Goal: Transaction & Acquisition: Purchase product/service

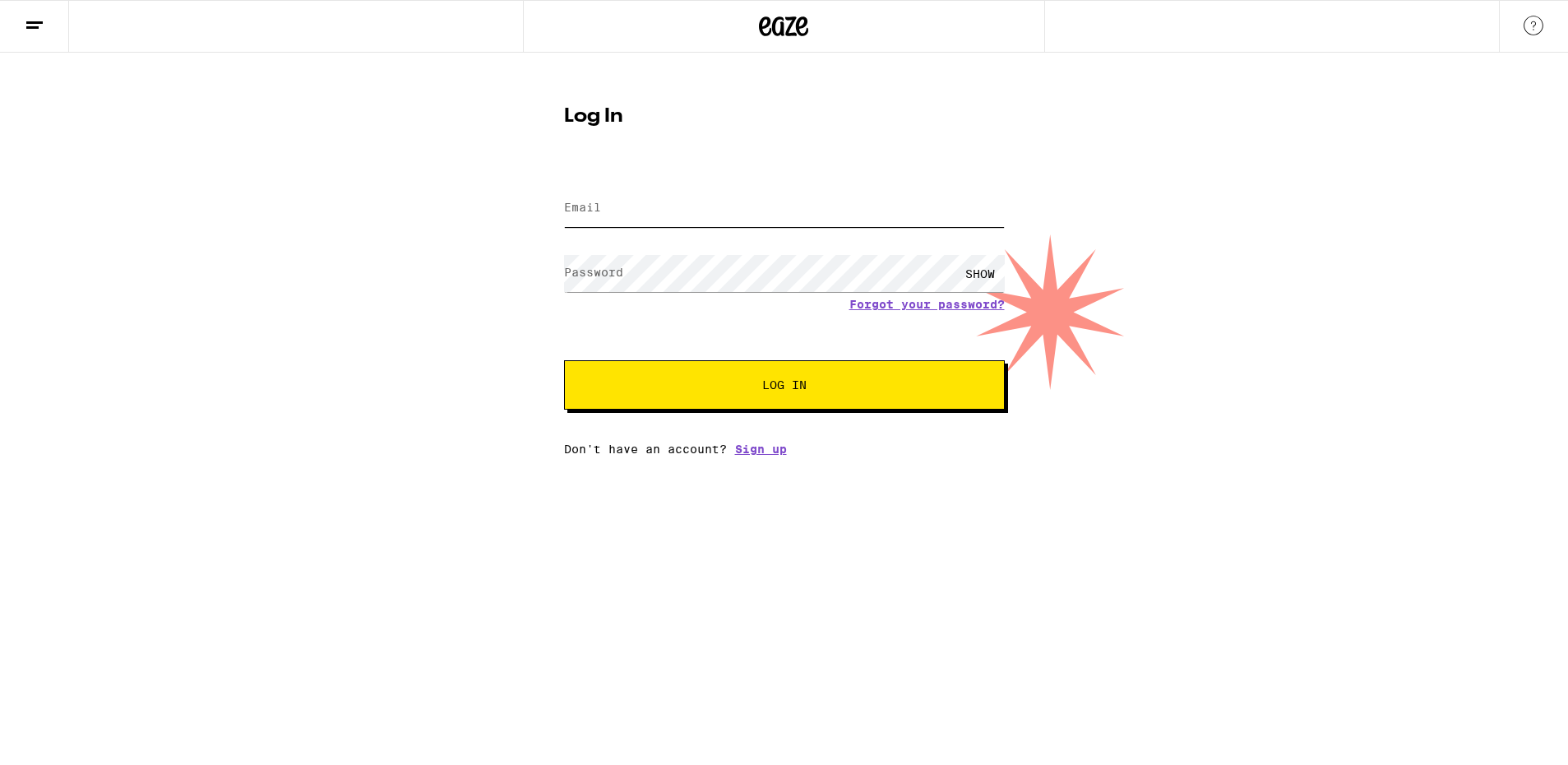
type input "[EMAIL_ADDRESS][DOMAIN_NAME]"
click at [702, 399] on button "Log In" at bounding box center [784, 384] width 440 height 49
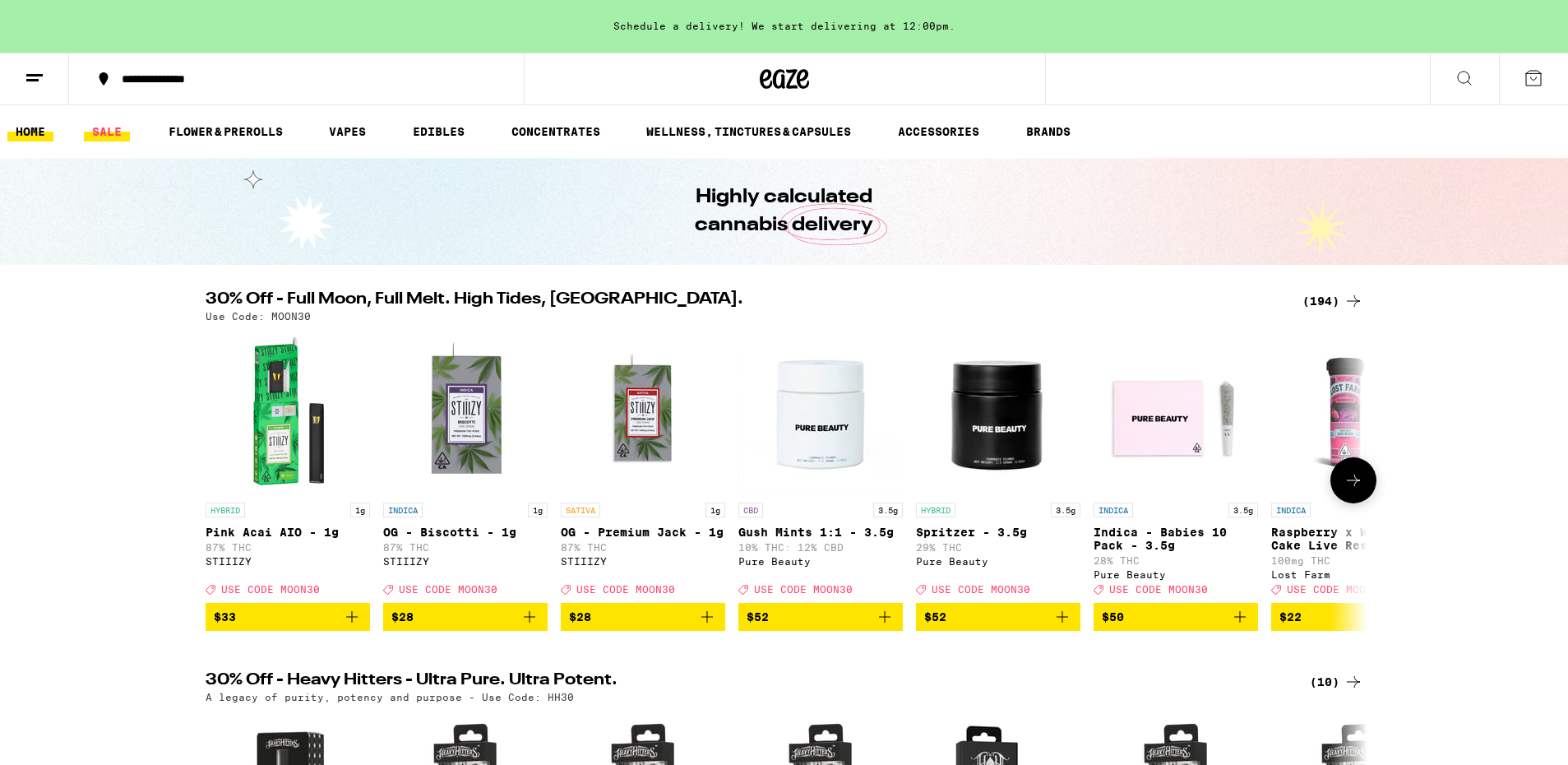
click at [99, 129] on link "SALE" at bounding box center [107, 132] width 46 height 20
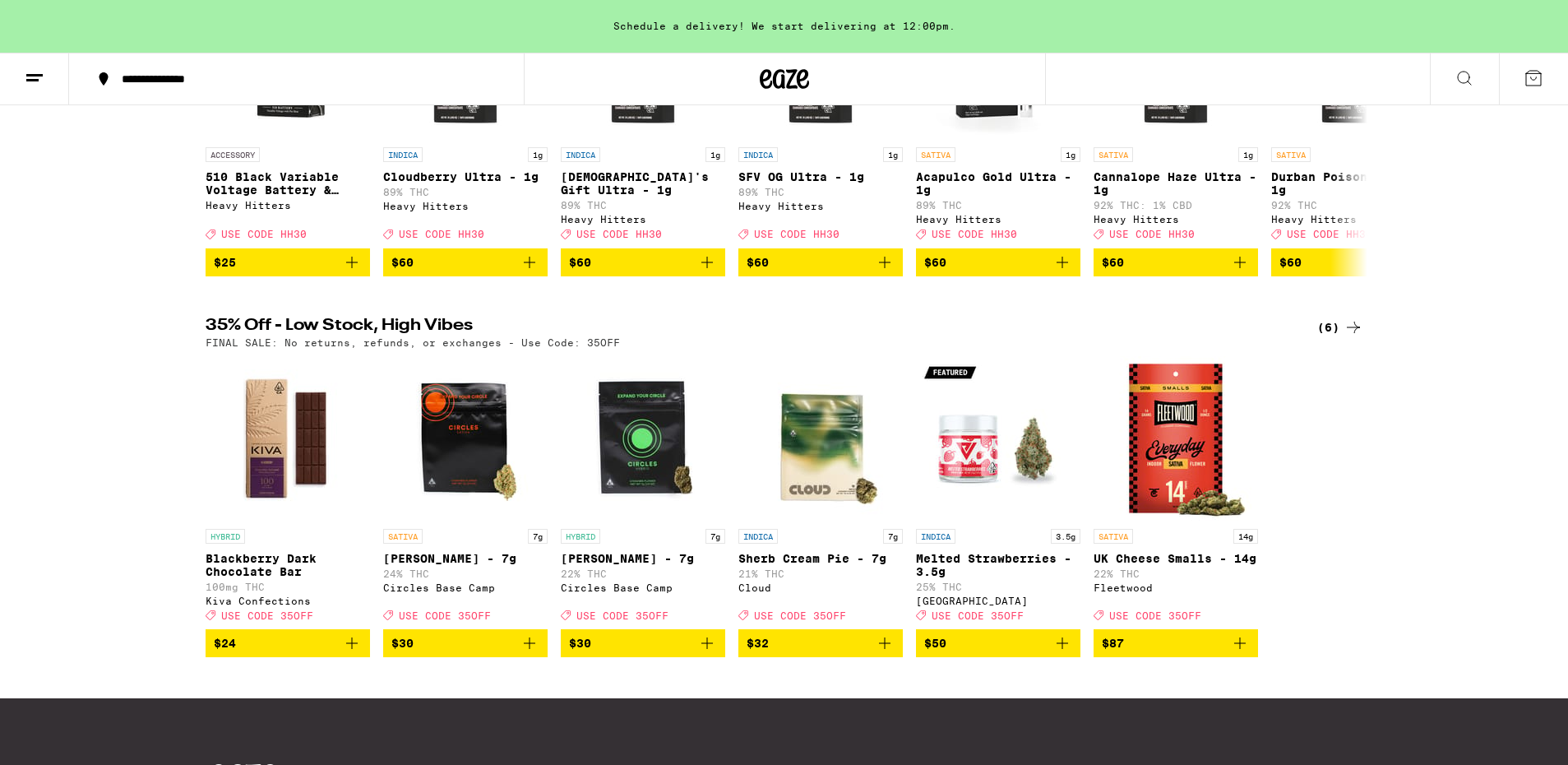
scroll to position [727, 0]
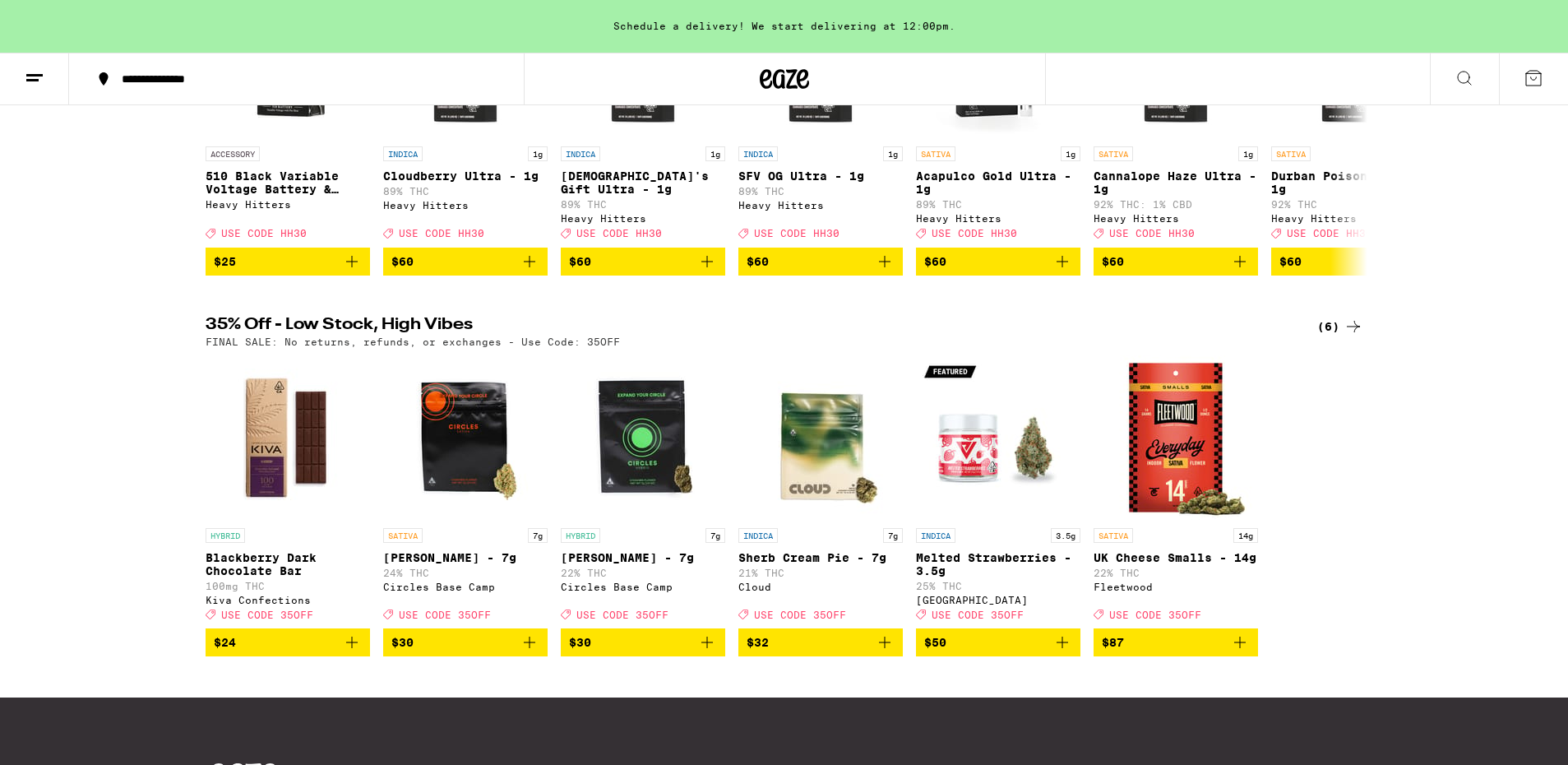
click at [208, 336] on h2 "35% Off - Low Stock, High Vibes" at bounding box center [744, 326] width 1077 height 20
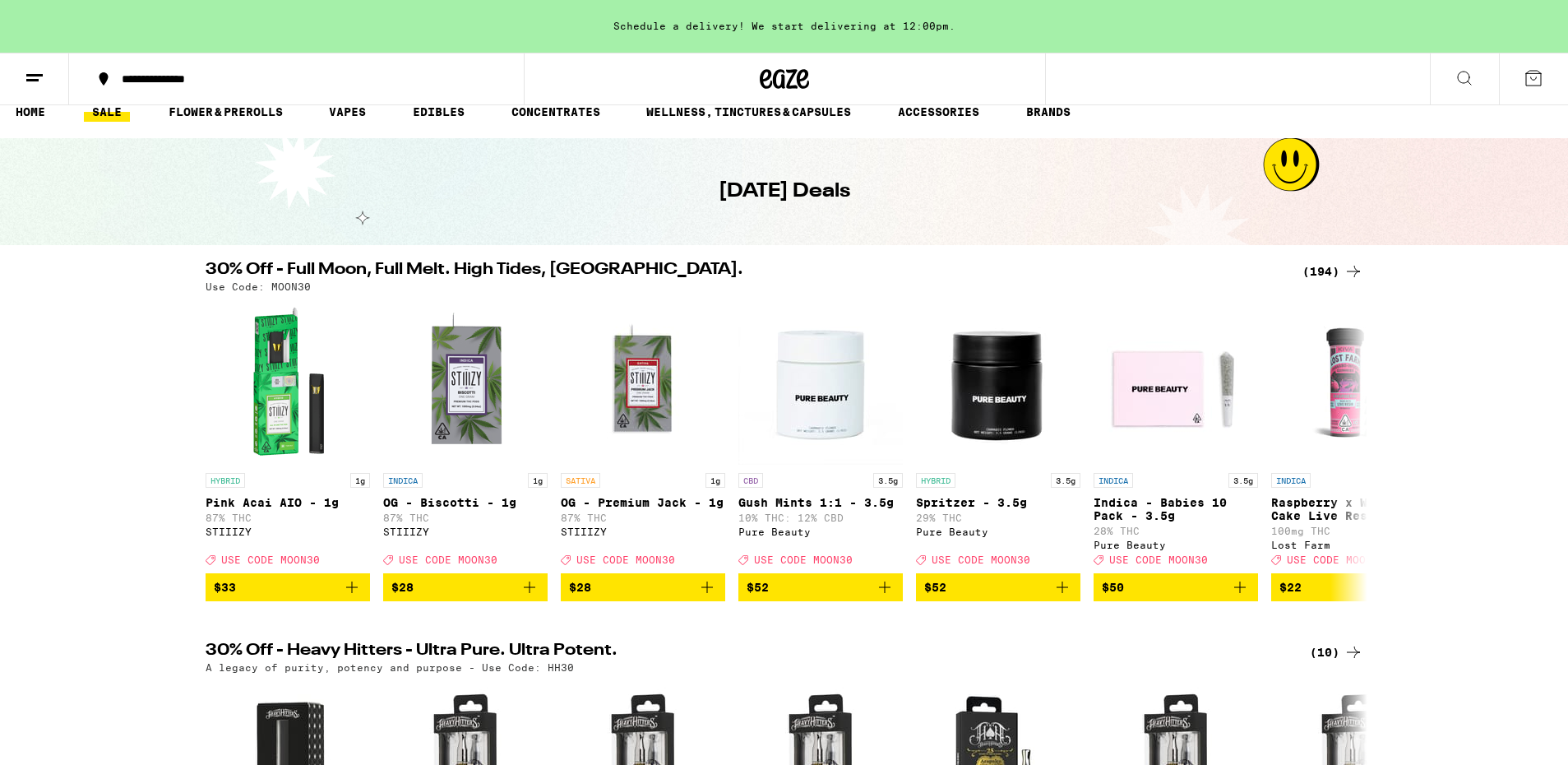
scroll to position [0, 0]
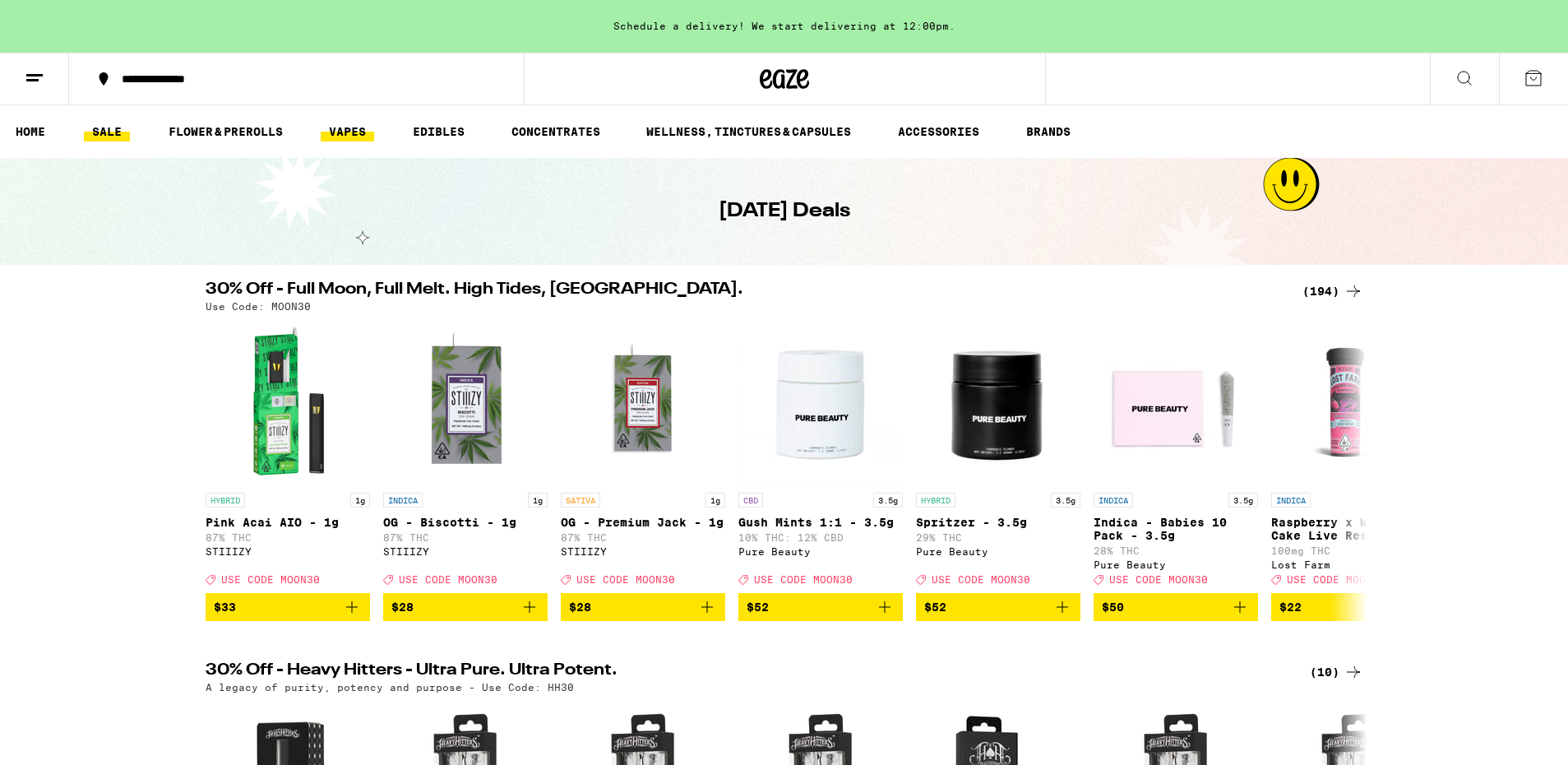
click at [342, 133] on link "VAPES" at bounding box center [348, 132] width 53 height 20
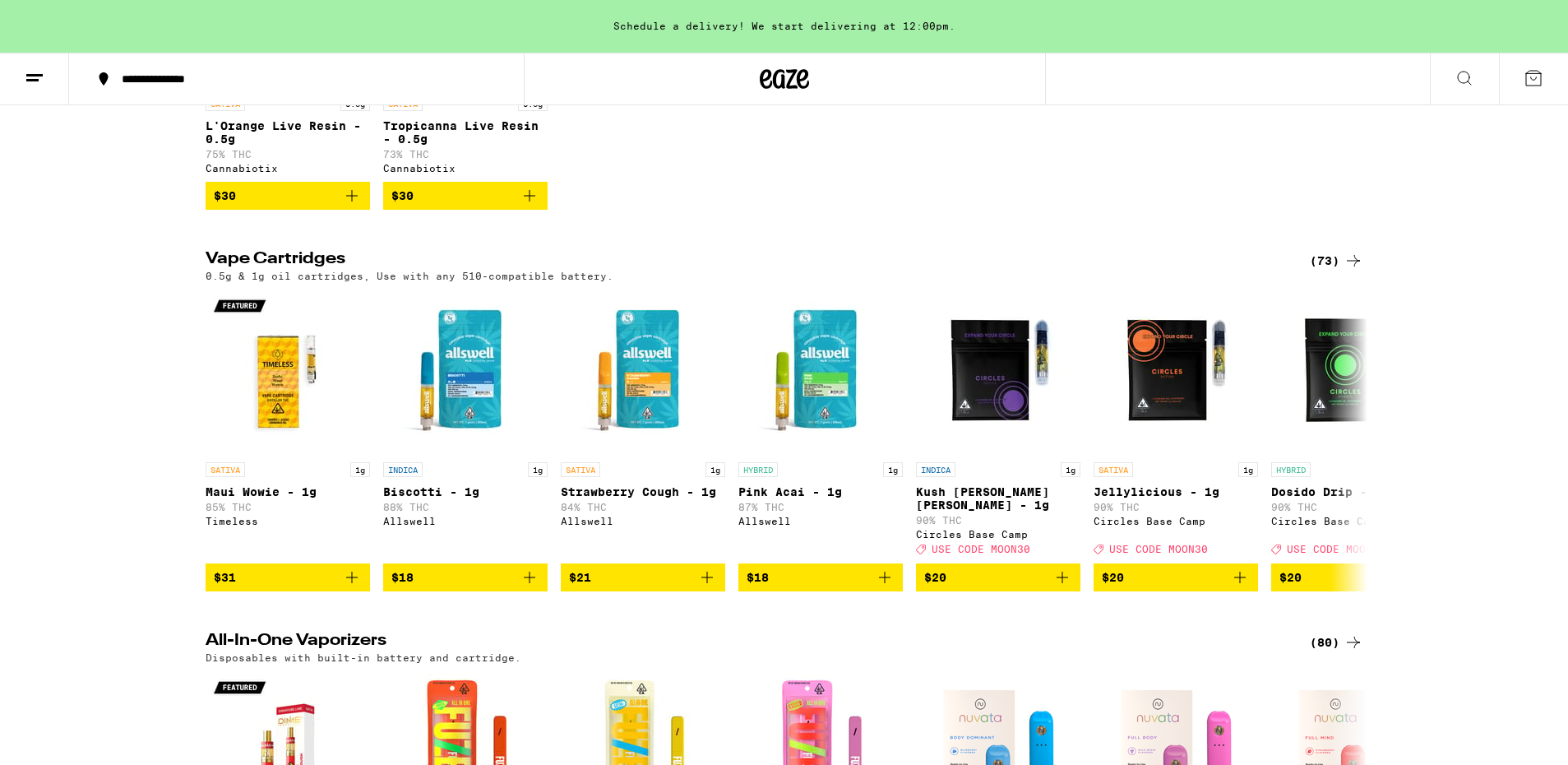
scroll to position [782, 0]
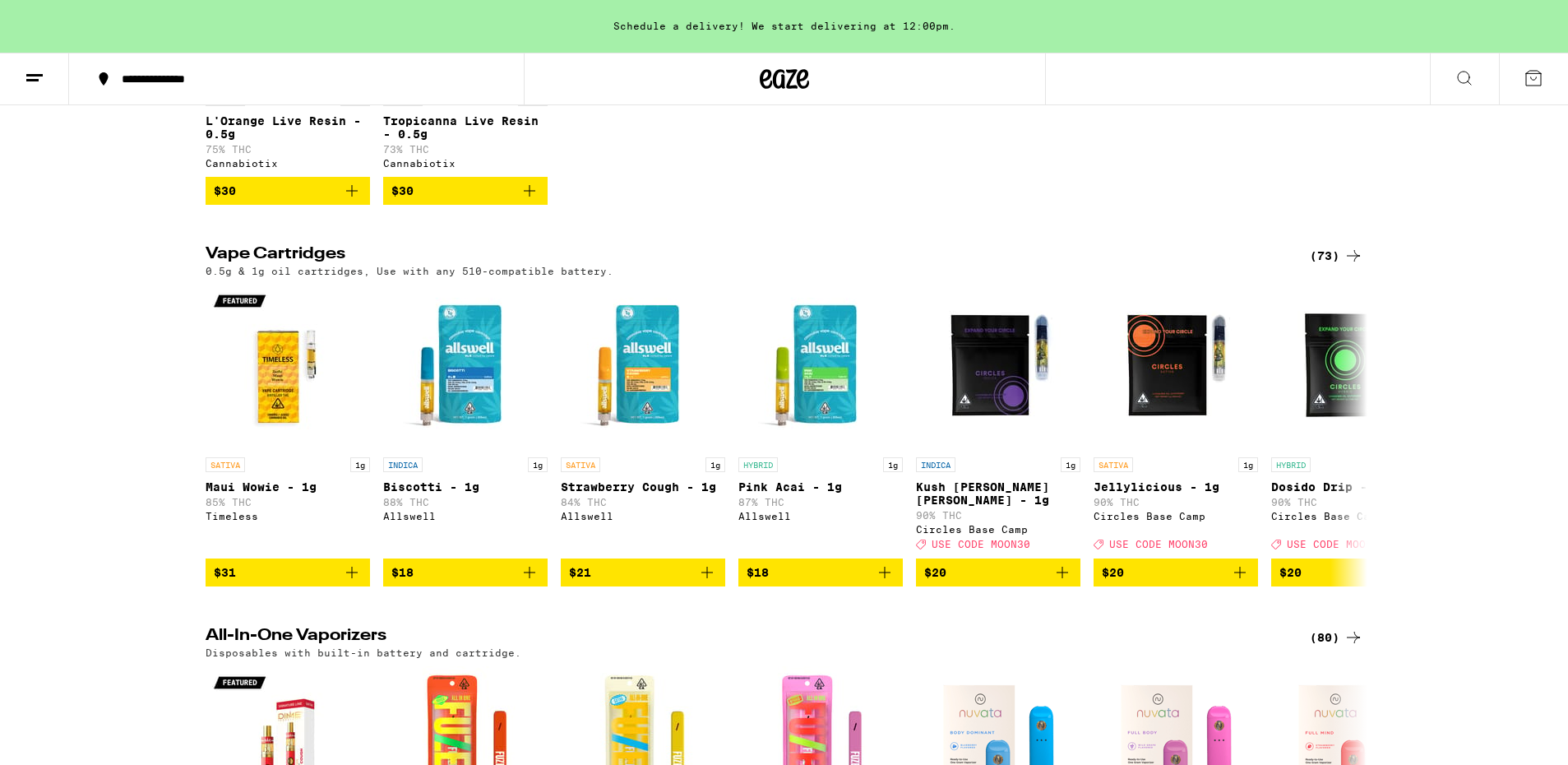
click at [1326, 266] on div "(73)" at bounding box center [1337, 256] width 53 height 20
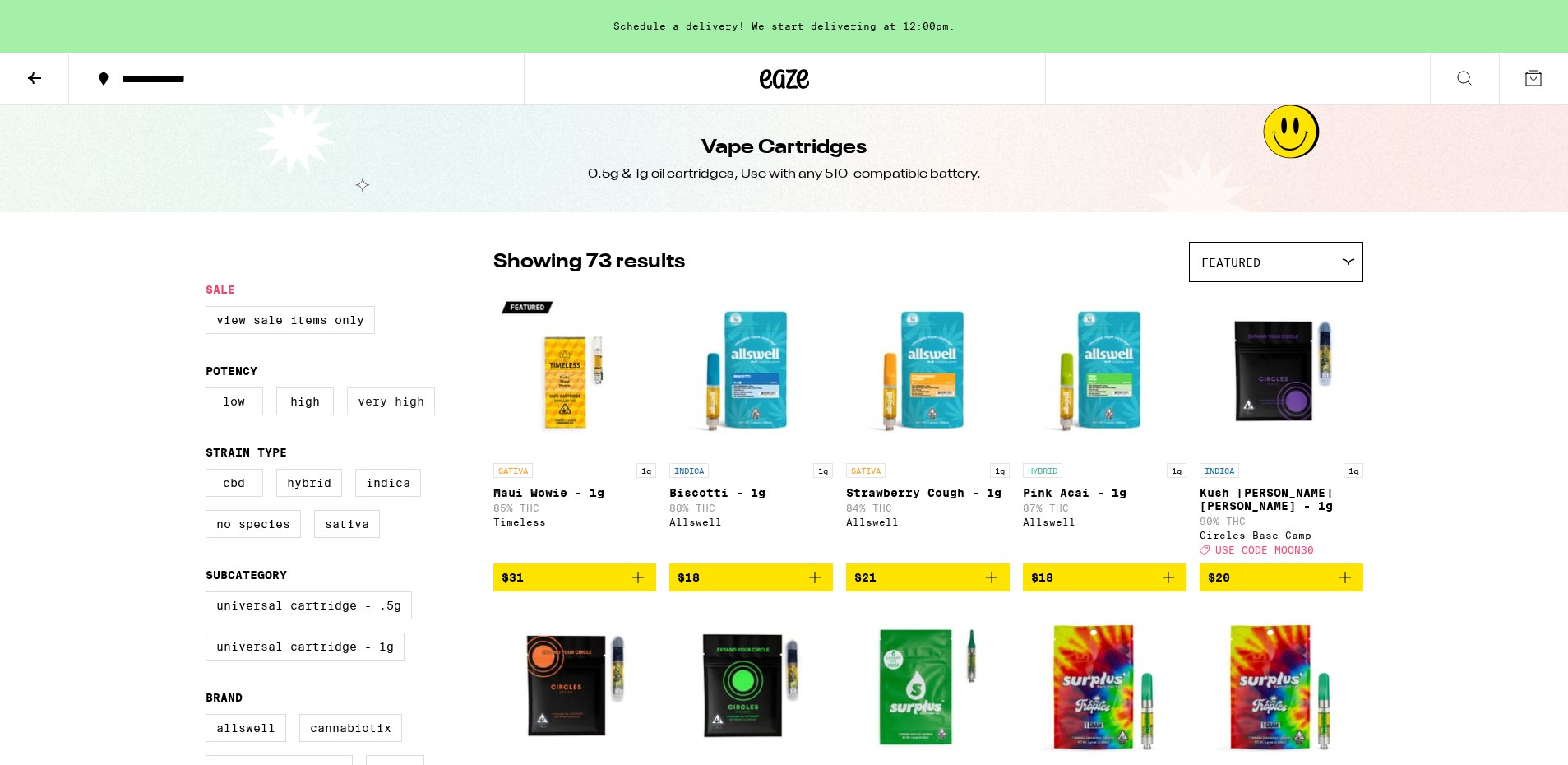
click at [400, 403] on label "Very High" at bounding box center [390, 400] width 88 height 28
click at [209, 391] on input "Very High" at bounding box center [209, 390] width 1 height 1
checkbox input "true"
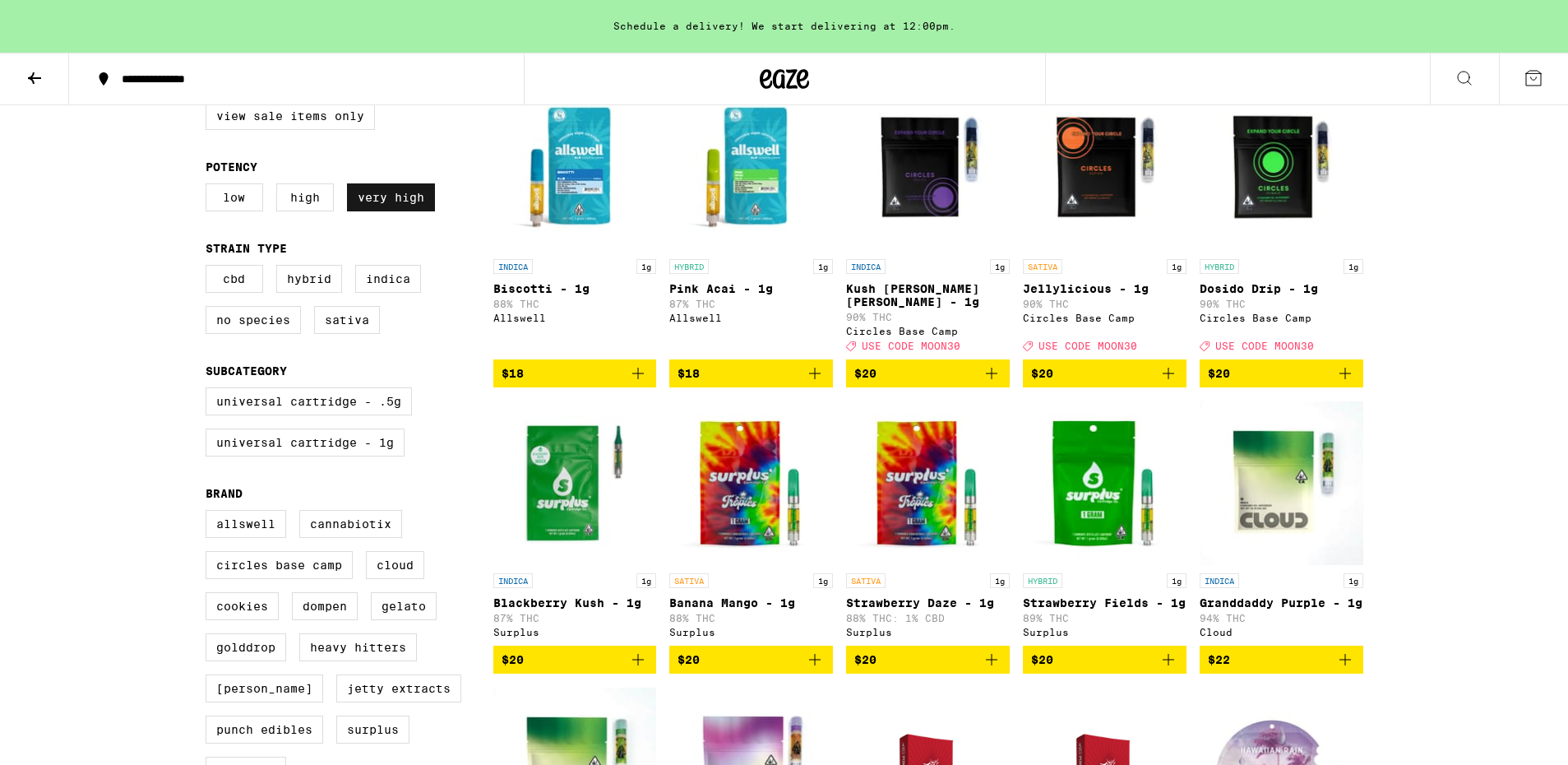
scroll to position [206, 0]
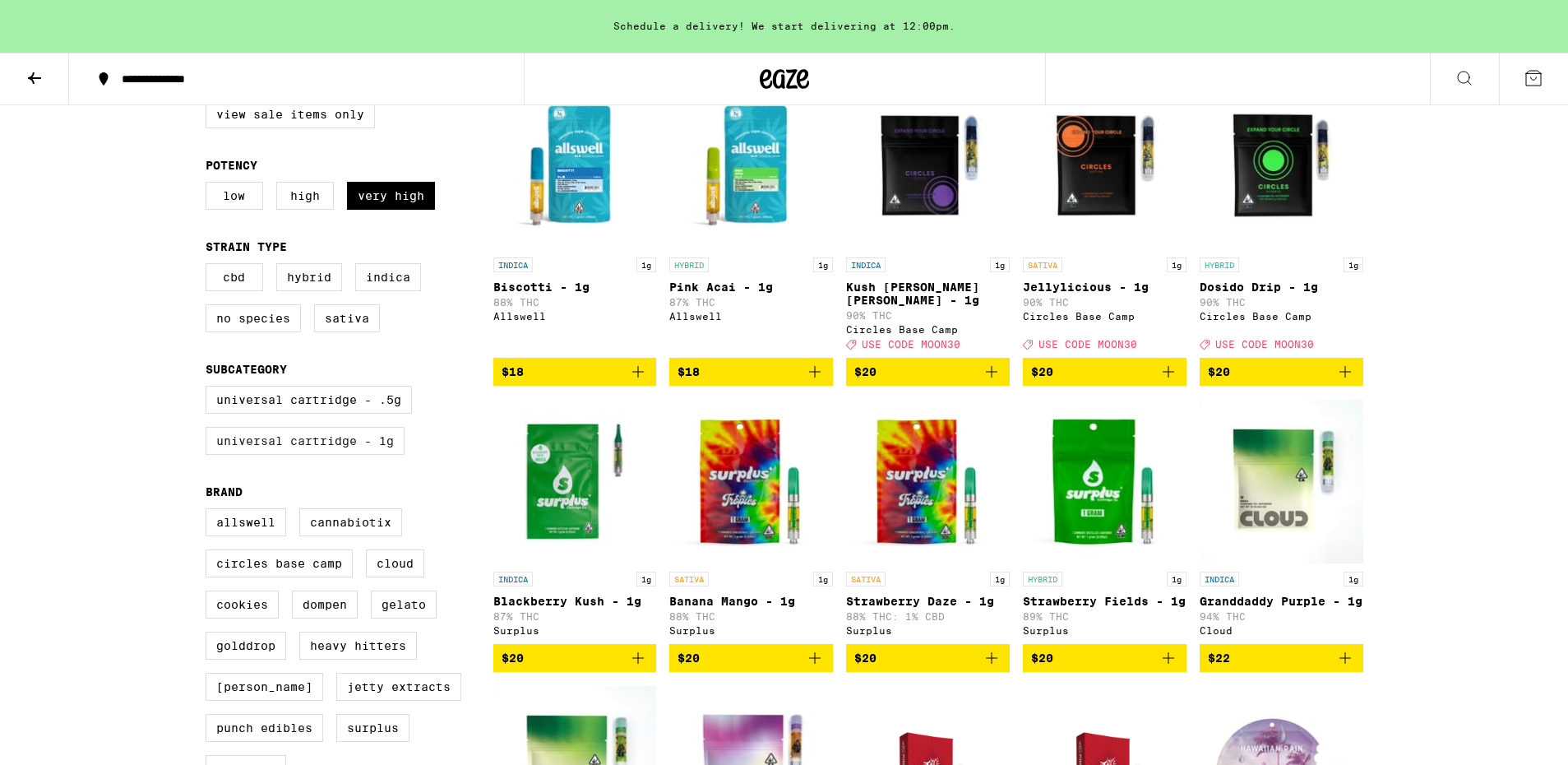
click at [277, 455] on label "Universal Cartridge - 1g" at bounding box center [305, 440] width 199 height 28
click at [209, 389] on input "Universal Cartridge - 1g" at bounding box center [209, 388] width 1 height 1
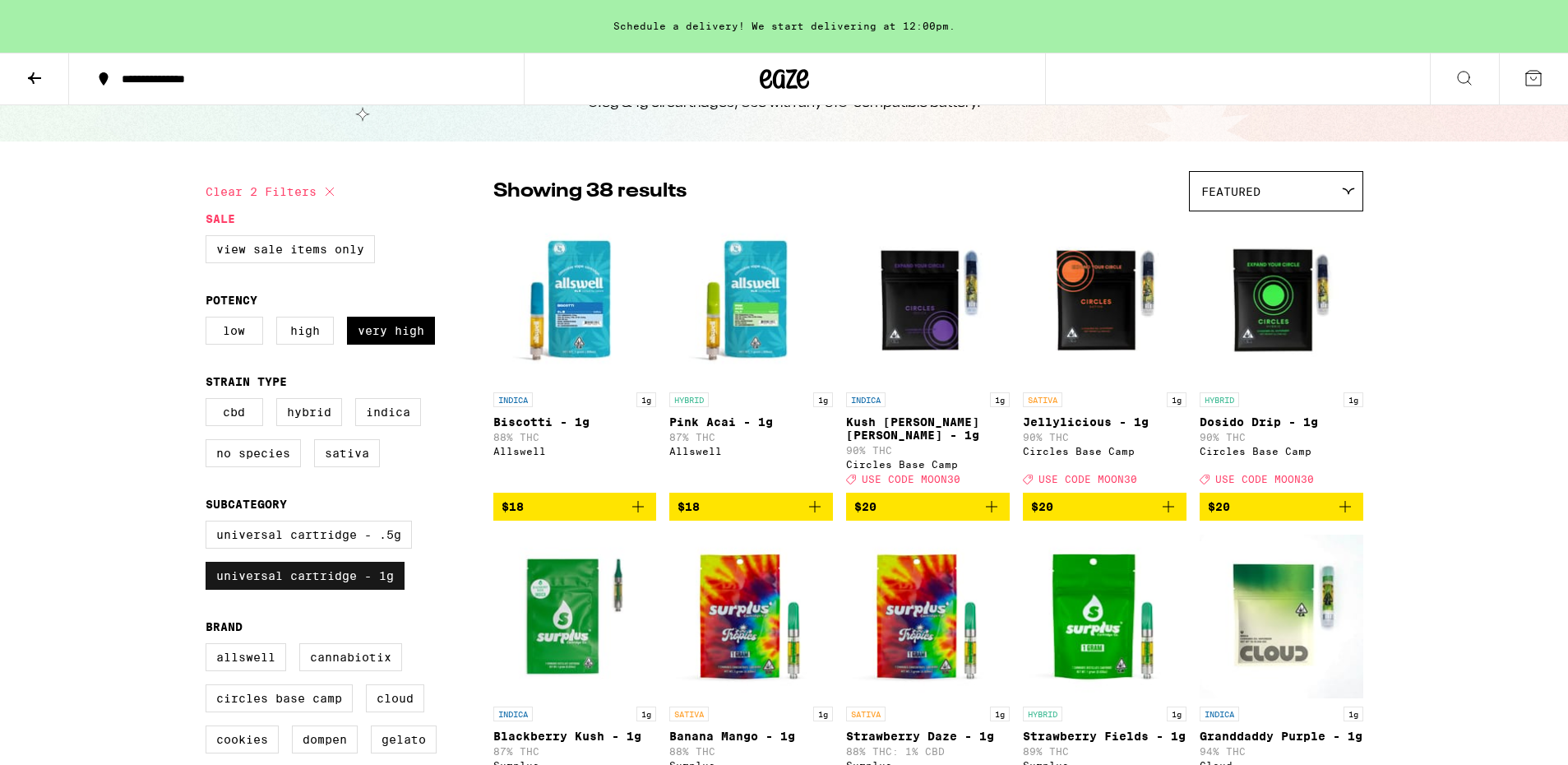
scroll to position [69, 0]
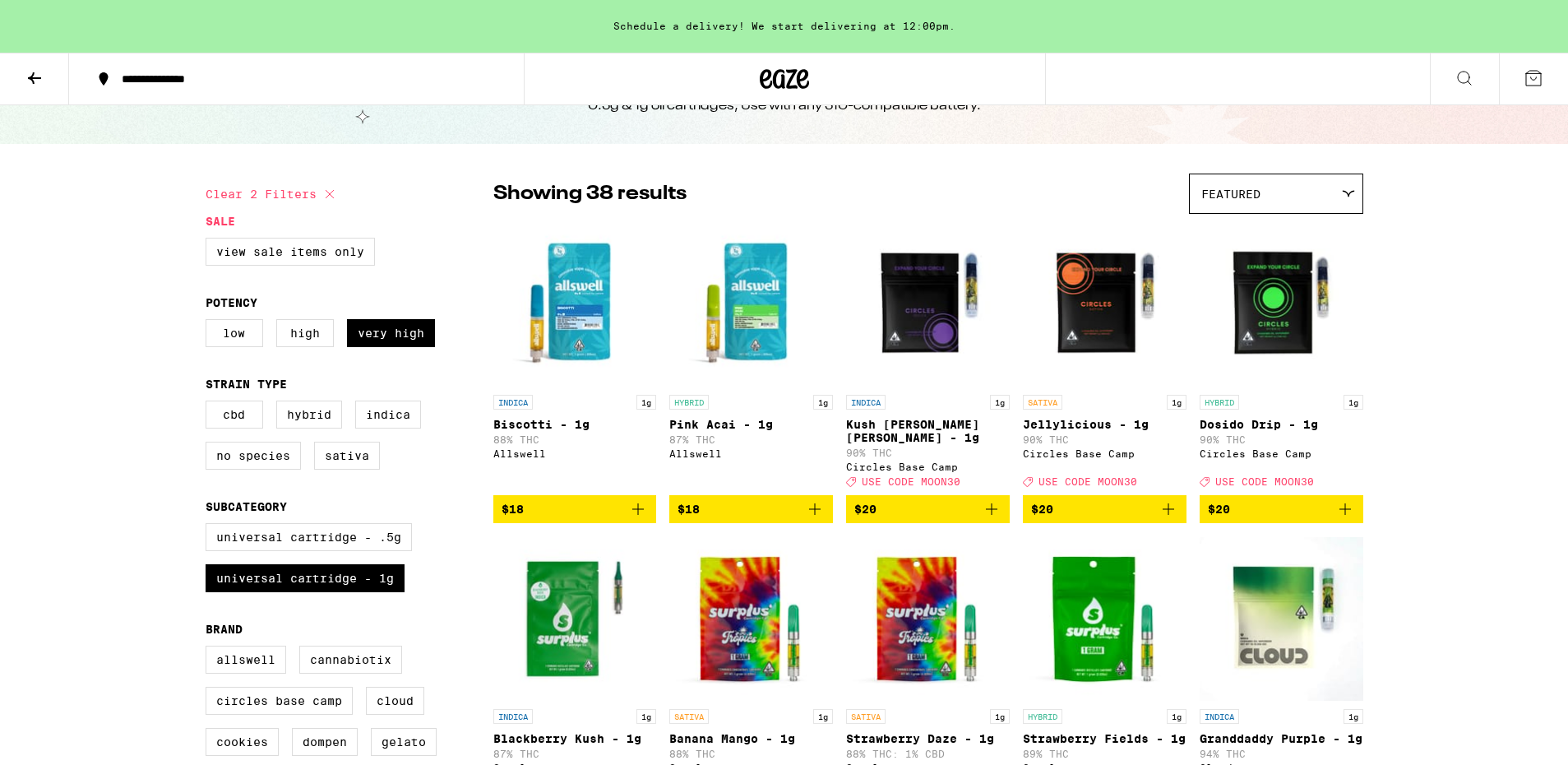
click at [1243, 207] on div "Featured" at bounding box center [1277, 193] width 173 height 38
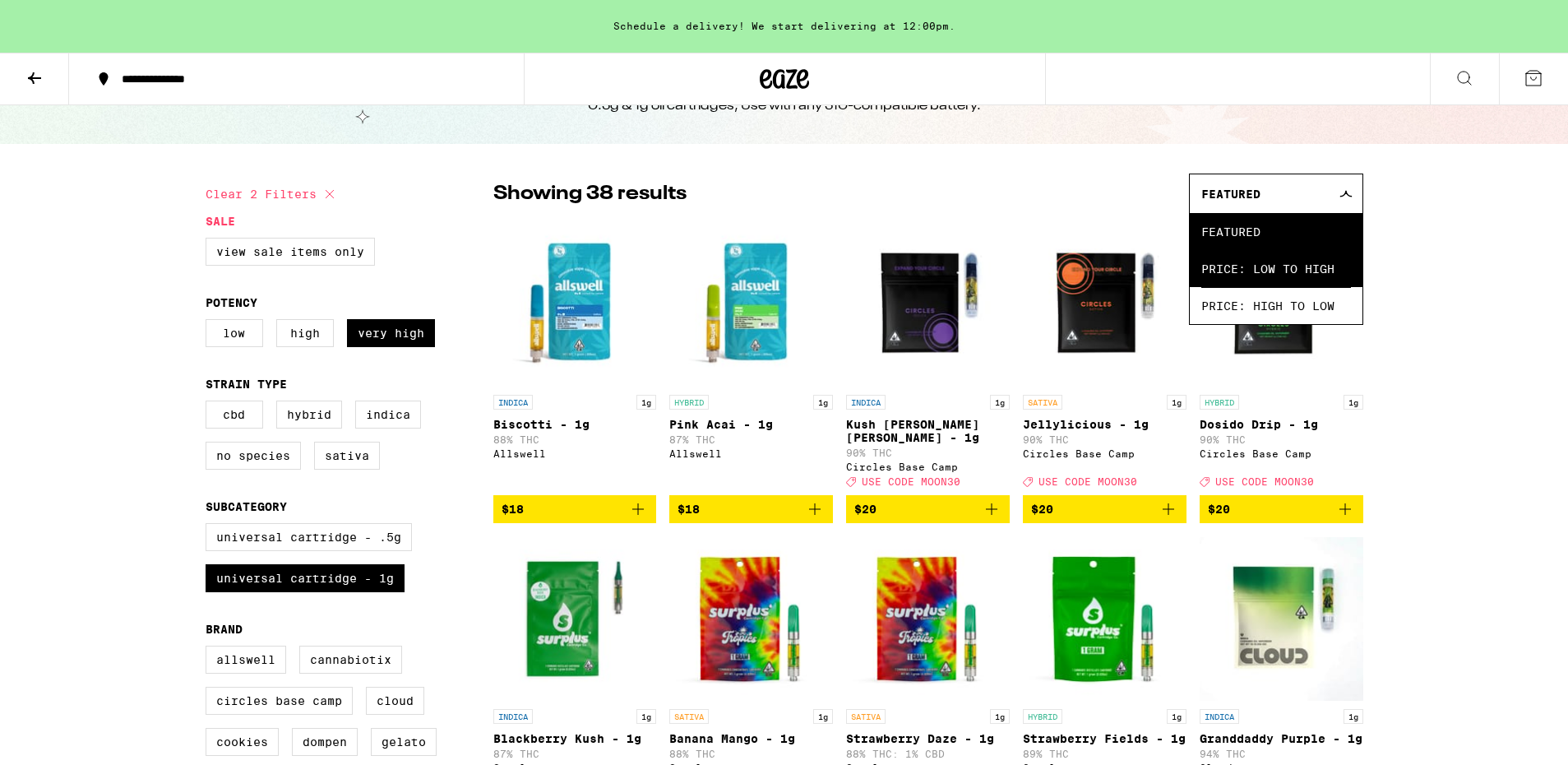
click at [1221, 283] on span "Price: Low to High" at bounding box center [1277, 268] width 150 height 37
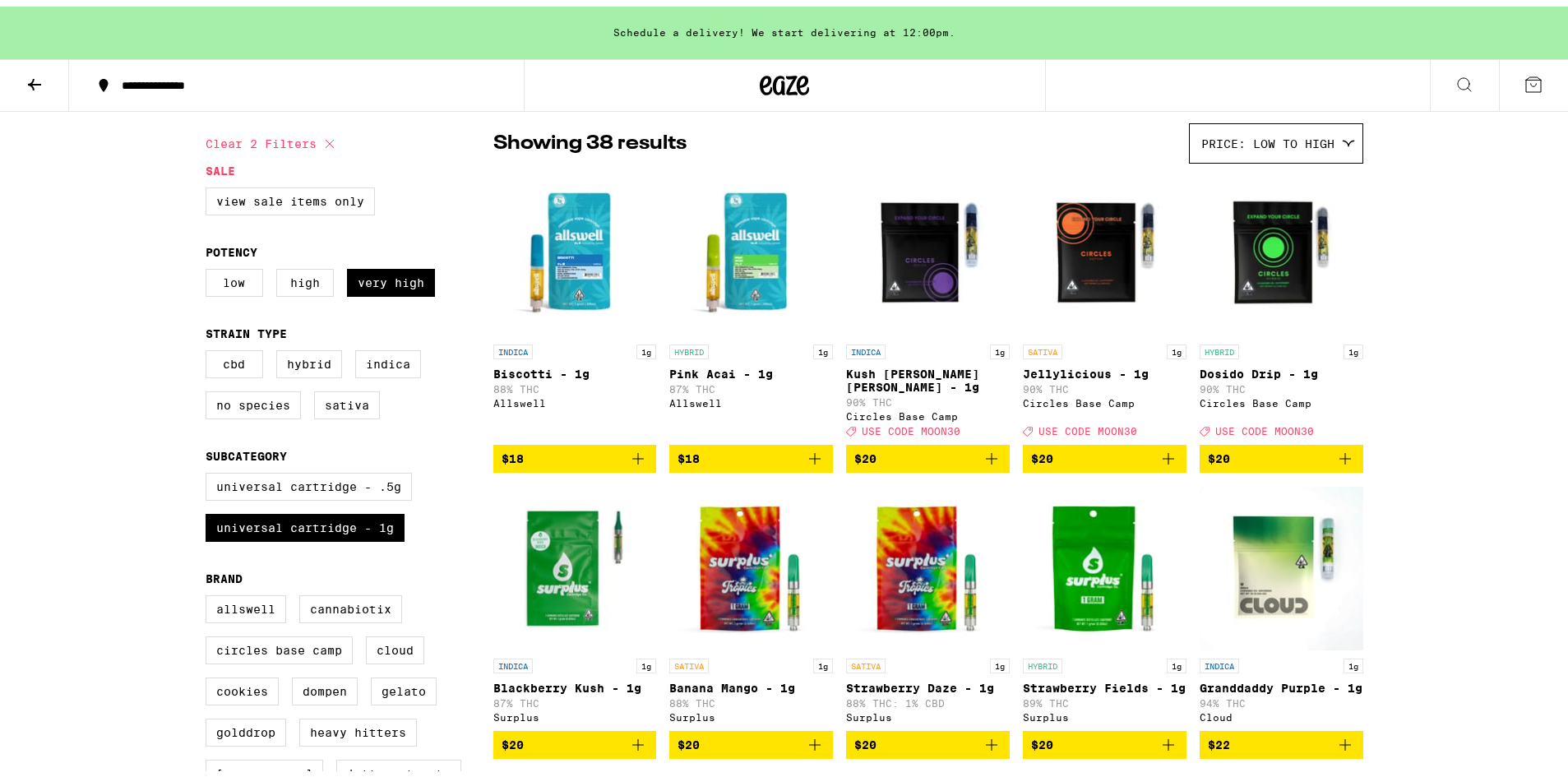
scroll to position [124, 0]
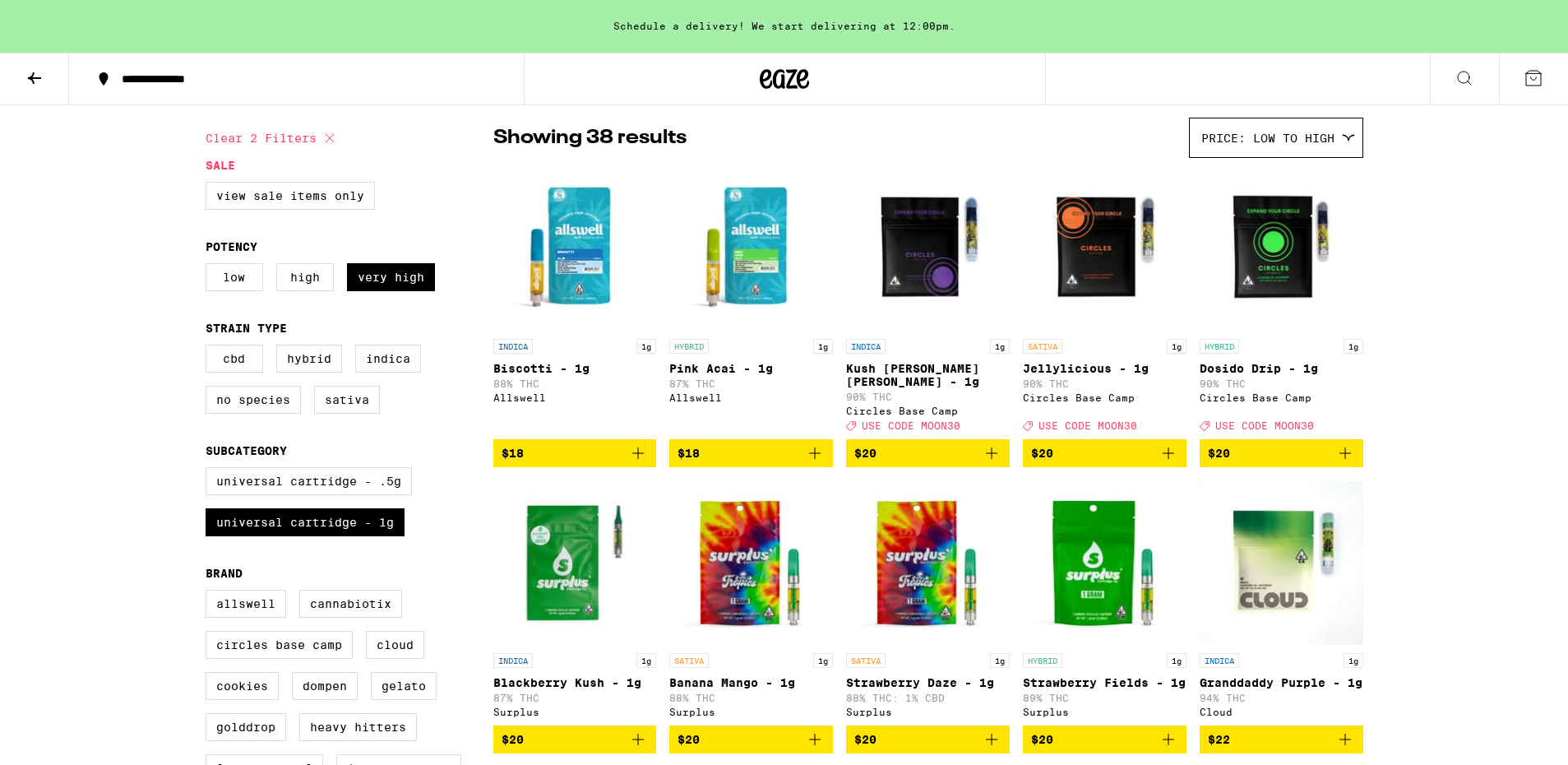
click at [909, 284] on img "Open page for Kush Berry Bliss - 1g from Circles Base Camp" at bounding box center [928, 248] width 164 height 164
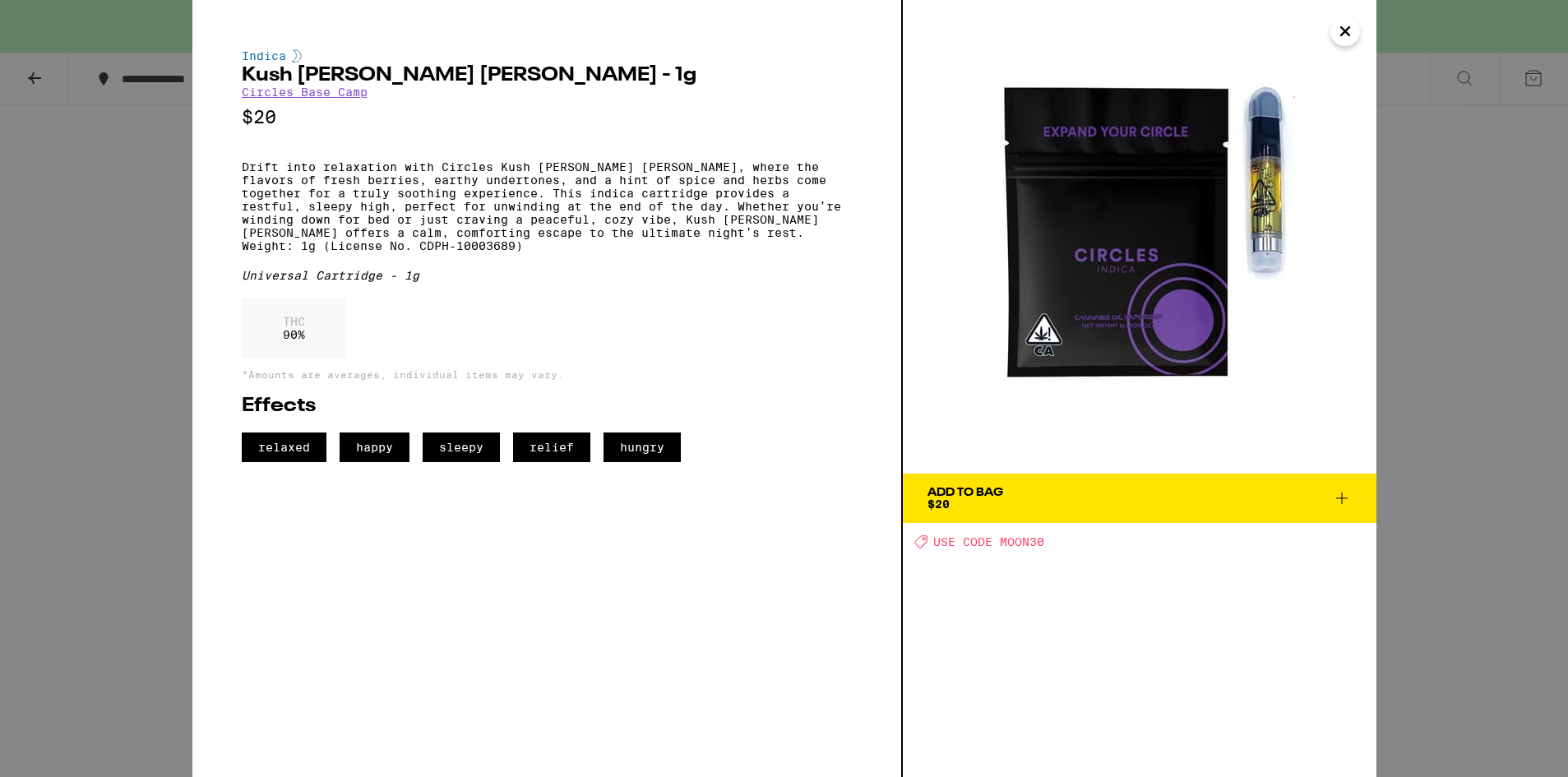
click at [973, 502] on div "Add To Bag $20" at bounding box center [965, 498] width 76 height 23
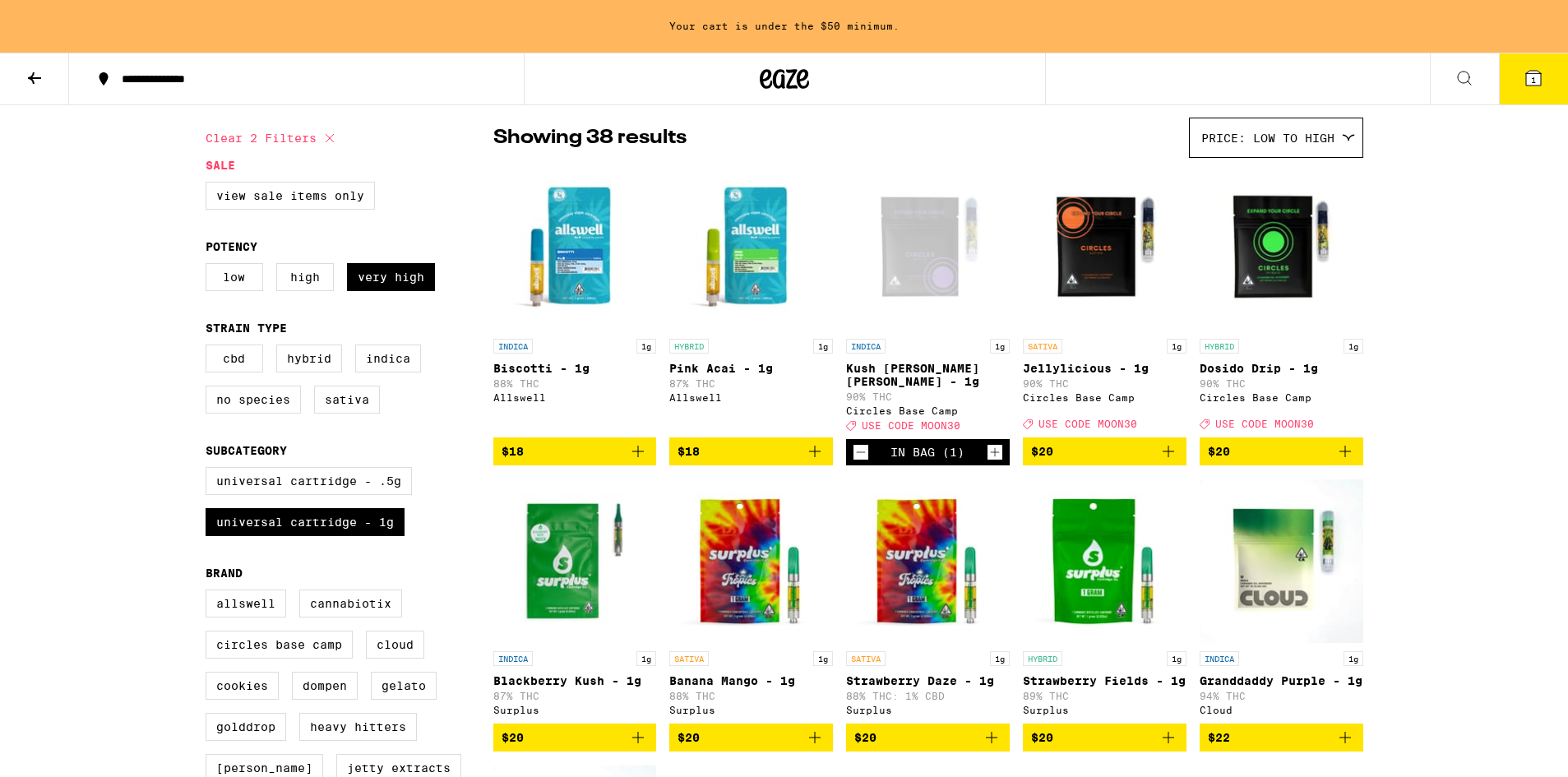
click at [1095, 244] on img "Open page for Jellylicious - 1g from Circles Base Camp" at bounding box center [1105, 248] width 164 height 164
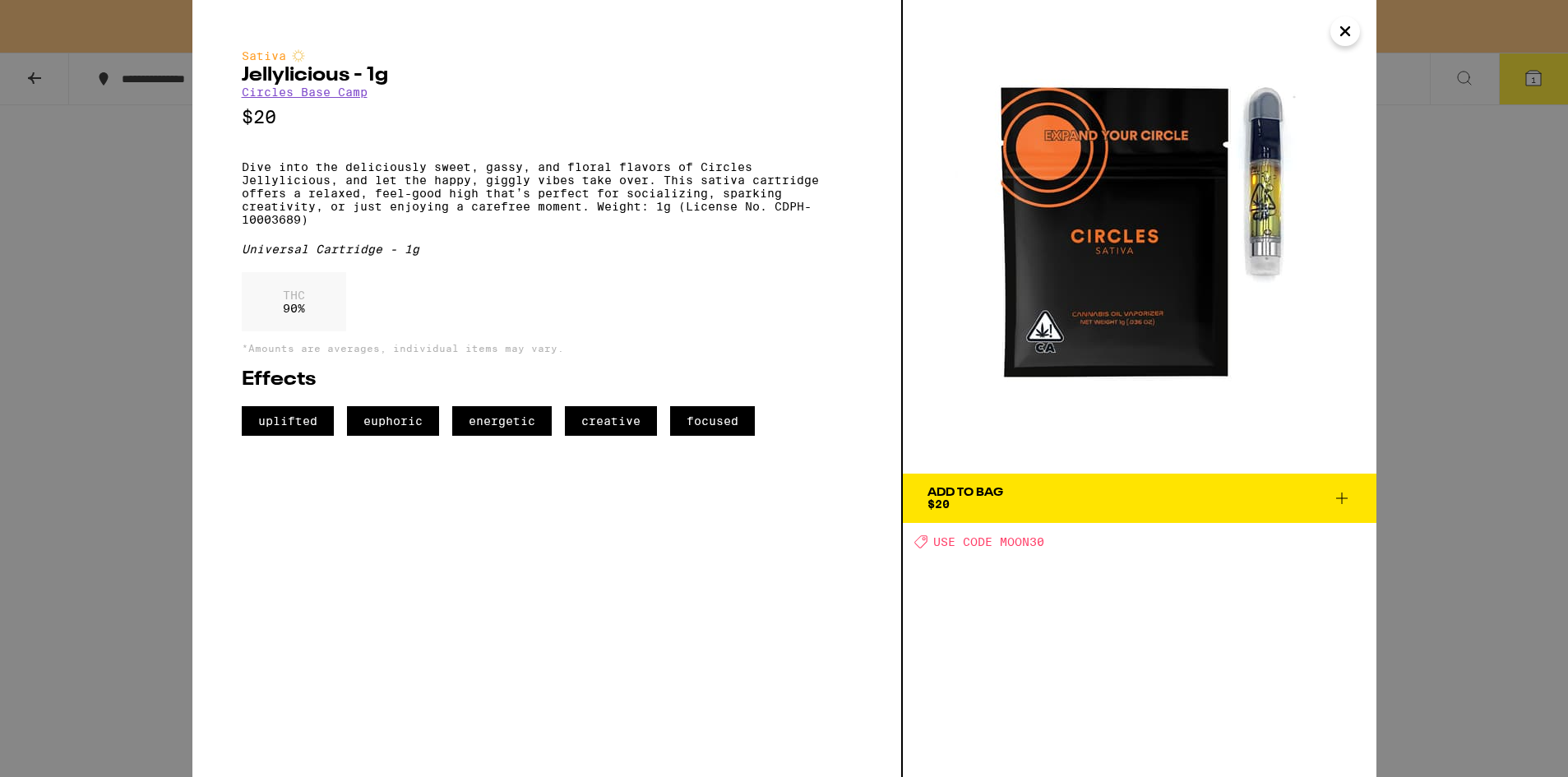
click at [992, 499] on div "Add To Bag $20" at bounding box center [965, 498] width 76 height 23
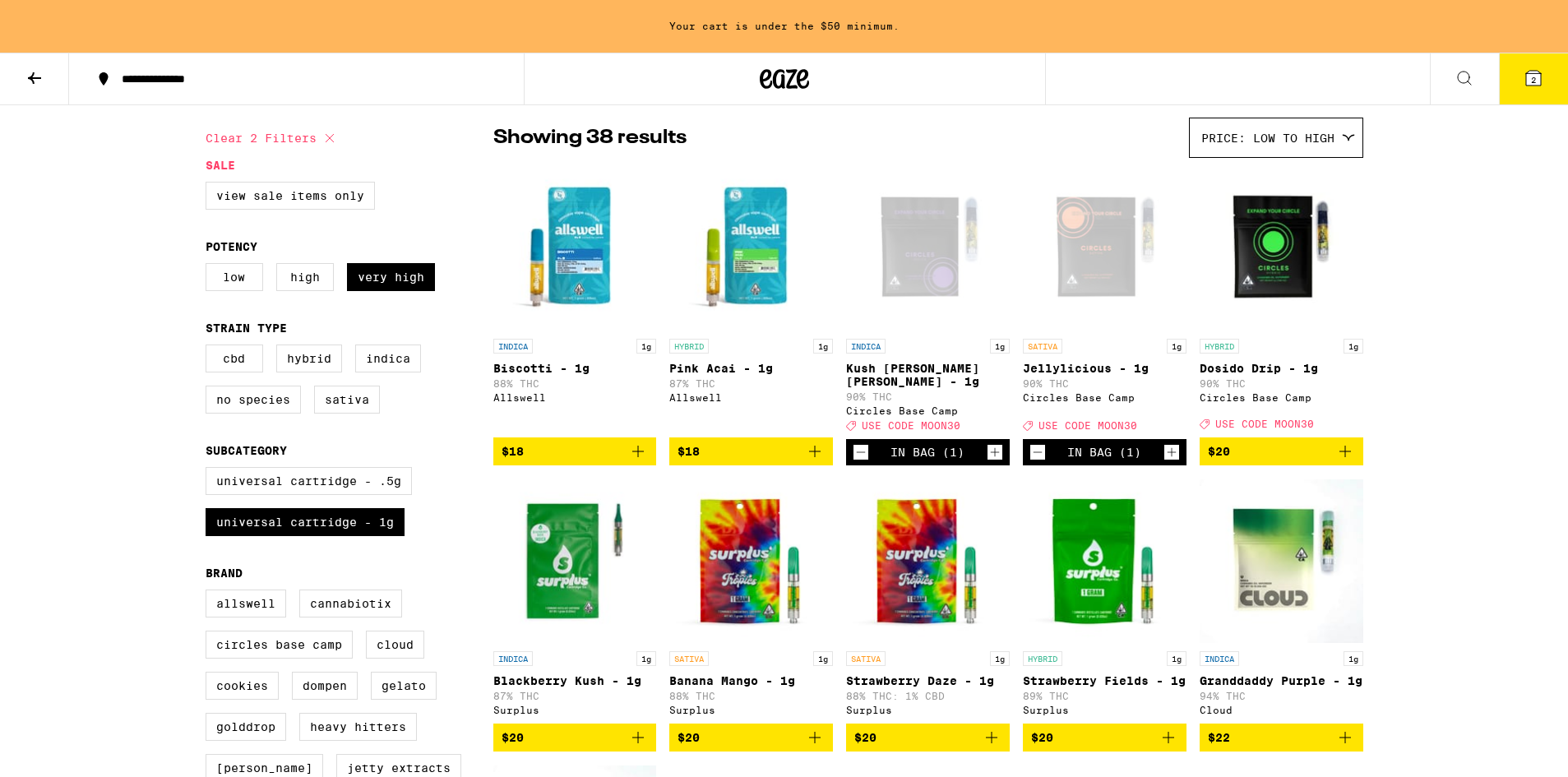
click at [1260, 251] on img "Open page for Dosido Drip - 1g from Circles Base Camp" at bounding box center [1282, 248] width 164 height 164
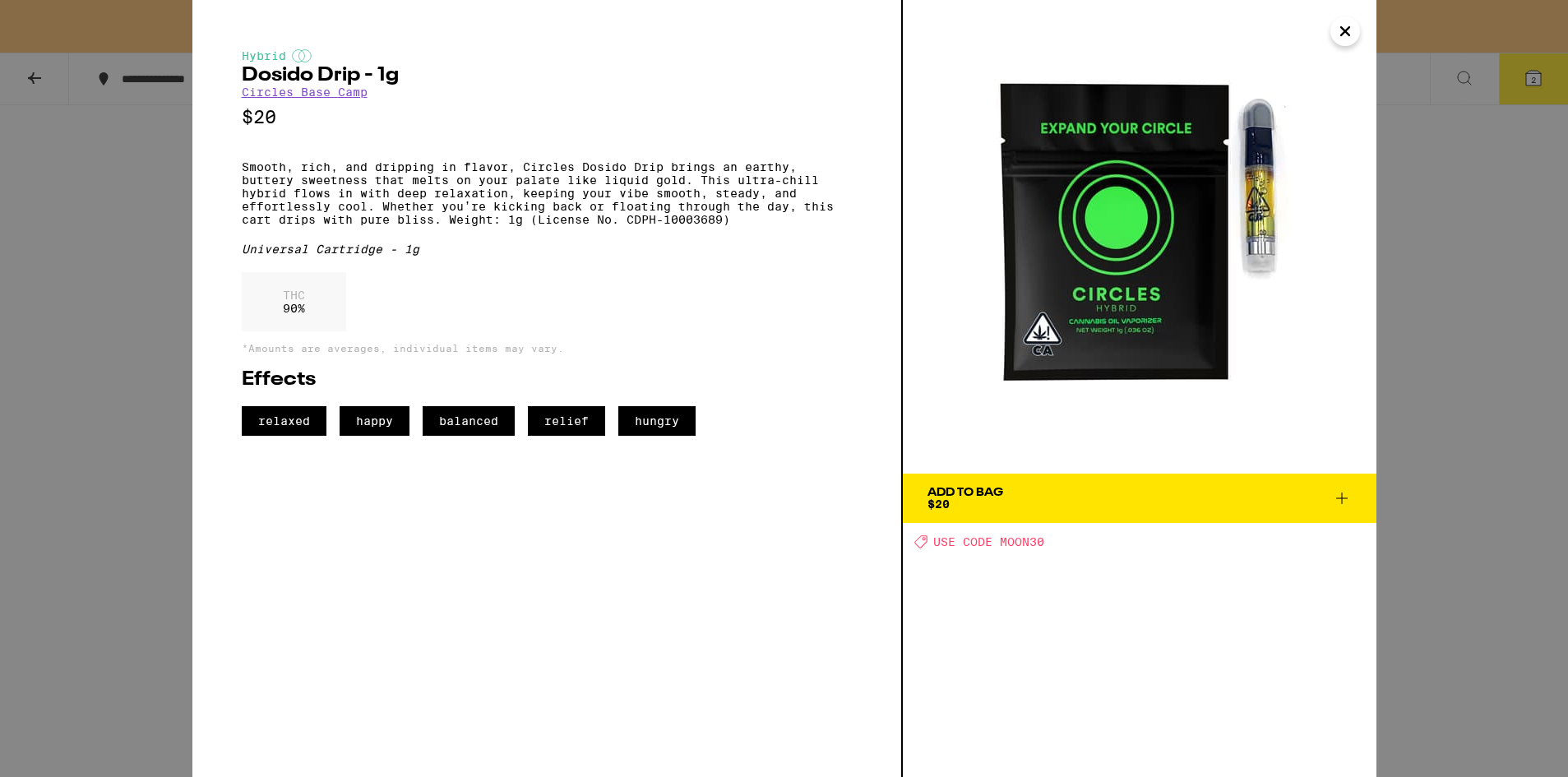
click at [964, 495] on div "Add To Bag" at bounding box center [965, 492] width 76 height 12
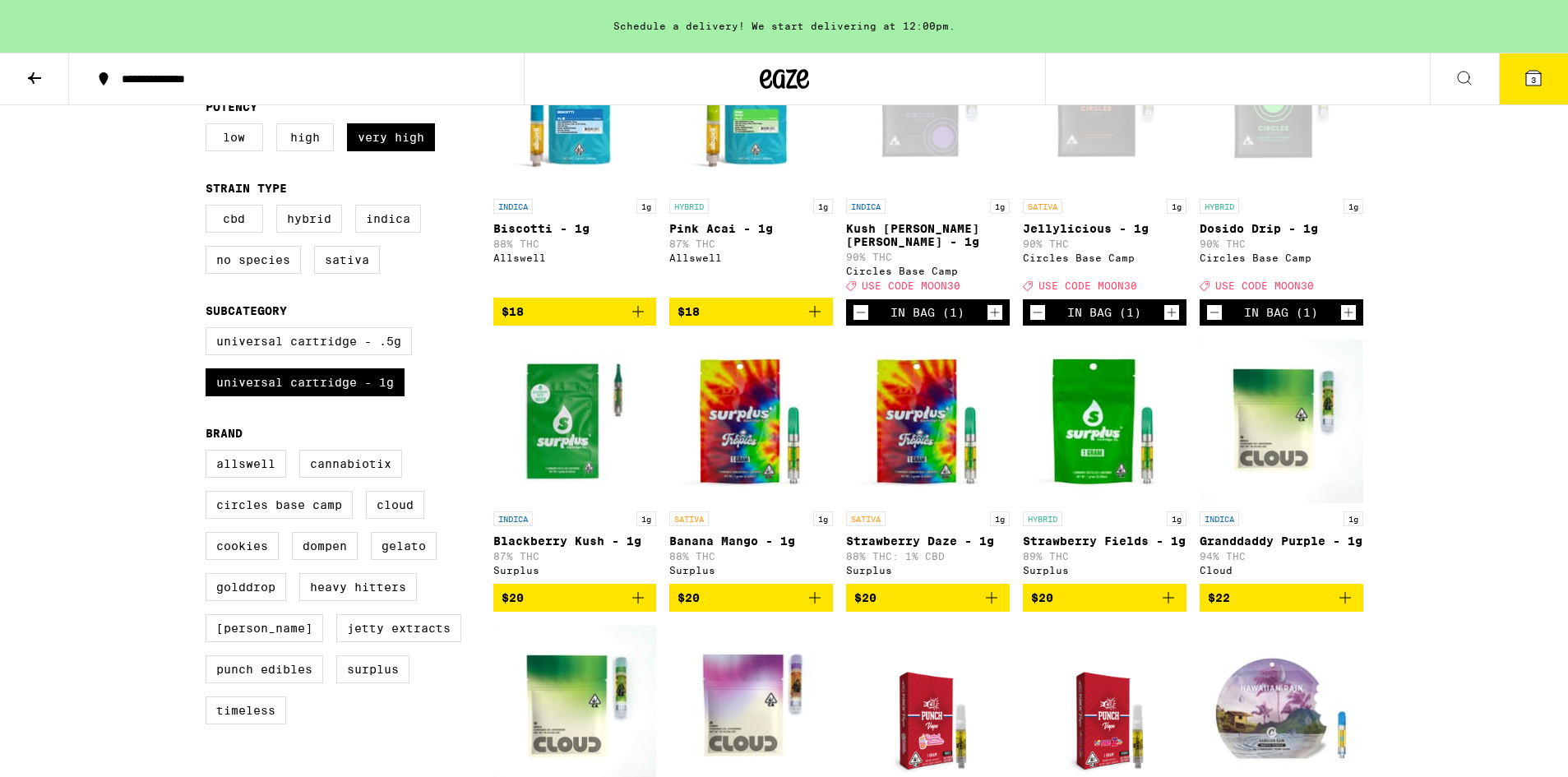
scroll to position [265, 0]
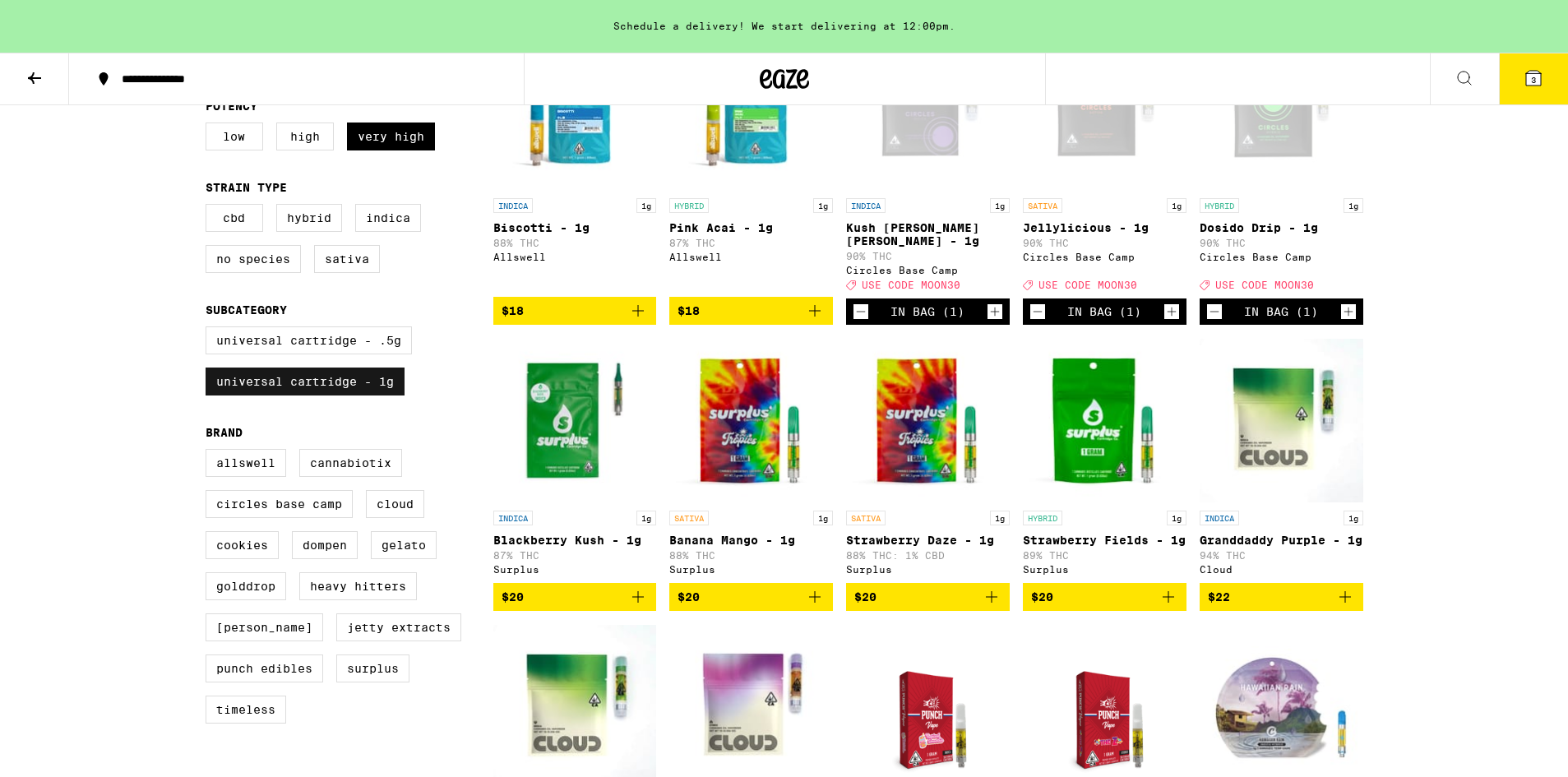
click at [242, 396] on label "Universal Cartridge - 1g" at bounding box center [305, 380] width 199 height 28
click at [209, 330] on input "Universal Cartridge - 1g" at bounding box center [209, 329] width 1 height 1
checkbox input "false"
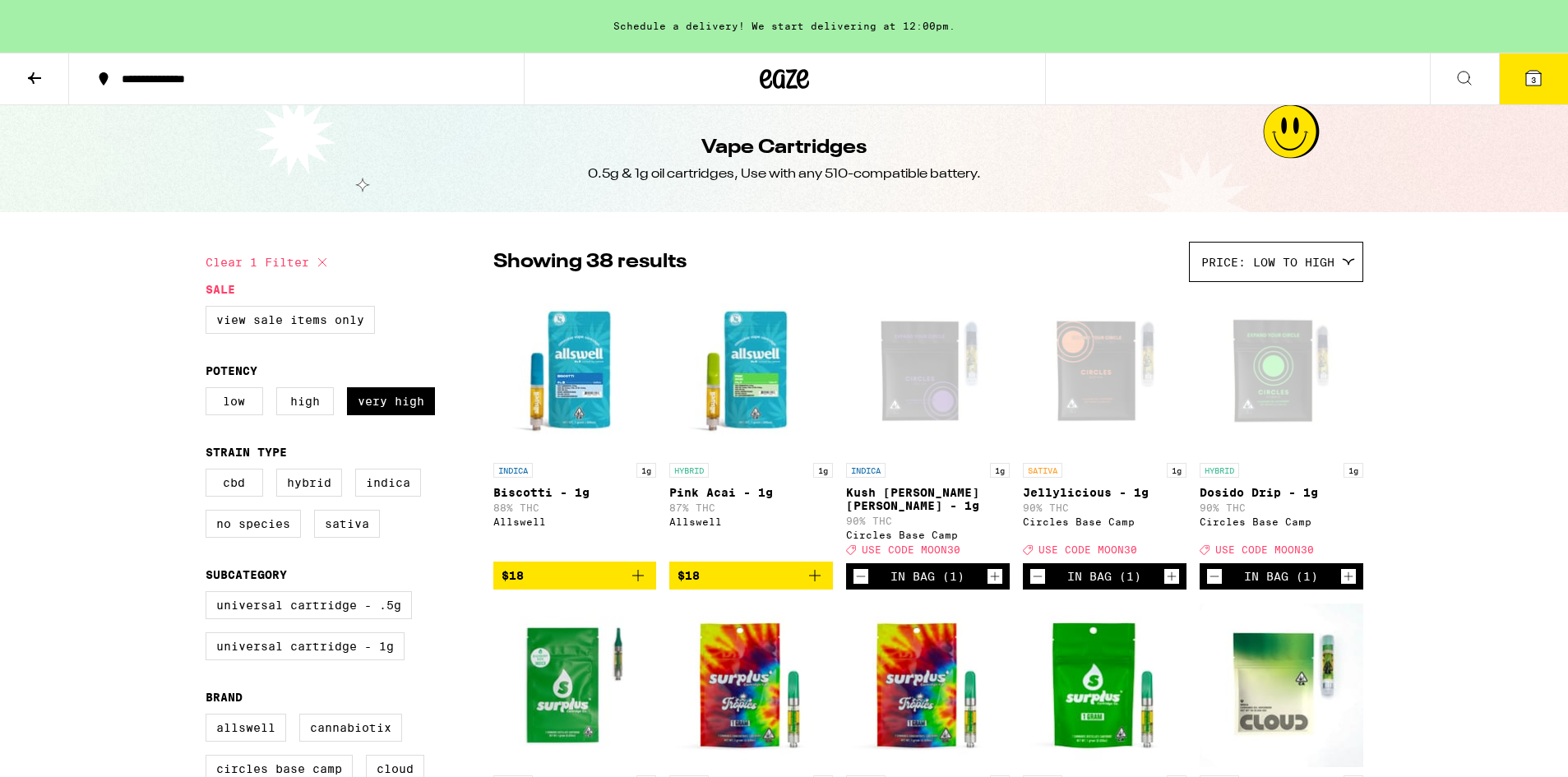
click at [319, 268] on icon at bounding box center [323, 262] width 20 height 20
checkbox input "false"
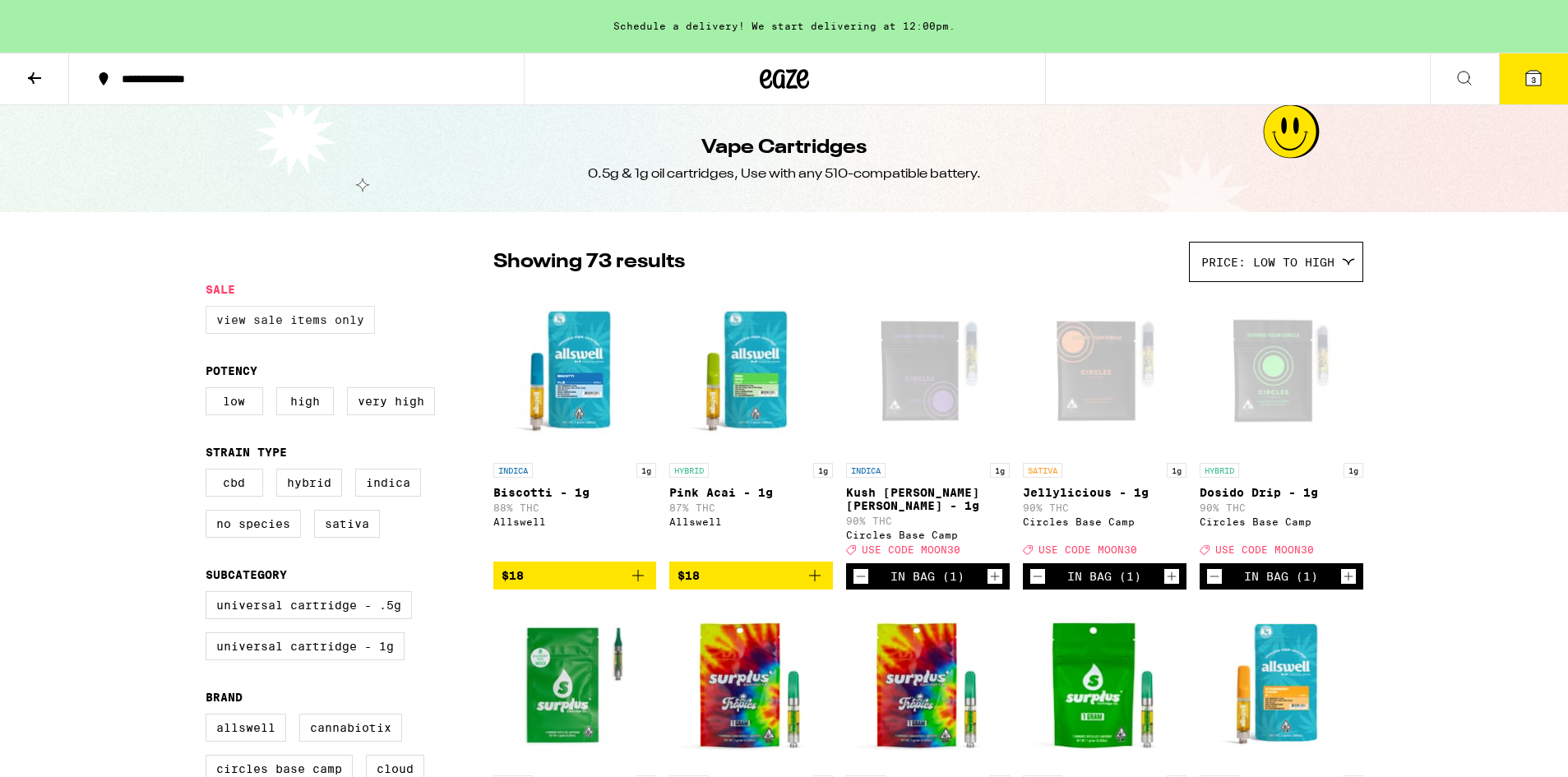
click at [250, 319] on label "View Sale Items Only" at bounding box center [291, 319] width 169 height 28
click at [209, 309] on input "View Sale Items Only" at bounding box center [209, 308] width 1 height 1
checkbox input "true"
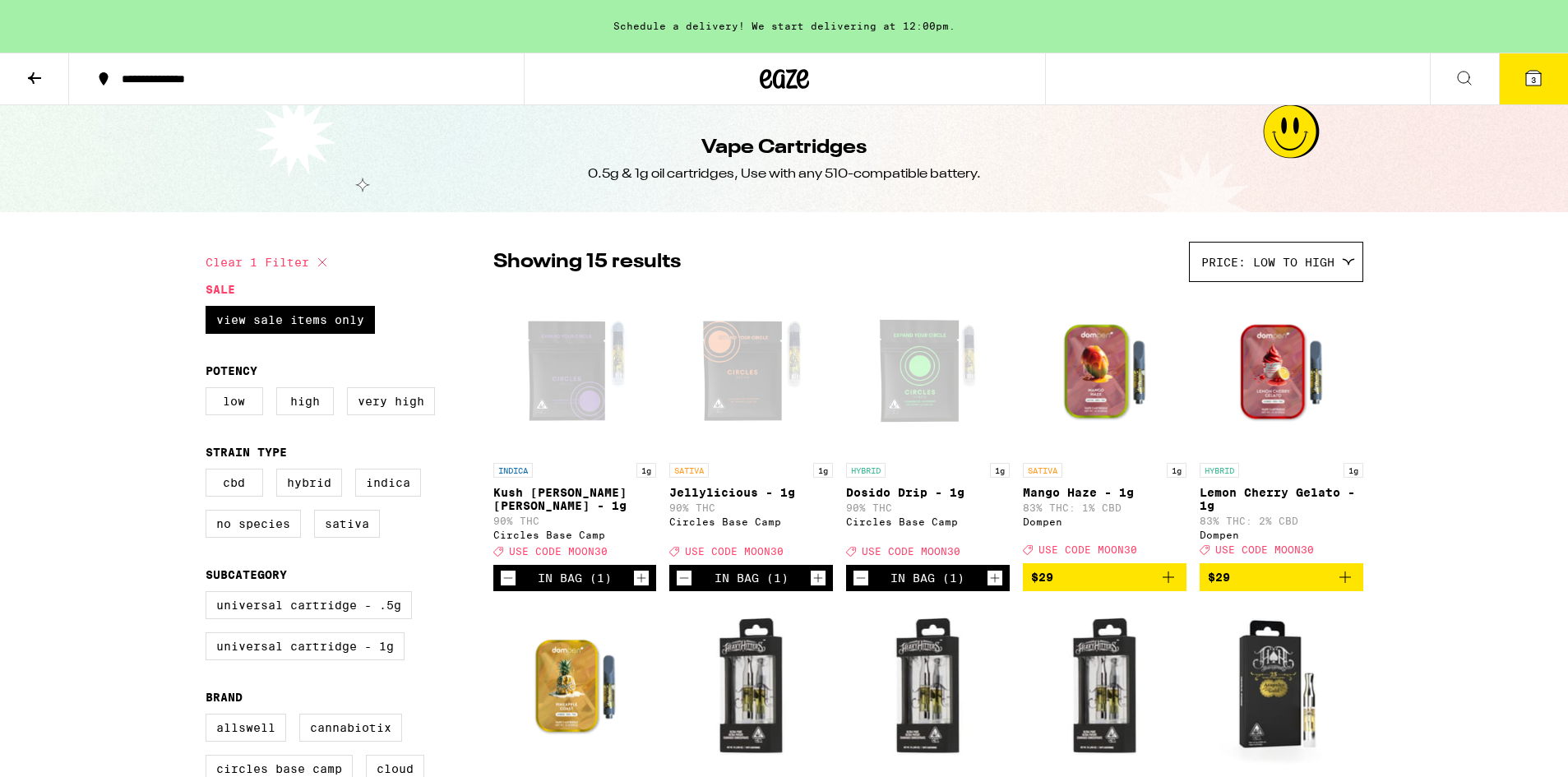
click at [40, 86] on icon at bounding box center [35, 78] width 20 height 20
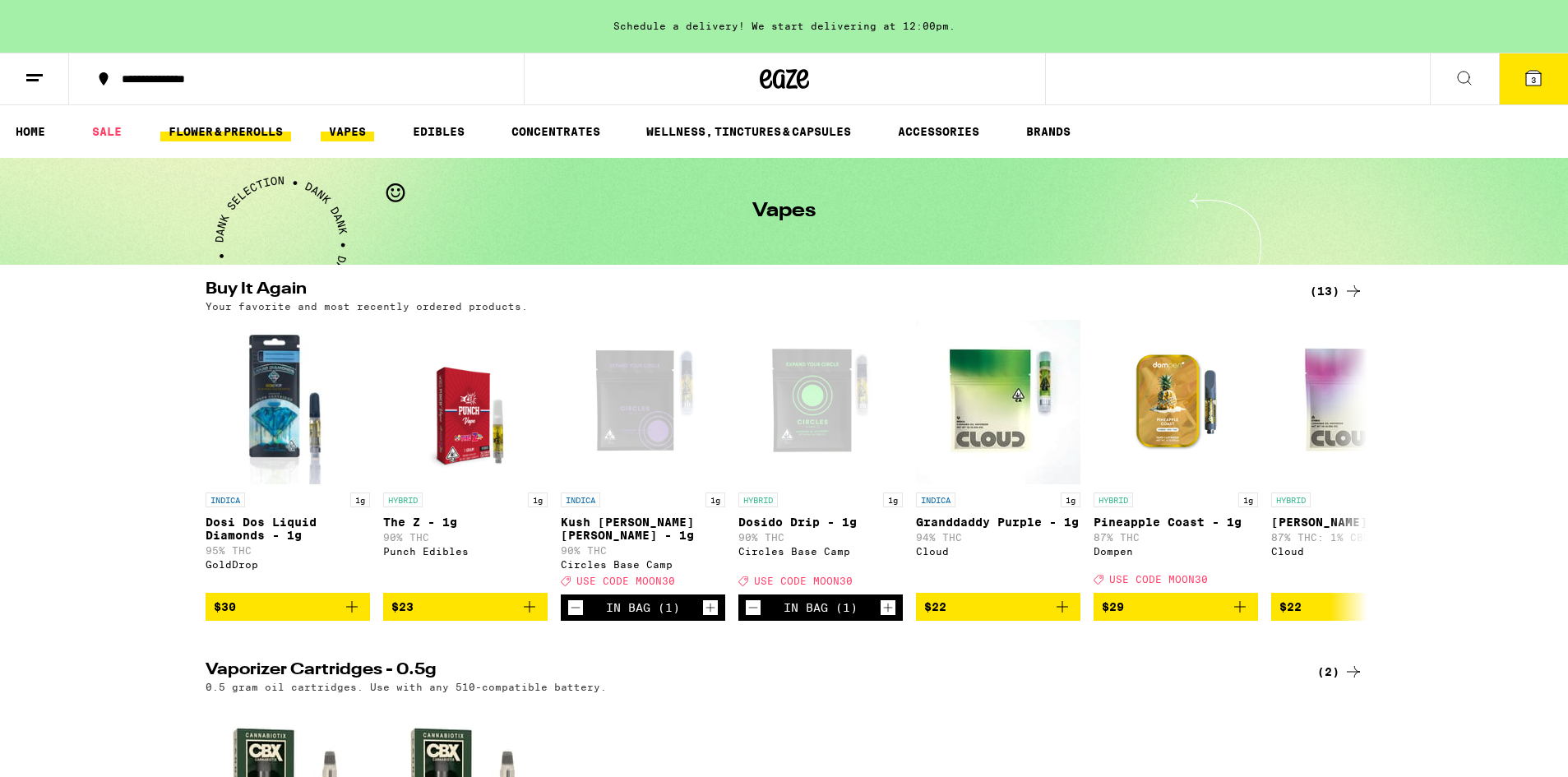
click at [204, 134] on link "FLOWER & PREROLLS" at bounding box center [226, 132] width 131 height 20
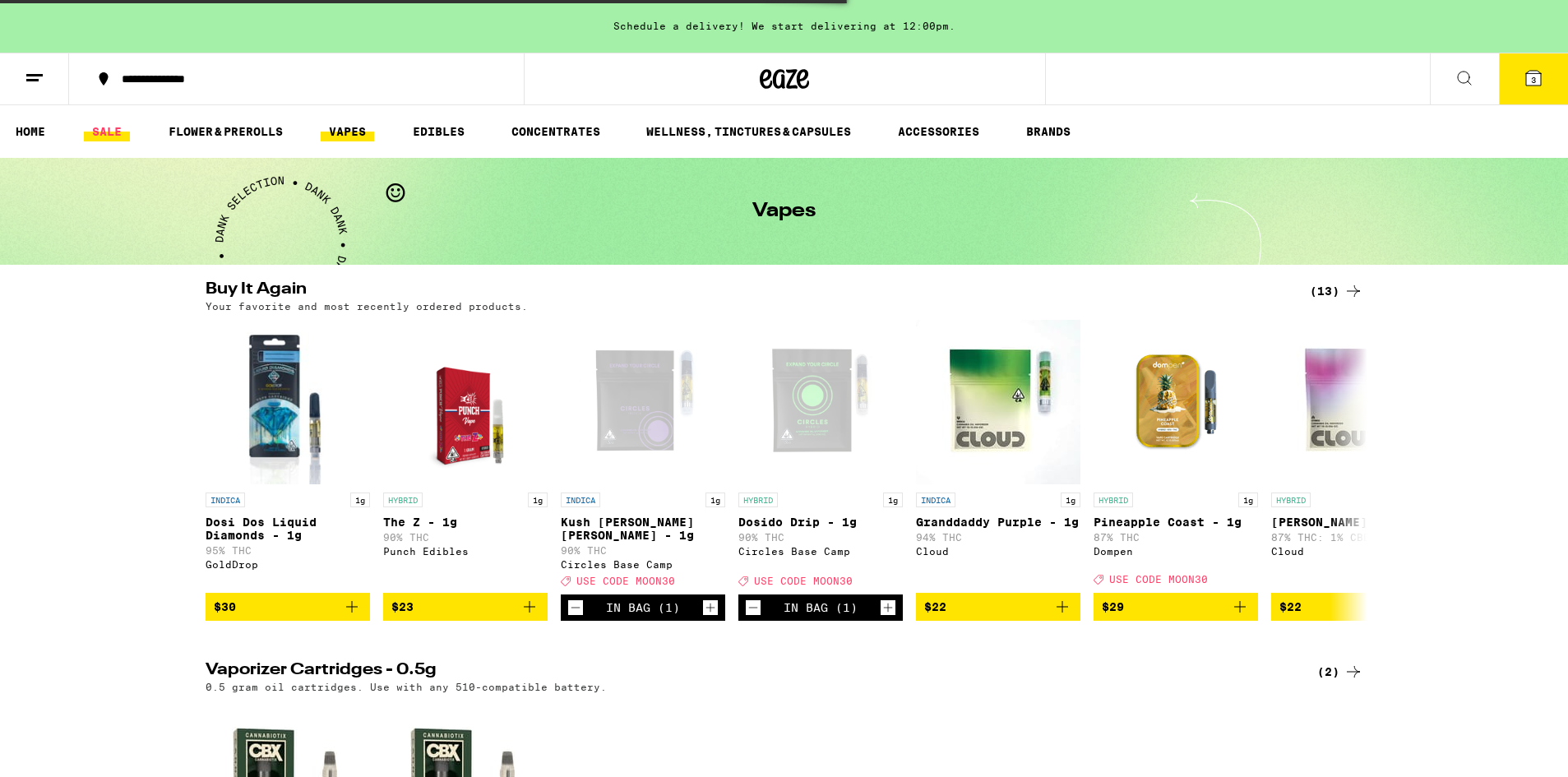
click at [101, 137] on link "SALE" at bounding box center [107, 132] width 46 height 20
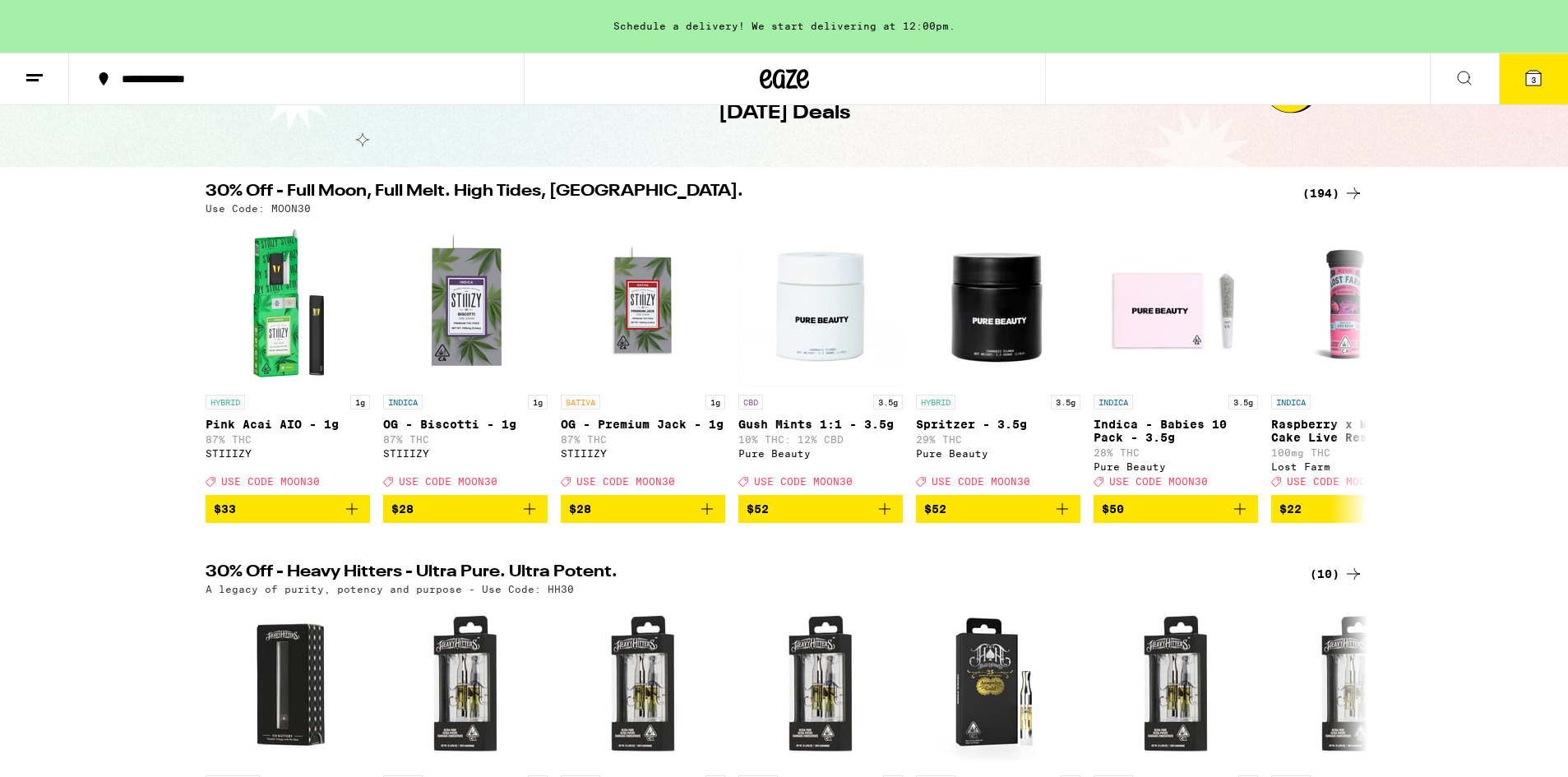
scroll to position [101, 0]
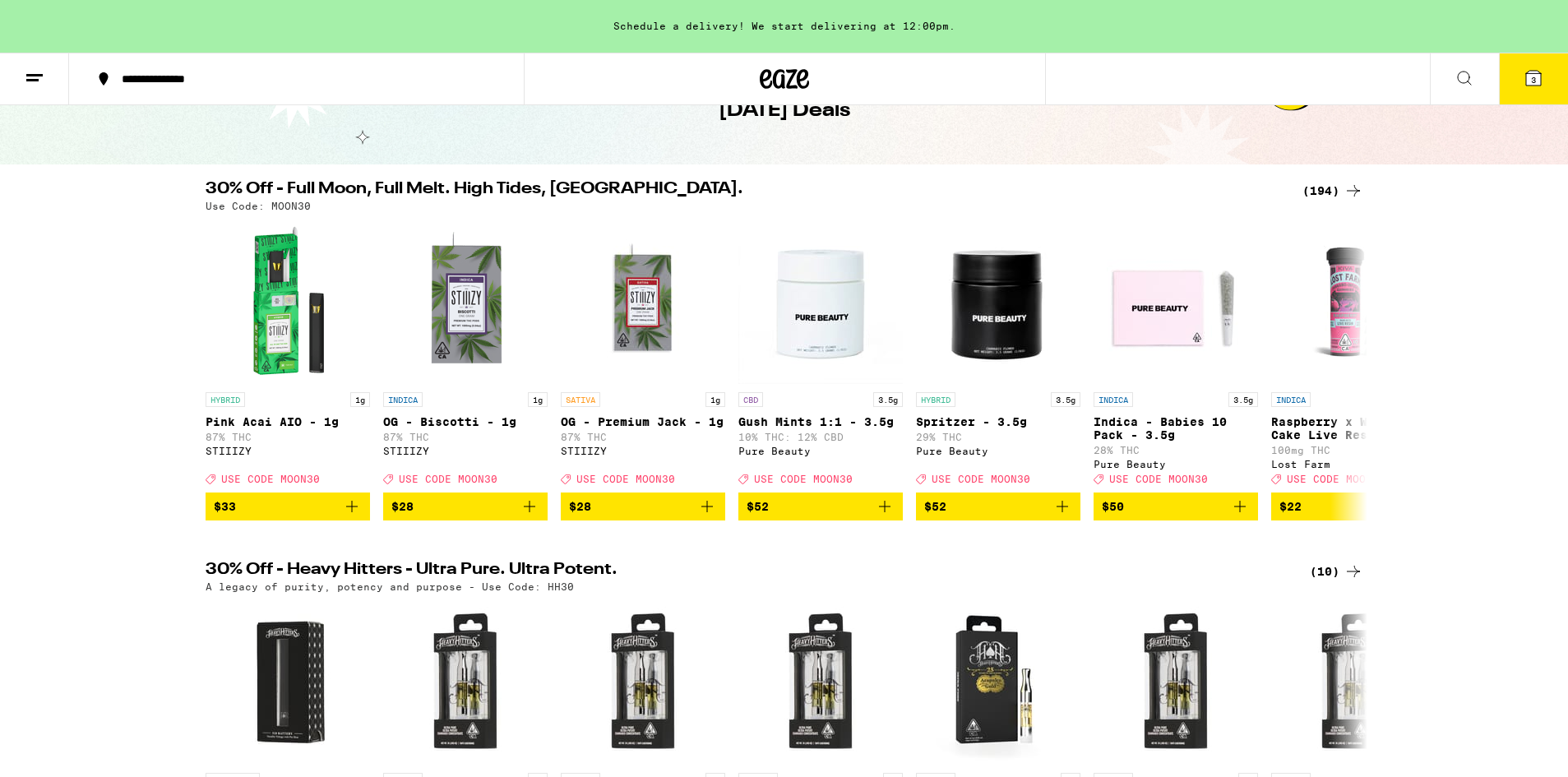
click at [1313, 194] on div "(194)" at bounding box center [1333, 191] width 61 height 20
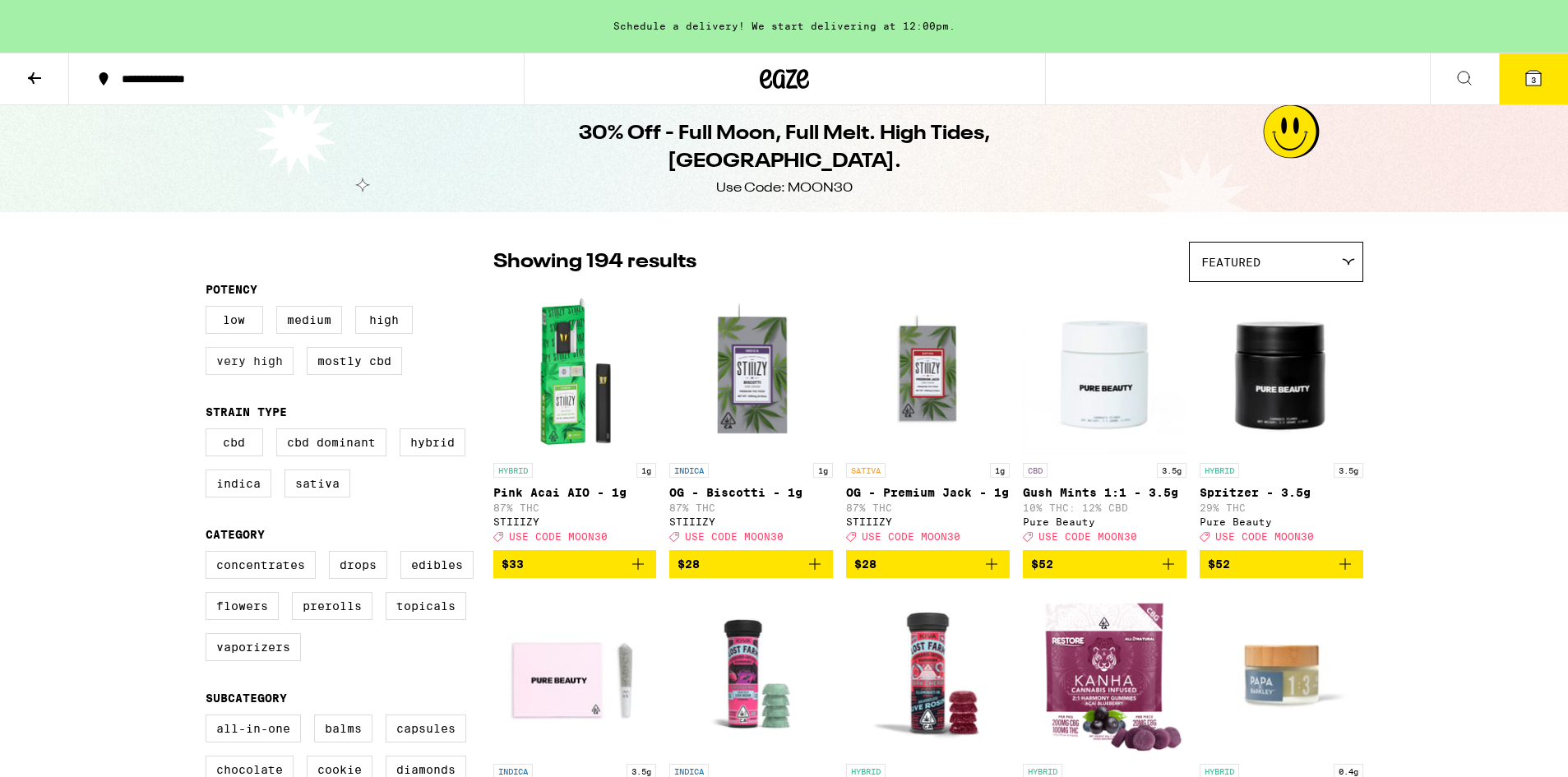
click at [241, 373] on label "Very High" at bounding box center [250, 360] width 88 height 28
click at [209, 309] on input "Very High" at bounding box center [209, 308] width 1 height 1
checkbox input "true"
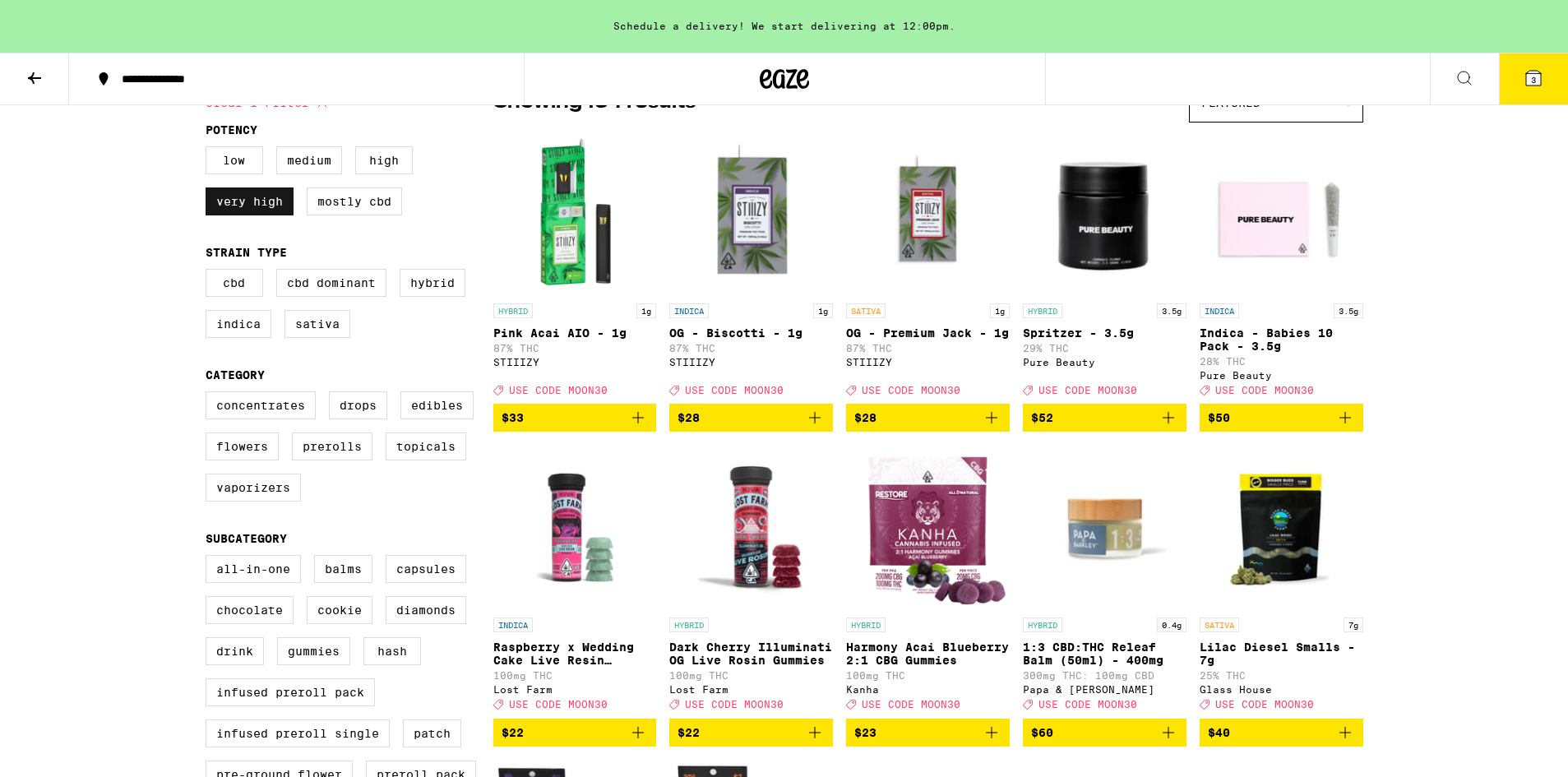
scroll to position [163, 0]
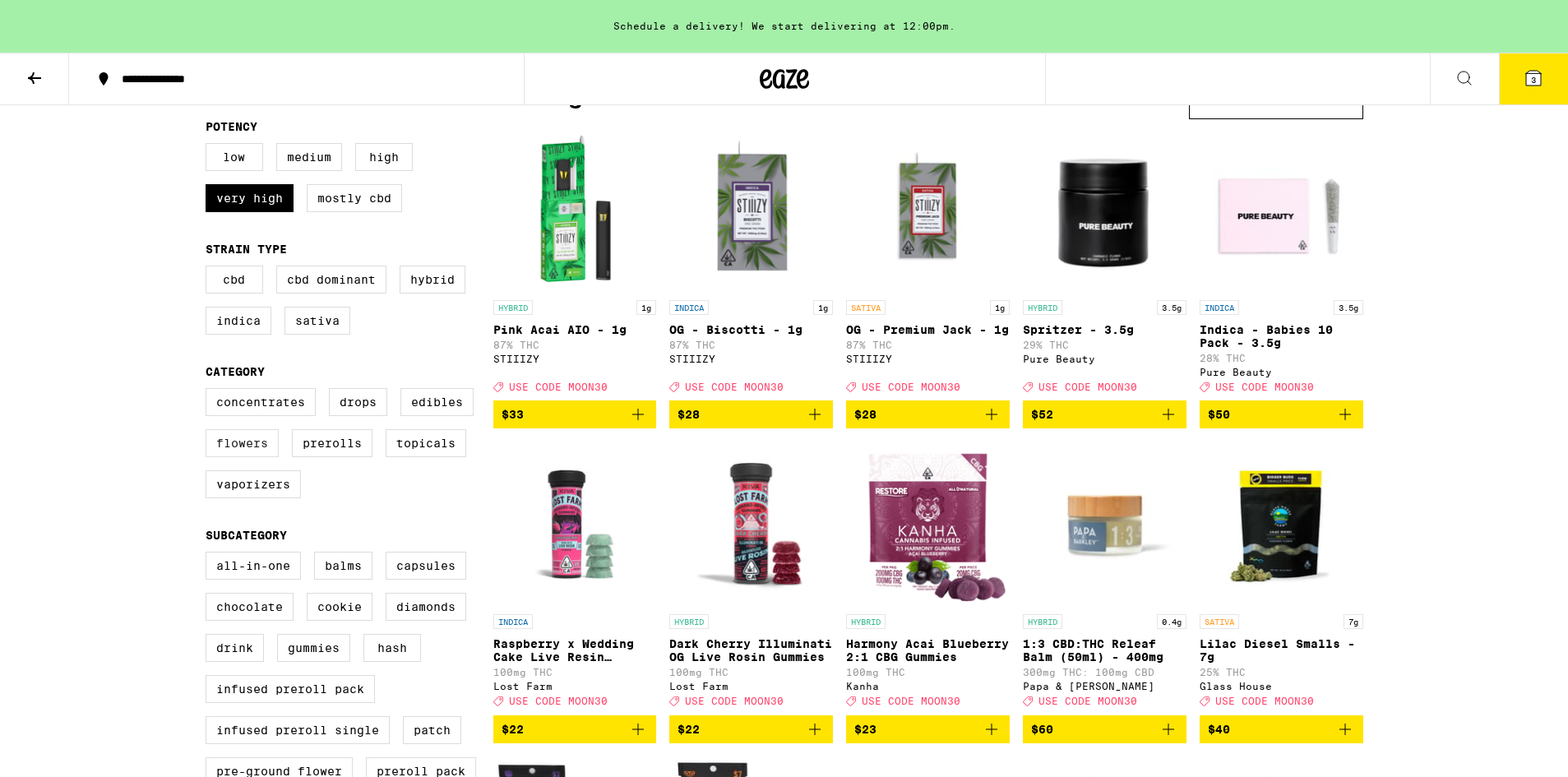
click at [240, 457] on label "Flowers" at bounding box center [242, 443] width 73 height 28
click at [209, 391] on input "Flowers" at bounding box center [209, 390] width 1 height 1
checkbox input "true"
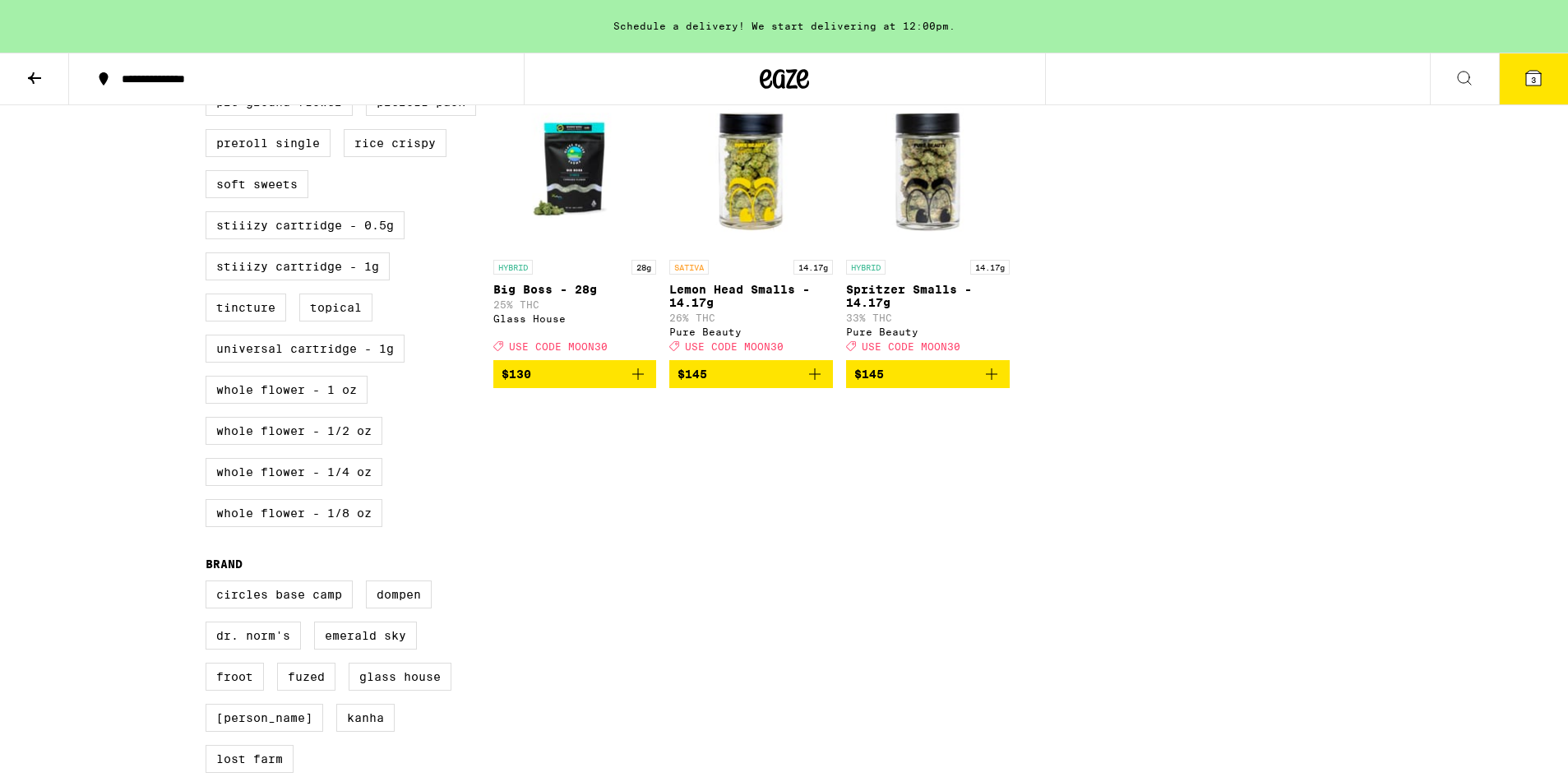
scroll to position [833, 0]
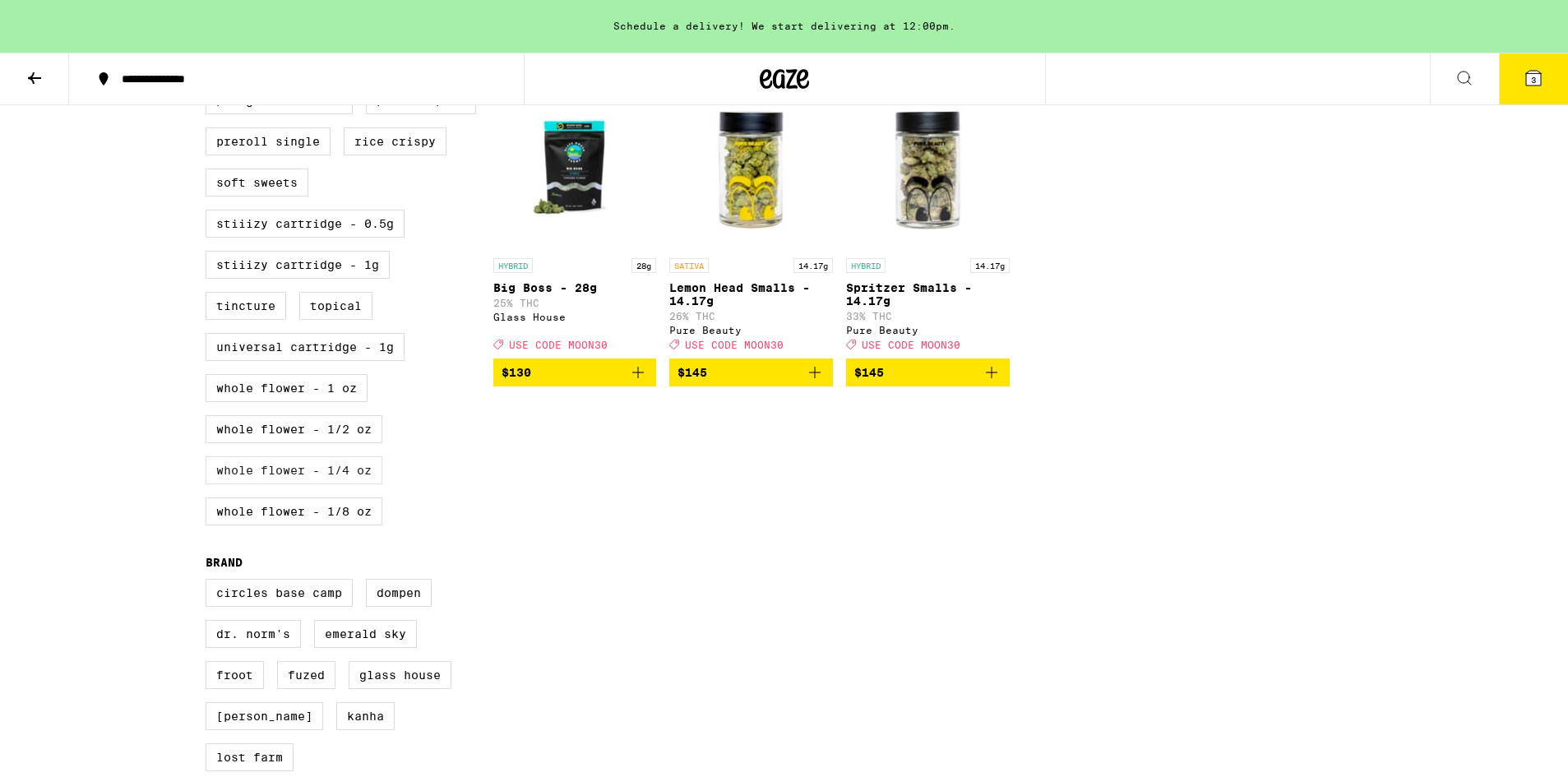
click at [237, 484] on label "Whole Flower - 1/4 oz" at bounding box center [294, 470] width 177 height 28
checkbox input "true"
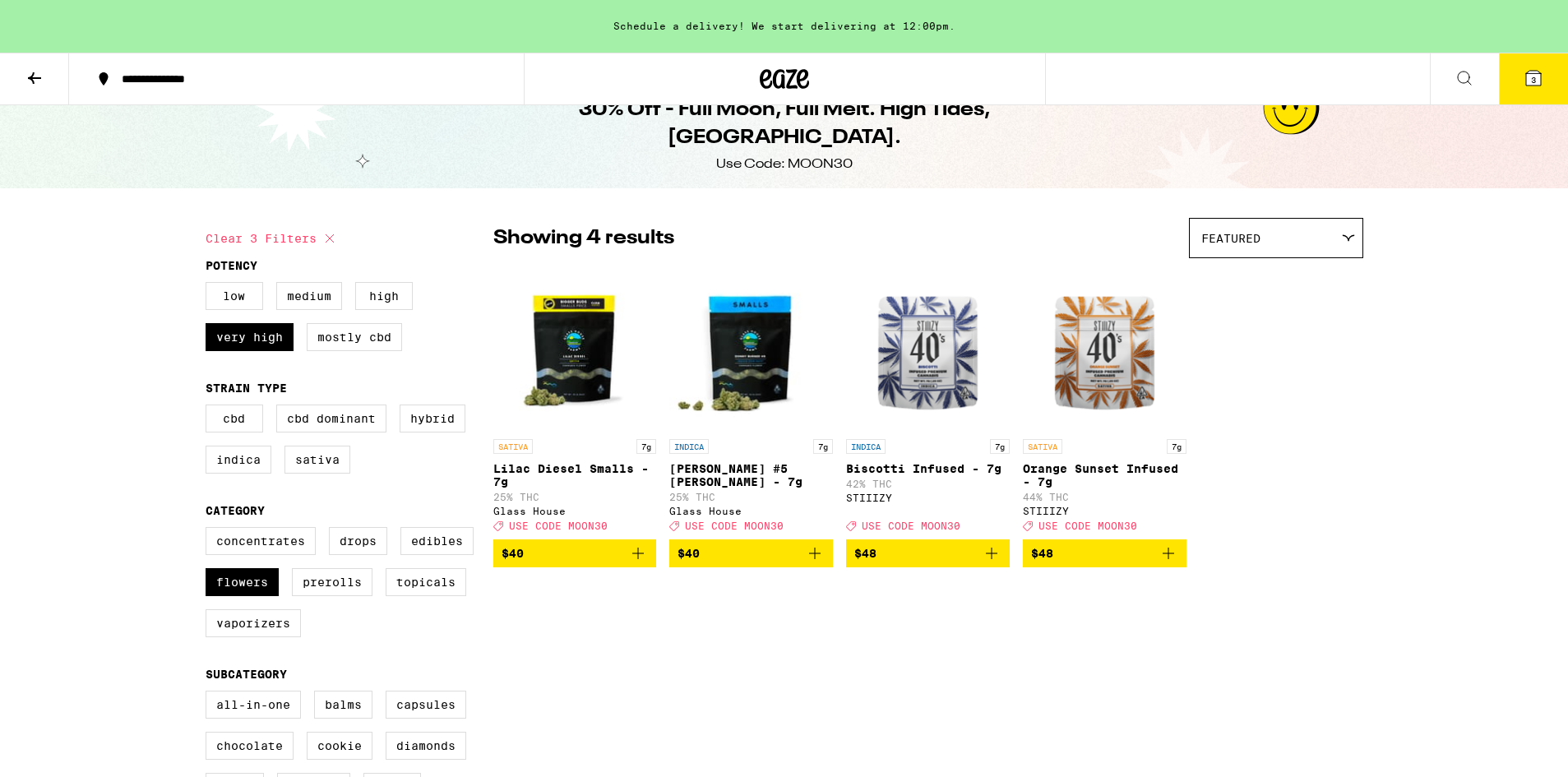
scroll to position [17, 0]
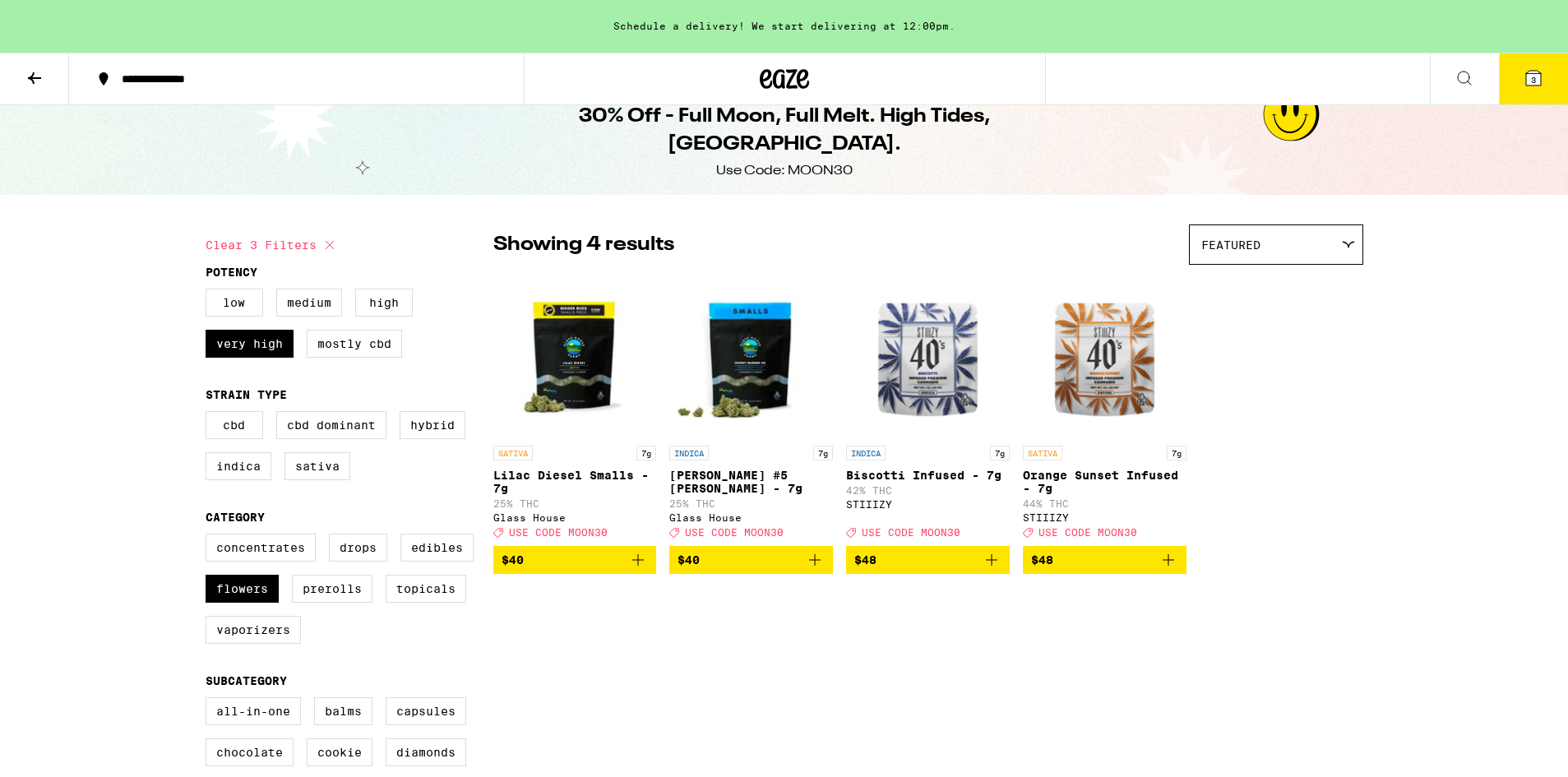
click at [902, 331] on img "Open page for Biscotti Infused - 7g from STIIIZY" at bounding box center [928, 355] width 164 height 164
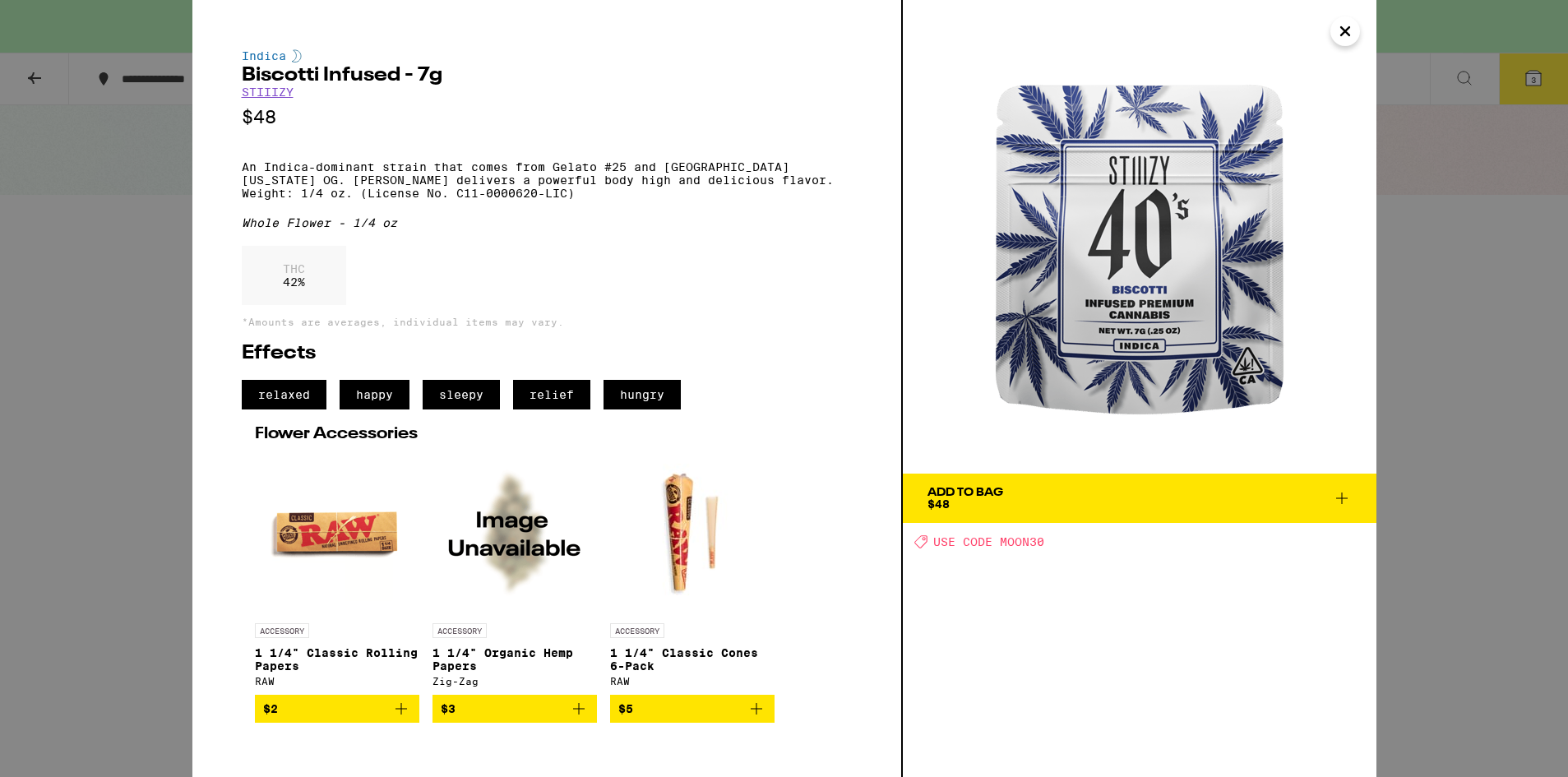
click at [1342, 39] on icon "Close" at bounding box center [1345, 31] width 20 height 25
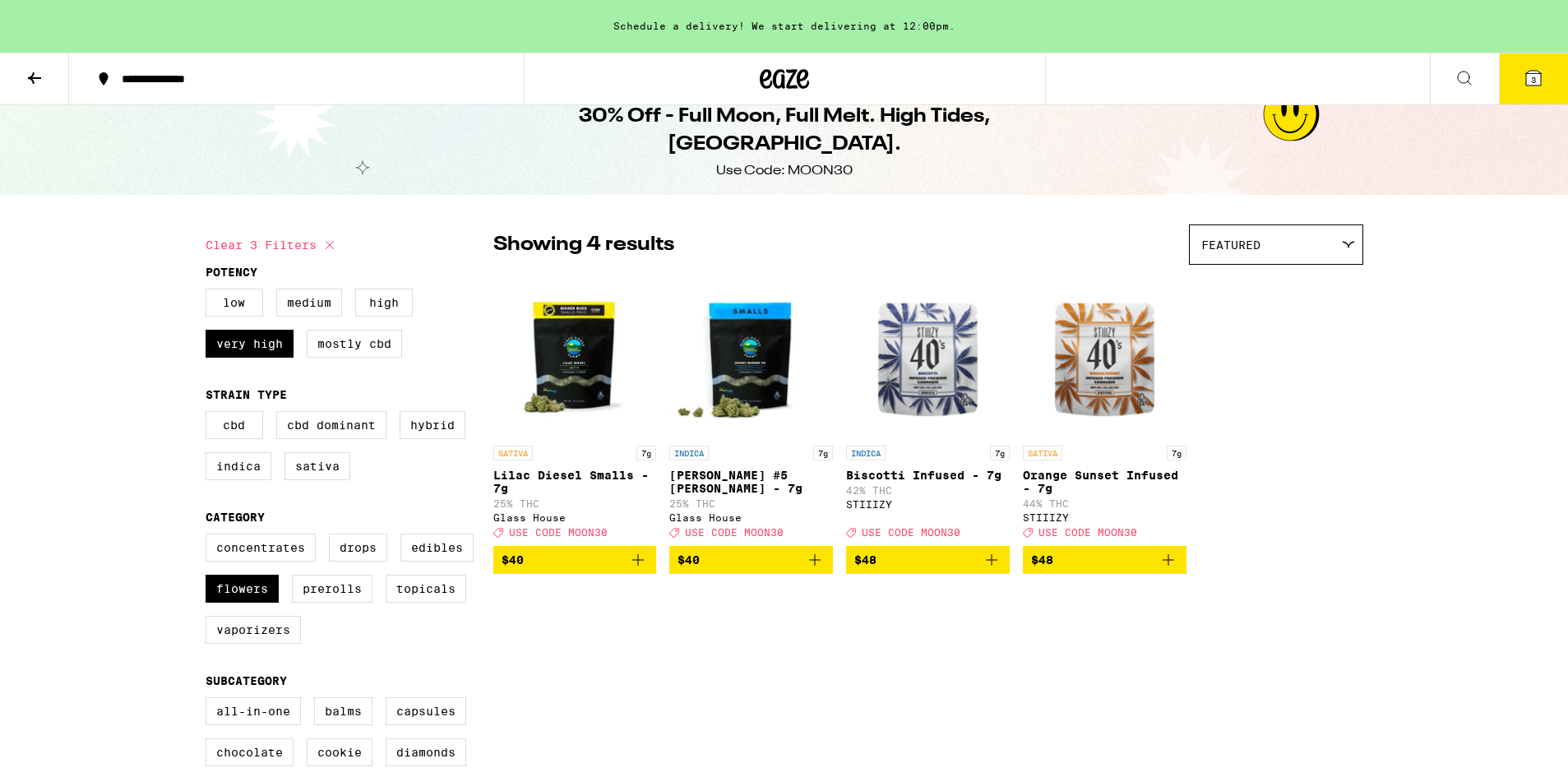
click at [891, 569] on span "$48" at bounding box center [927, 560] width 147 height 20
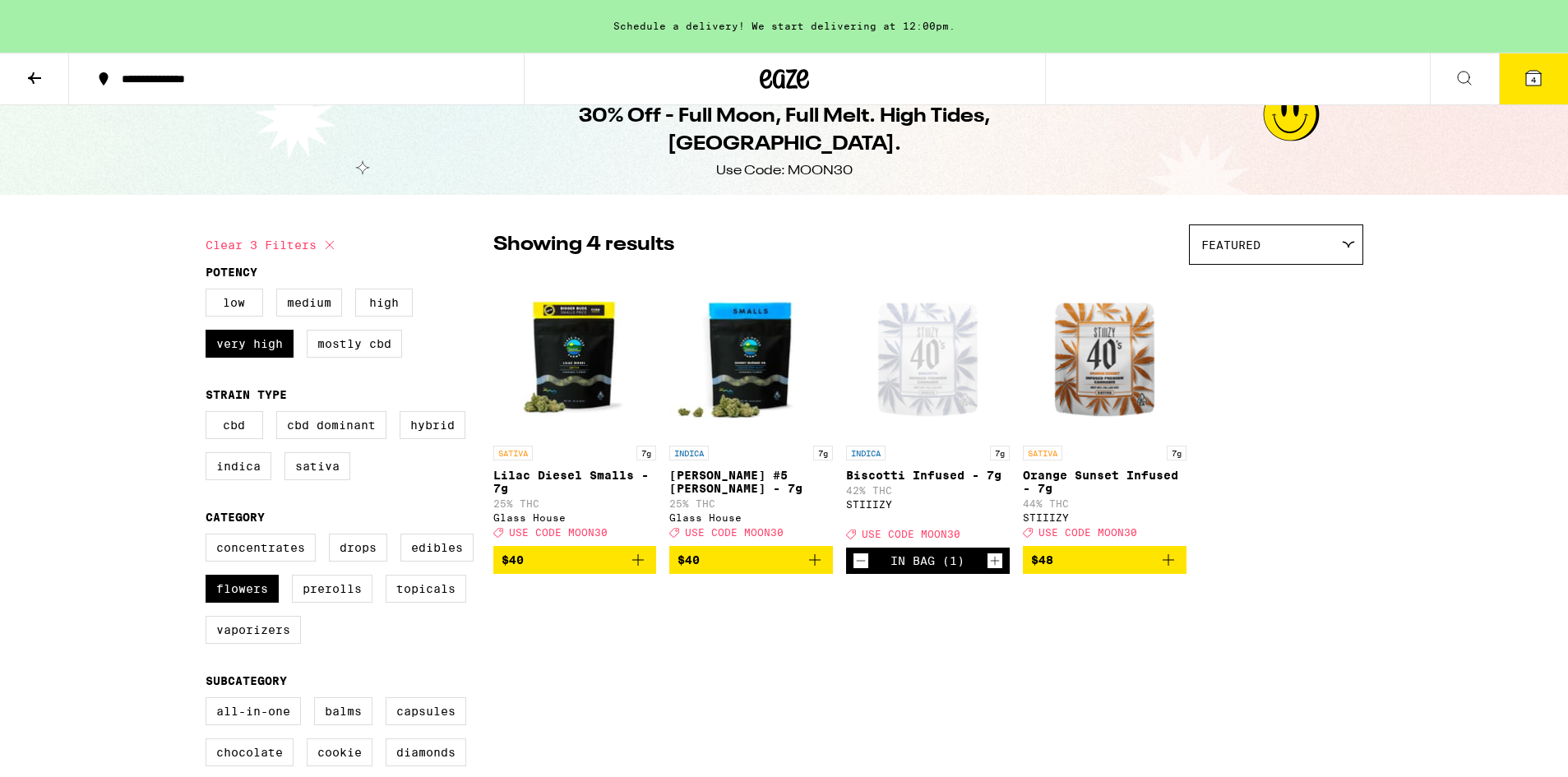
click at [1536, 84] on span "4" at bounding box center [1534, 79] width 5 height 10
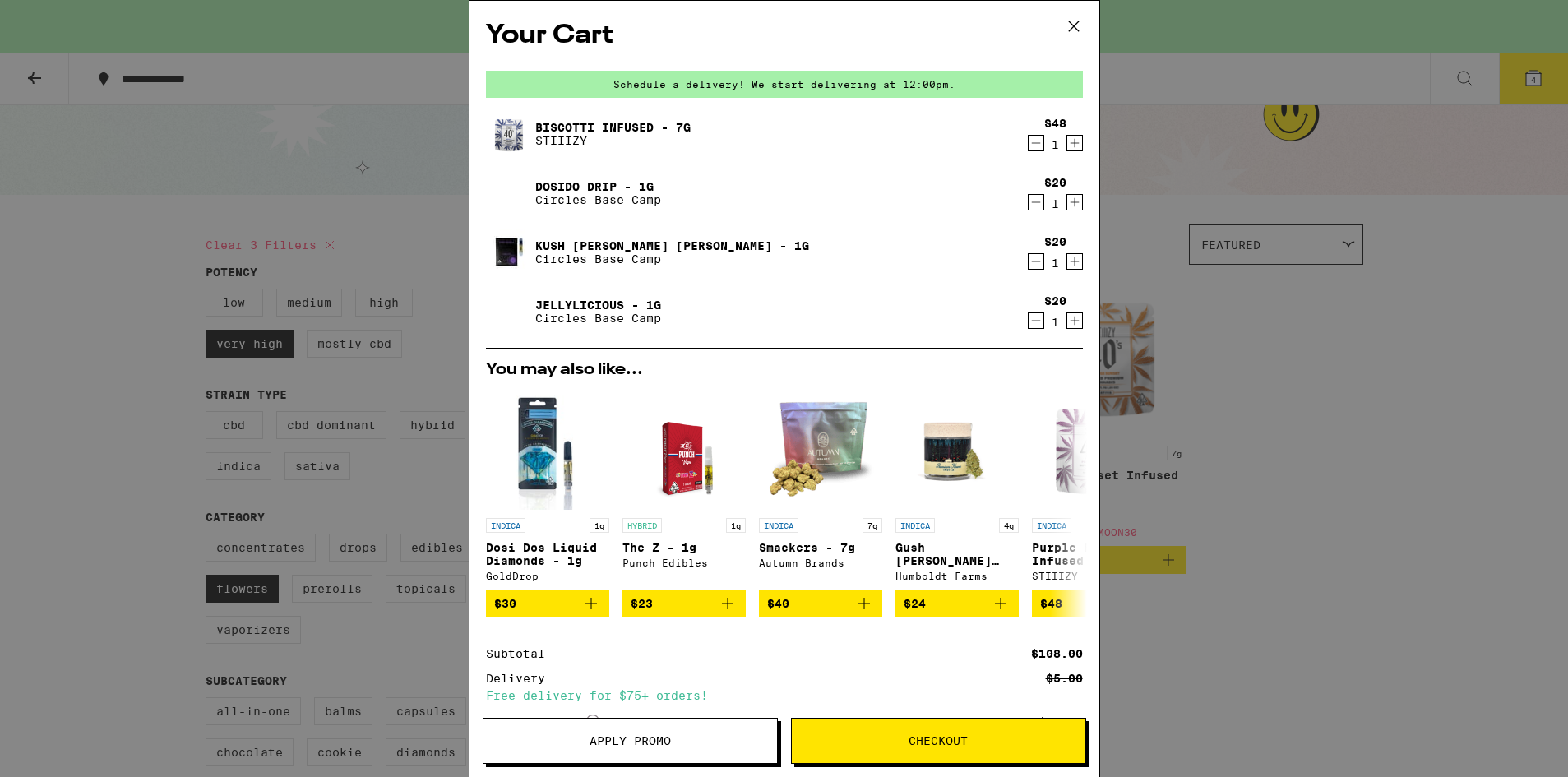
click at [813, 435] on img "Open page for Smackers - 7g from Autumn Brands" at bounding box center [820, 448] width 123 height 123
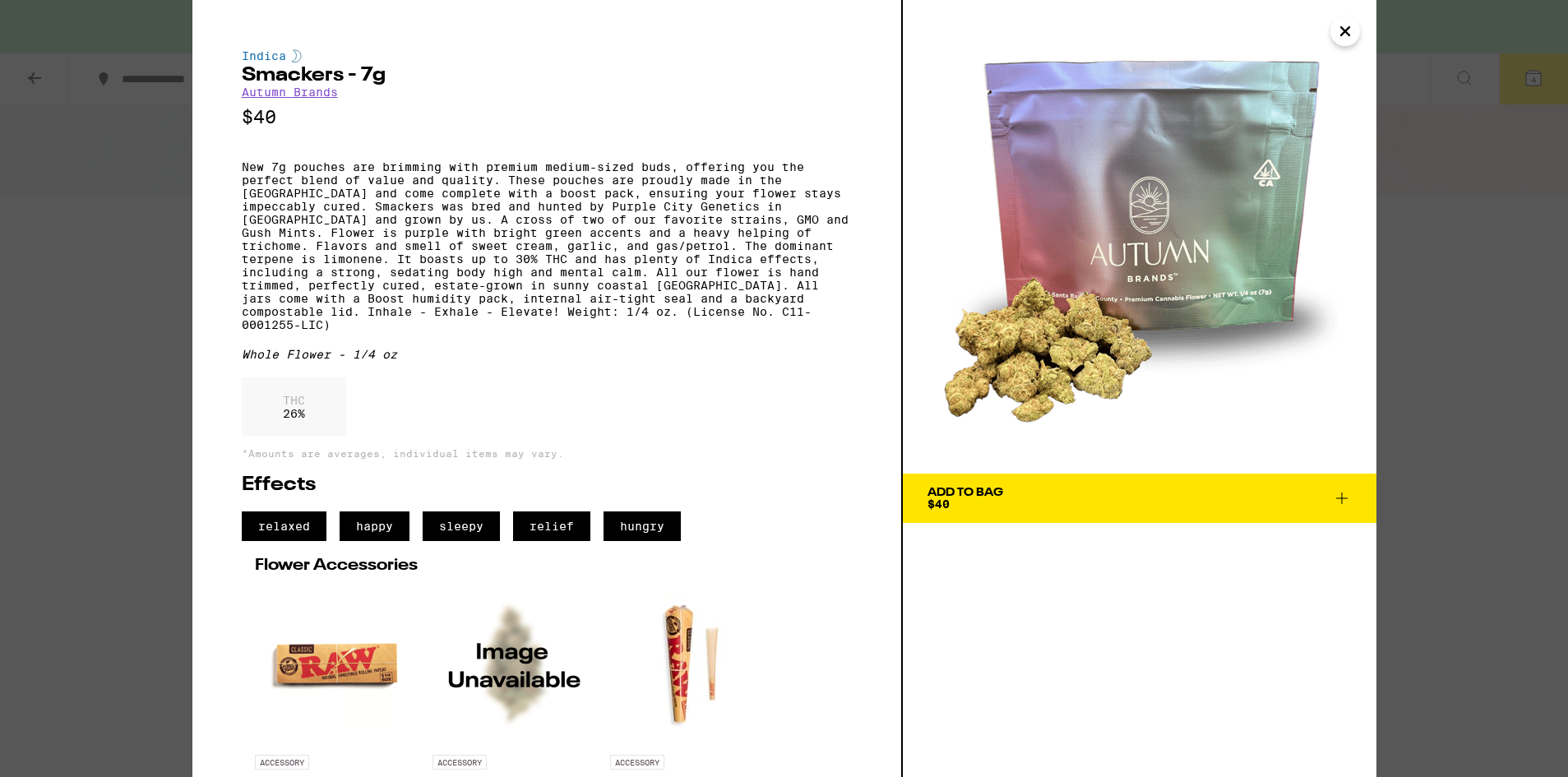
click at [1334, 37] on button "Close" at bounding box center [1345, 30] width 29 height 29
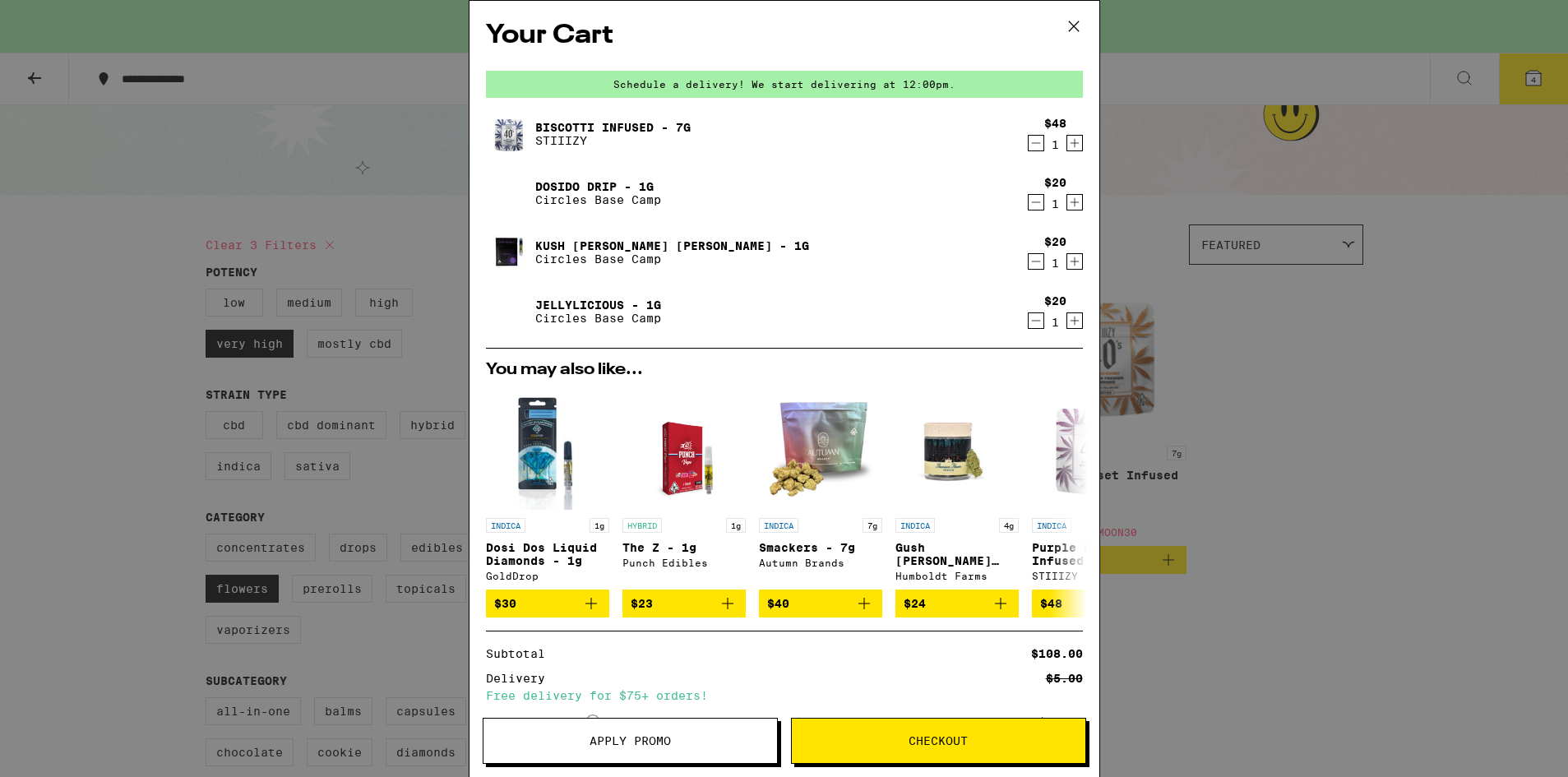
click at [1074, 29] on icon at bounding box center [1074, 27] width 25 height 25
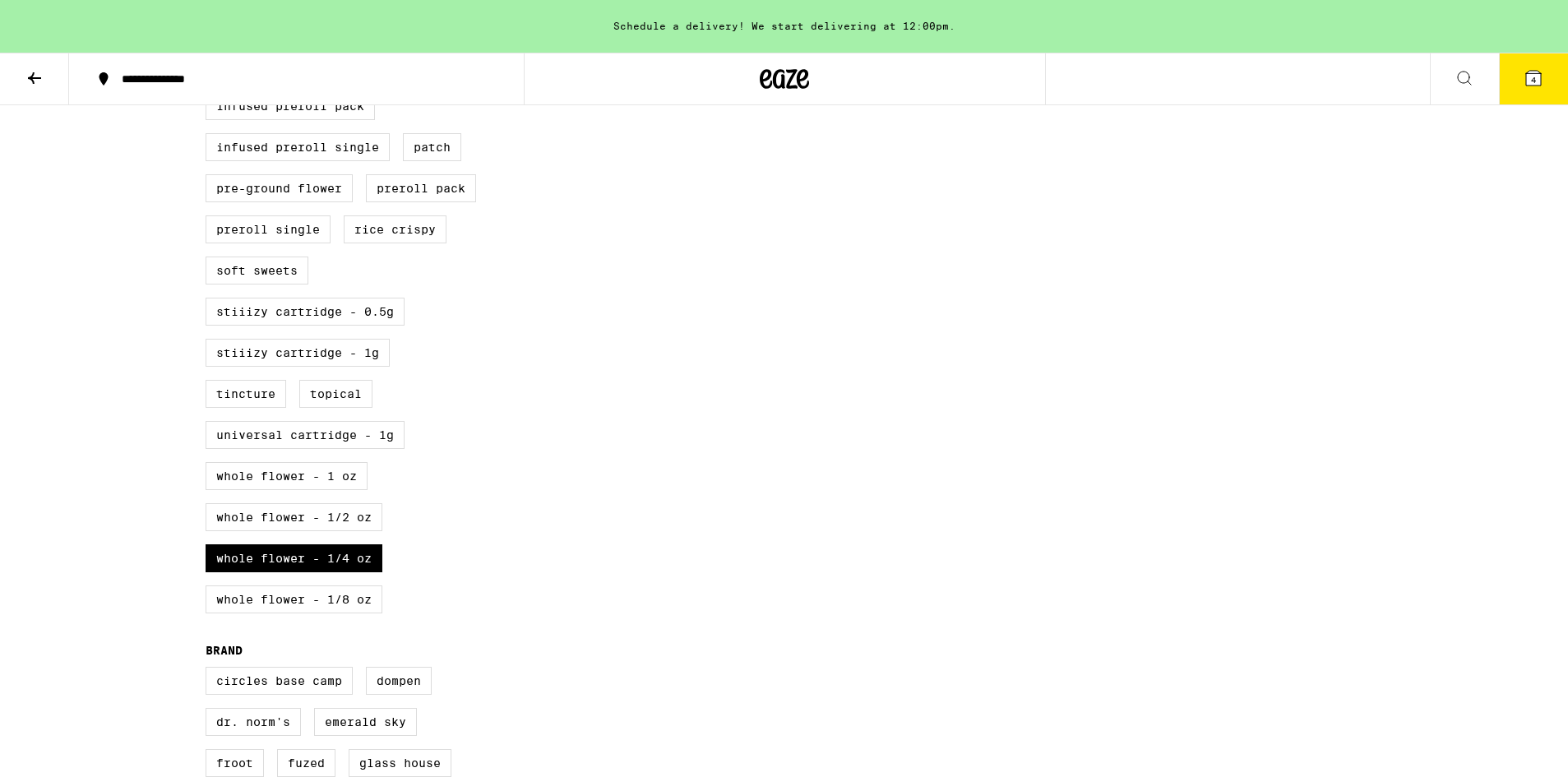
scroll to position [750, 0]
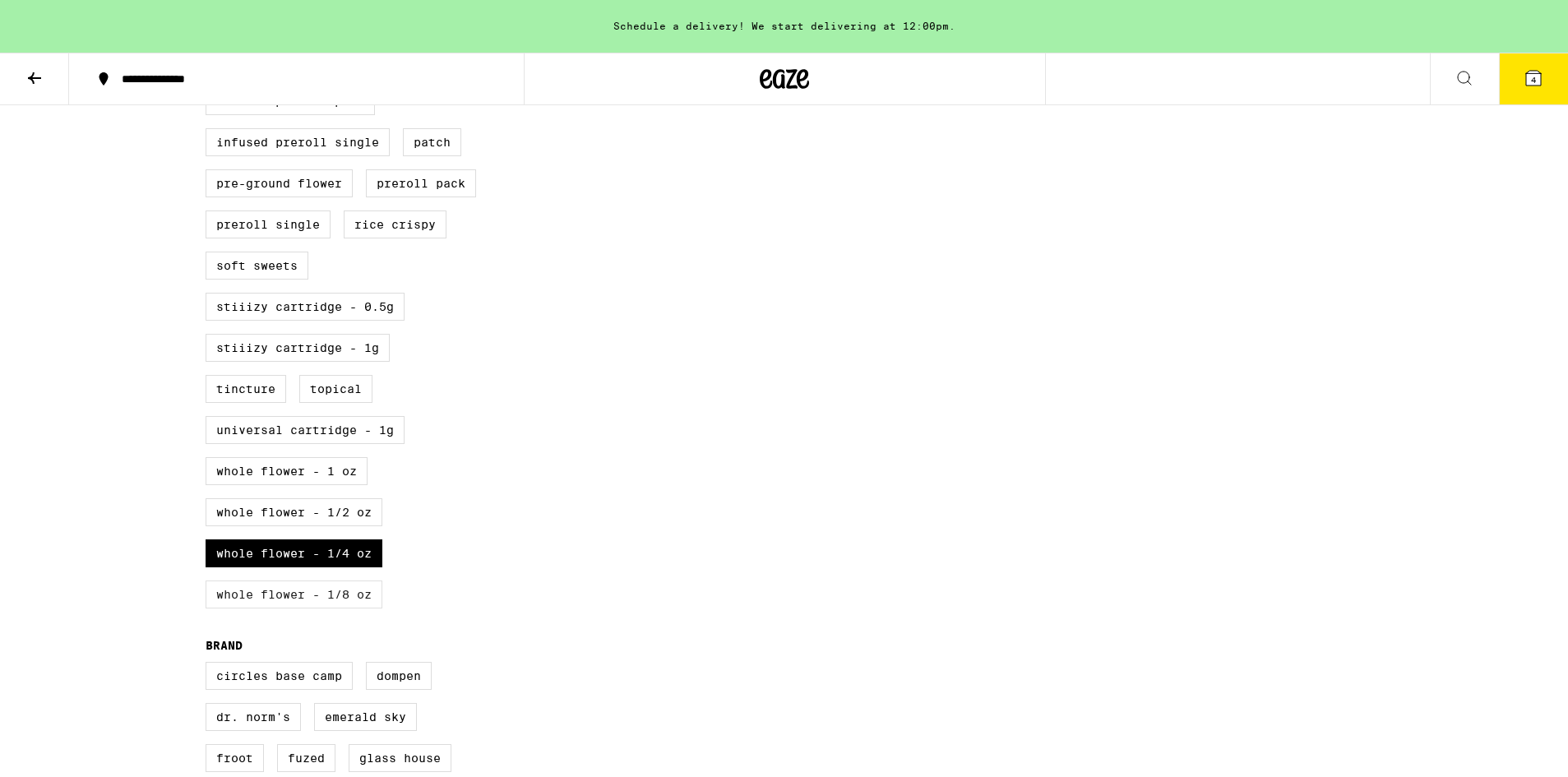
click at [234, 609] on label "Whole Flower - 1/8 oz" at bounding box center [294, 593] width 177 height 28
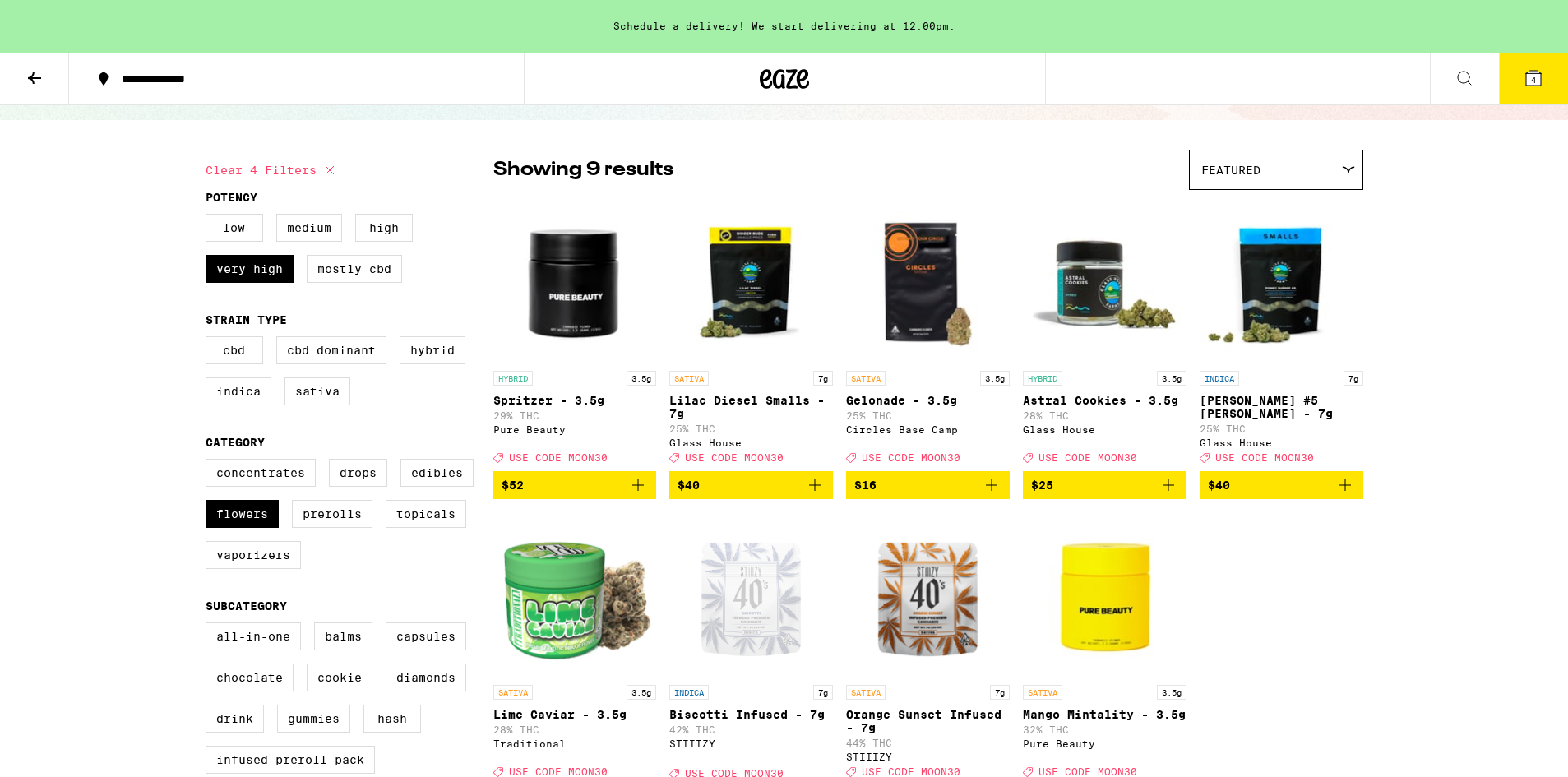
scroll to position [93, 0]
click at [547, 332] on img "Open page for Spritzer - 3.5g from Pure Beauty" at bounding box center [575, 279] width 164 height 164
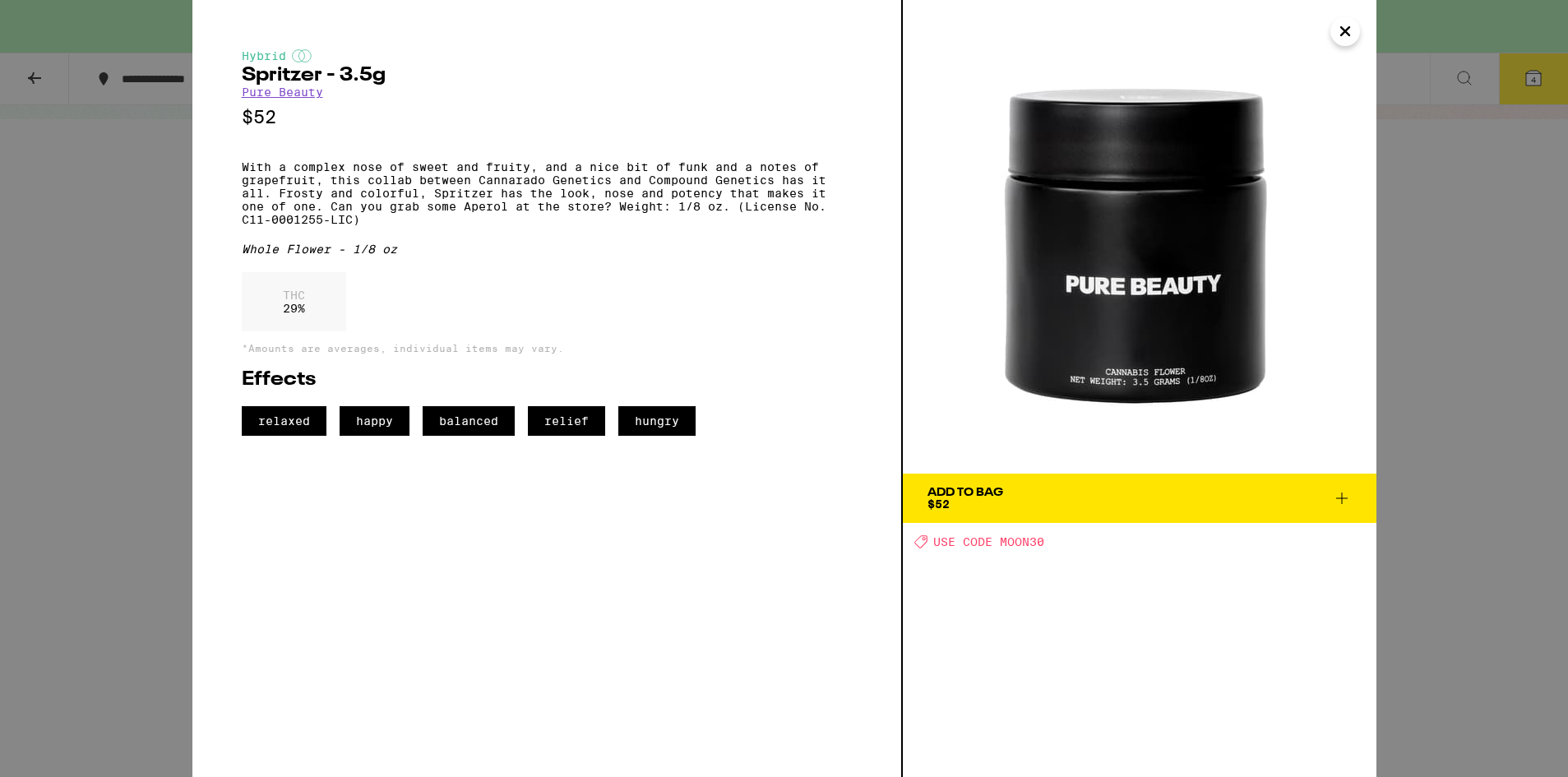
click at [1342, 31] on icon "Close" at bounding box center [1345, 31] width 20 height 25
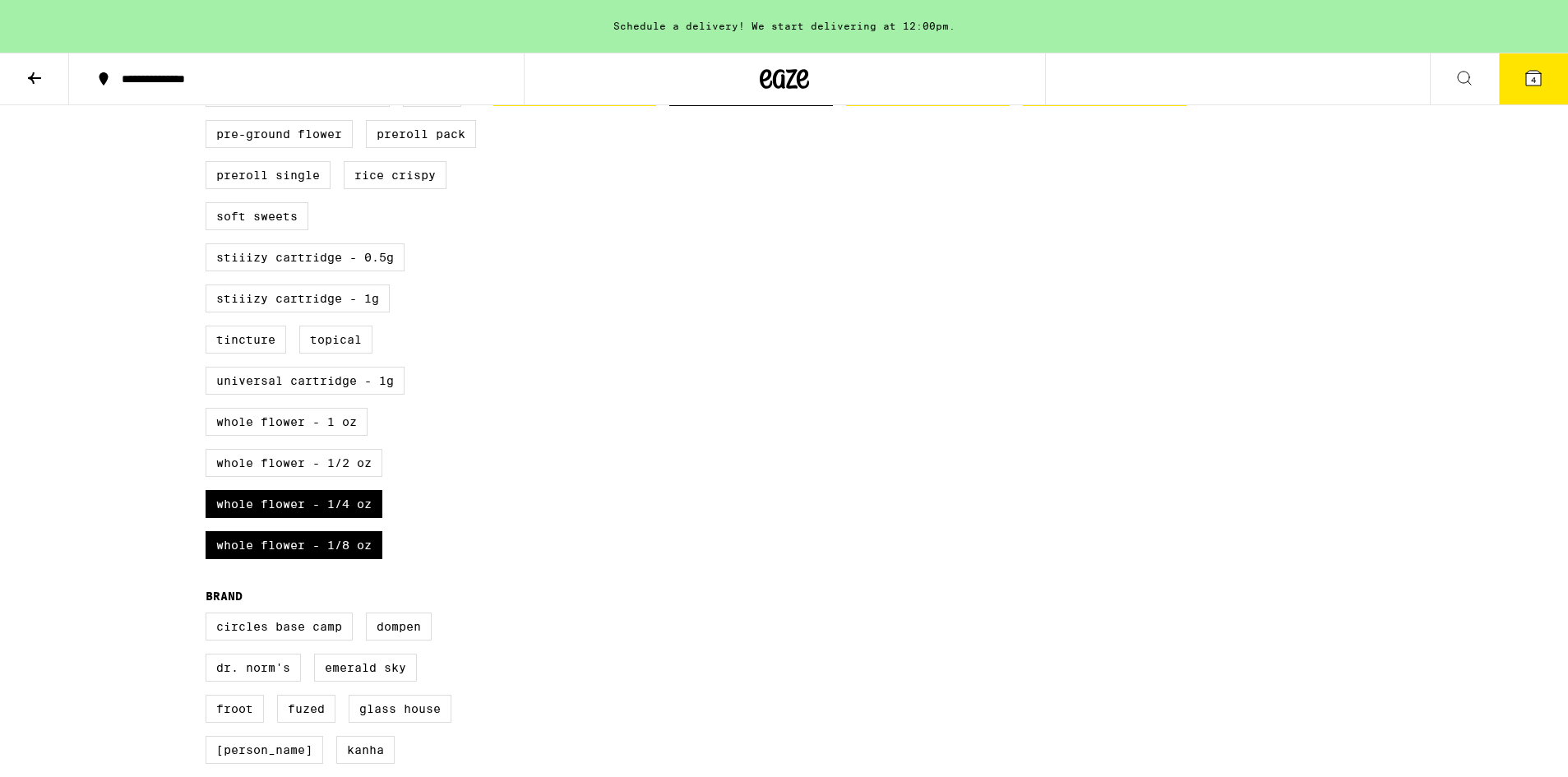
scroll to position [812, 0]
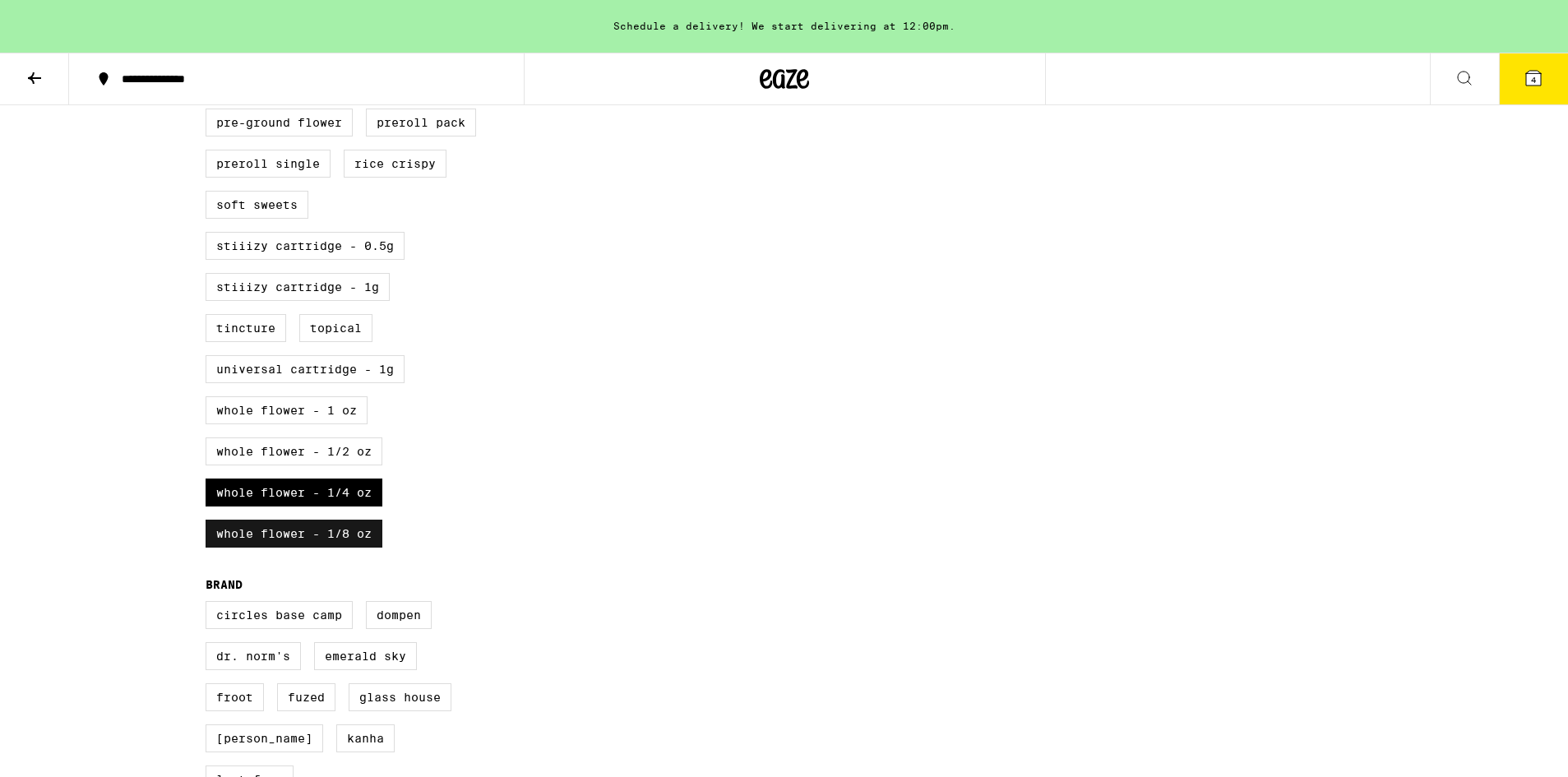
click at [278, 547] on label "Whole Flower - 1/8 oz" at bounding box center [294, 533] width 177 height 28
checkbox input "false"
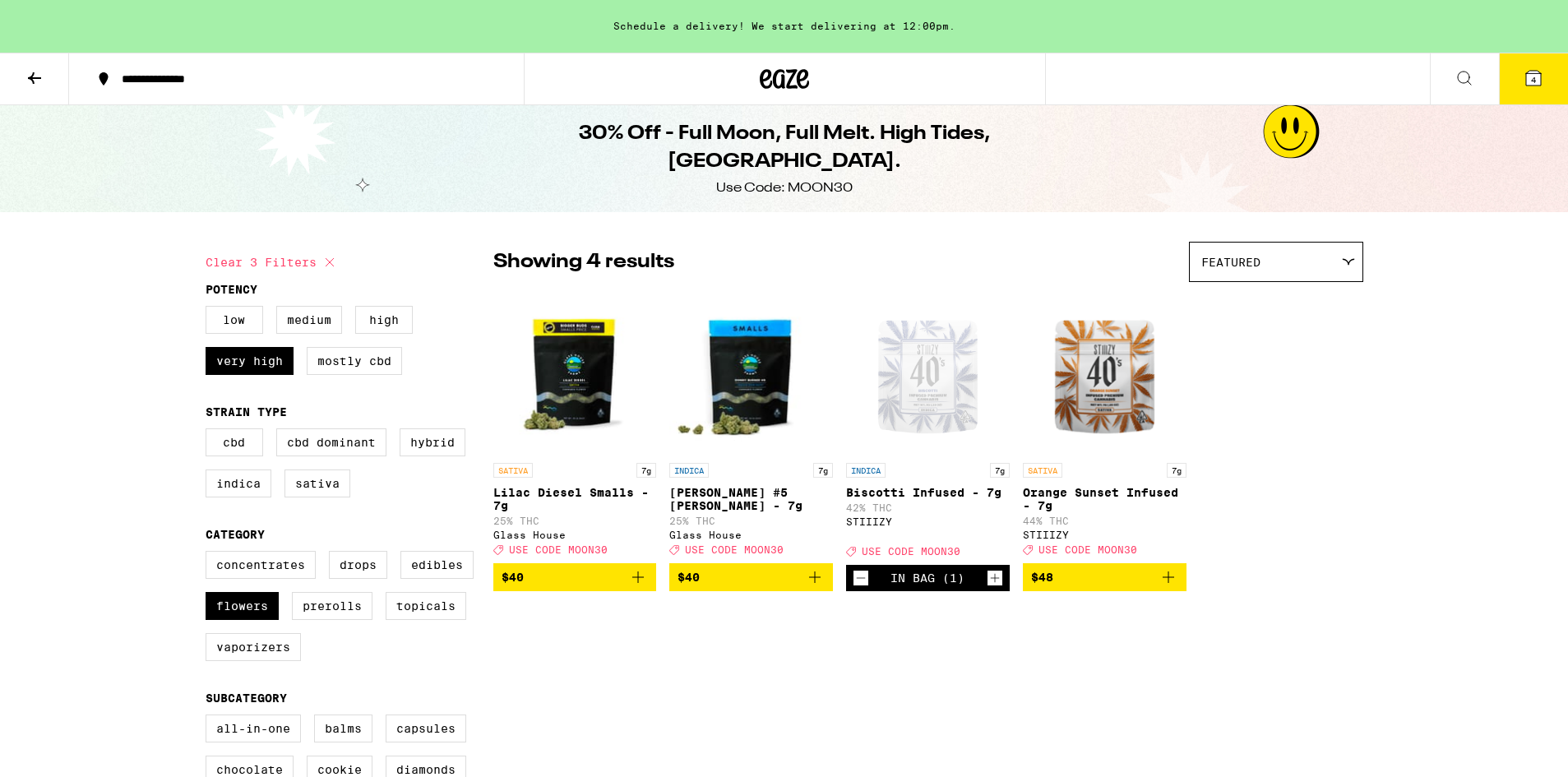
click at [746, 389] on img "Open page for Donny Burger #5 Smalls - 7g from Glass House" at bounding box center [751, 372] width 164 height 164
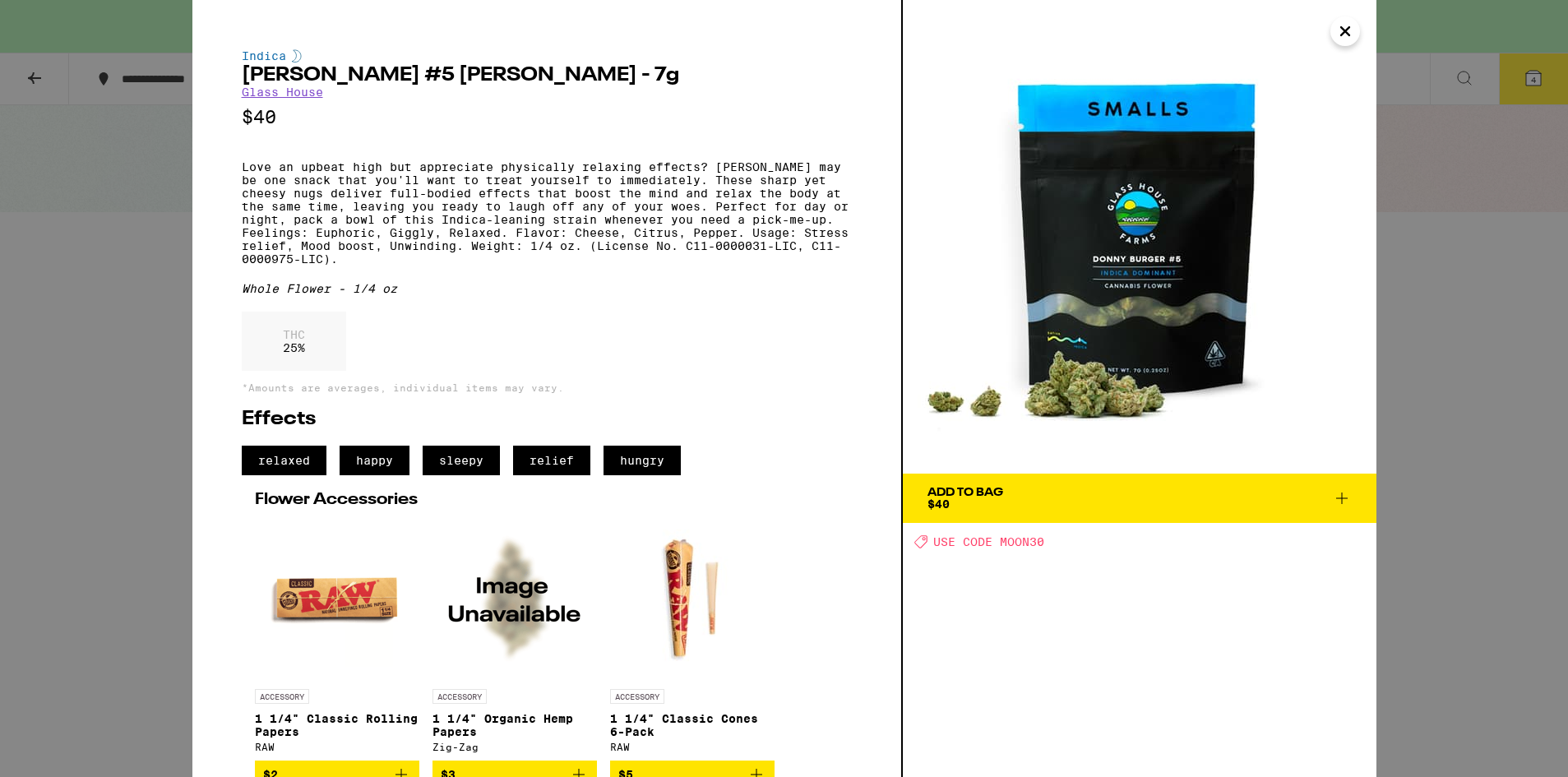
click at [931, 503] on span "$40" at bounding box center [939, 503] width 22 height 13
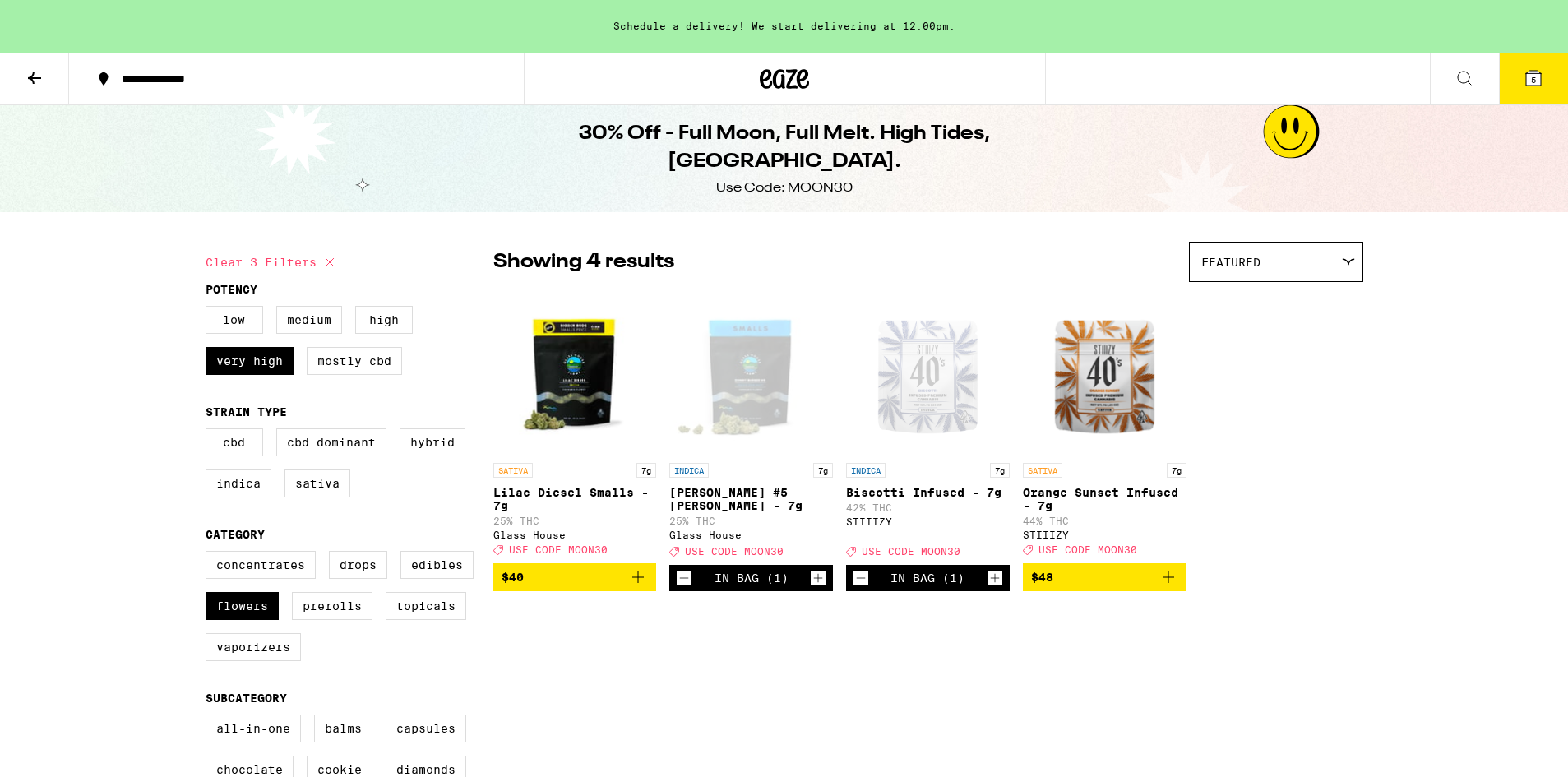
click at [1518, 86] on button "5" at bounding box center [1533, 78] width 69 height 51
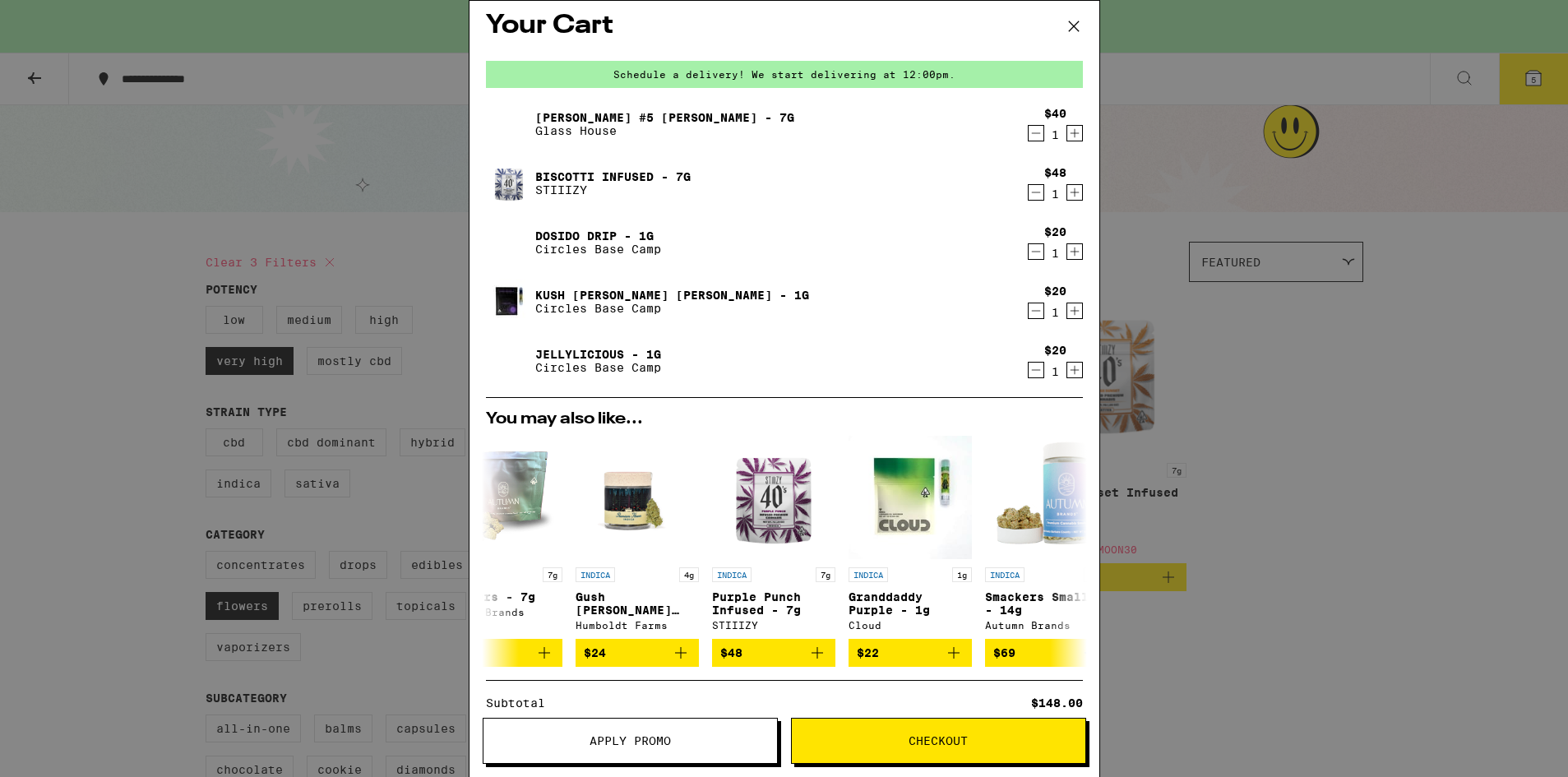
scroll to position [198, 0]
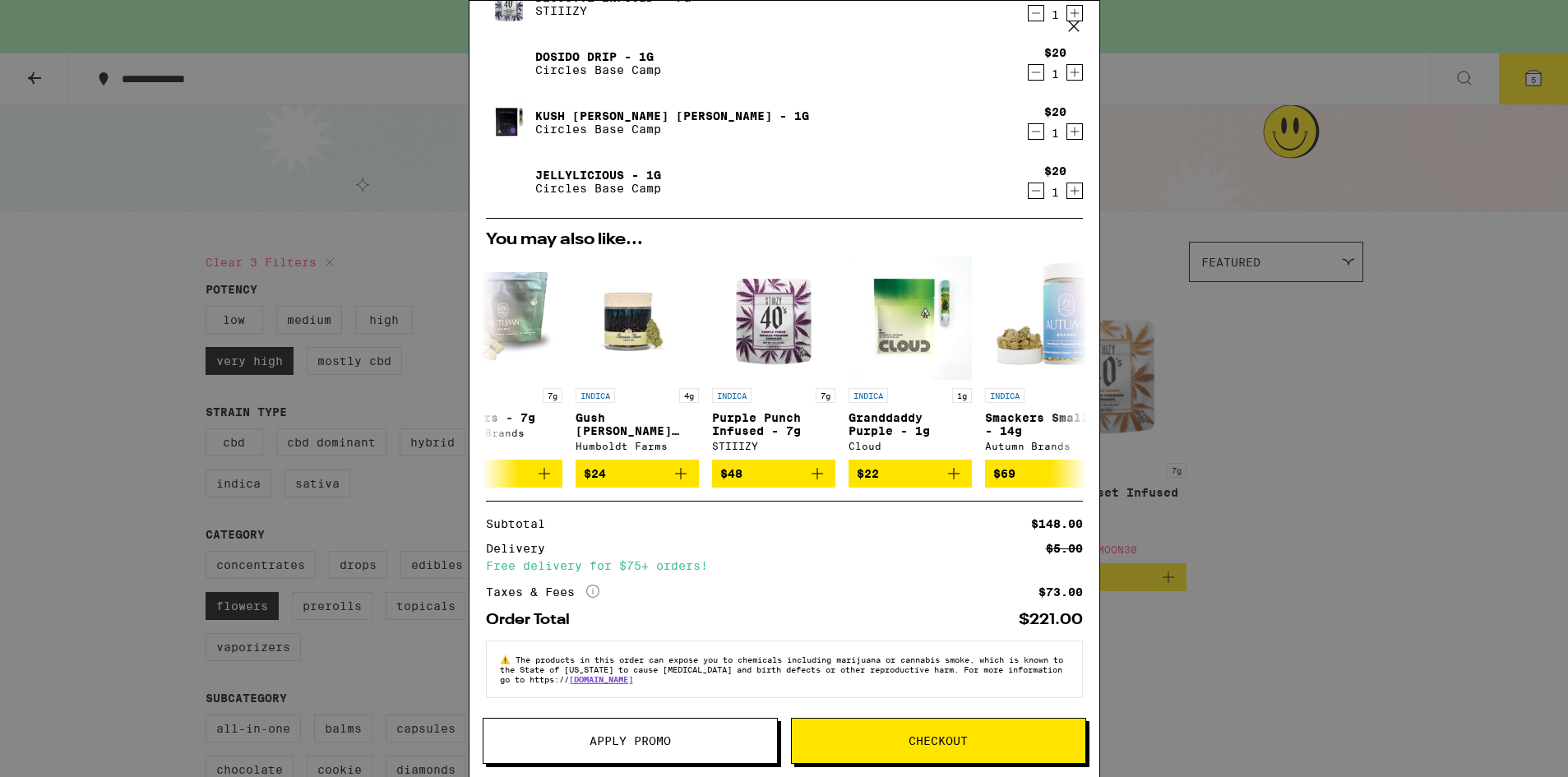
click at [611, 747] on span "Apply Promo" at bounding box center [629, 740] width 81 height 12
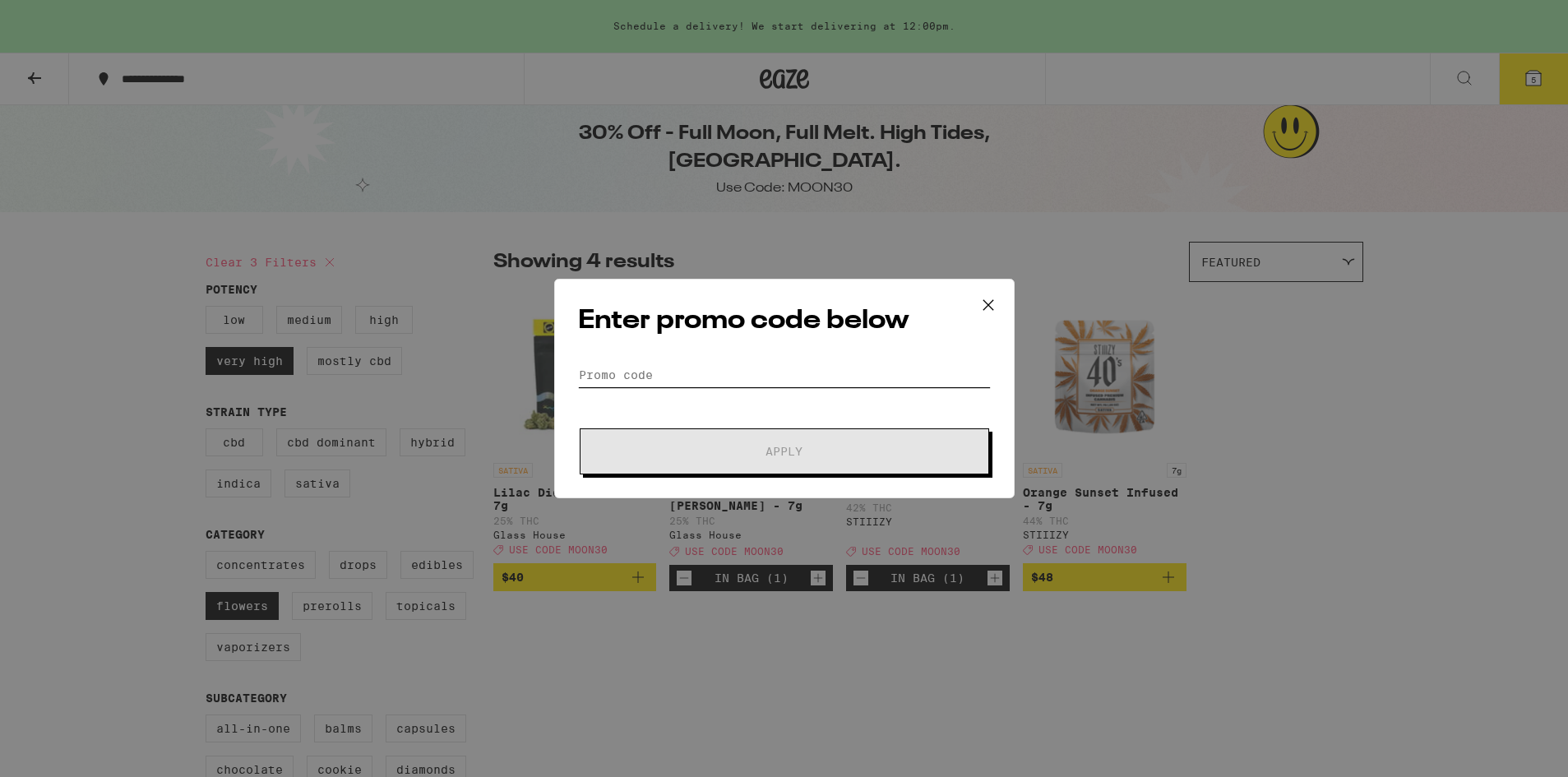
click at [613, 369] on input "Promo Code" at bounding box center [784, 375] width 413 height 25
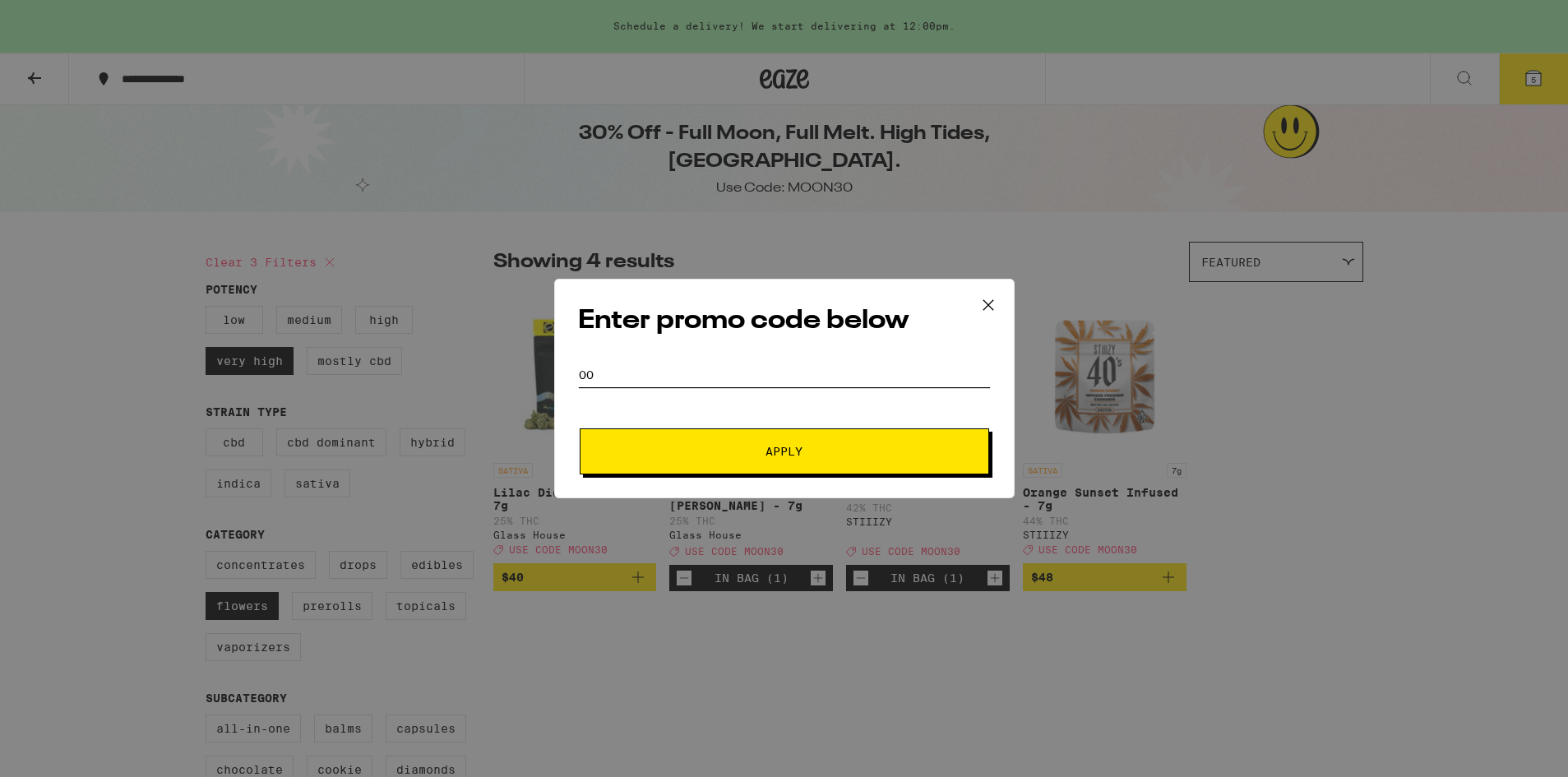
type input "o"
type input "moon30"
click at [702, 440] on button "Apply" at bounding box center [784, 452] width 409 height 46
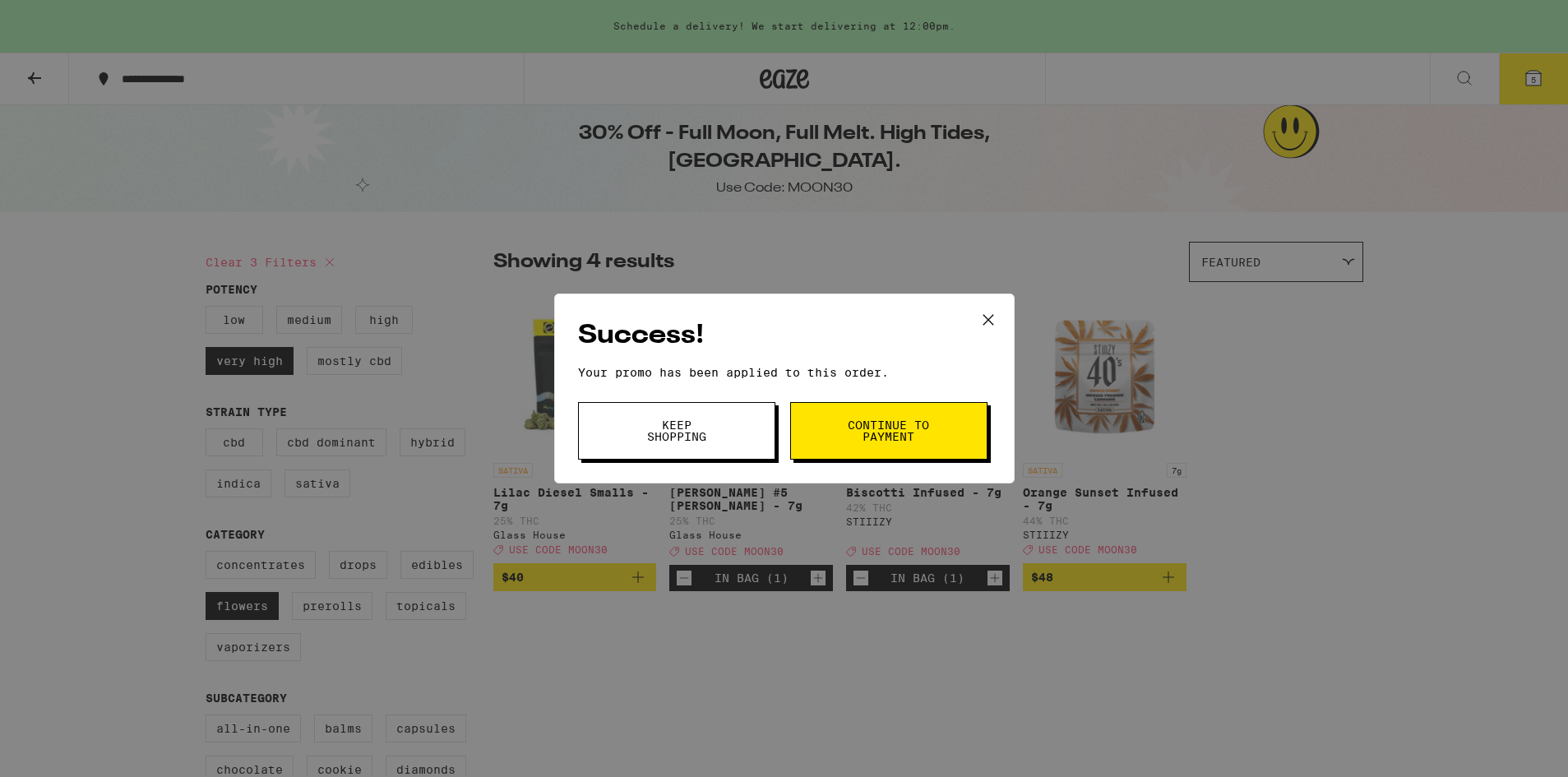
click at [702, 446] on button "Keep Shopping" at bounding box center [677, 430] width 197 height 58
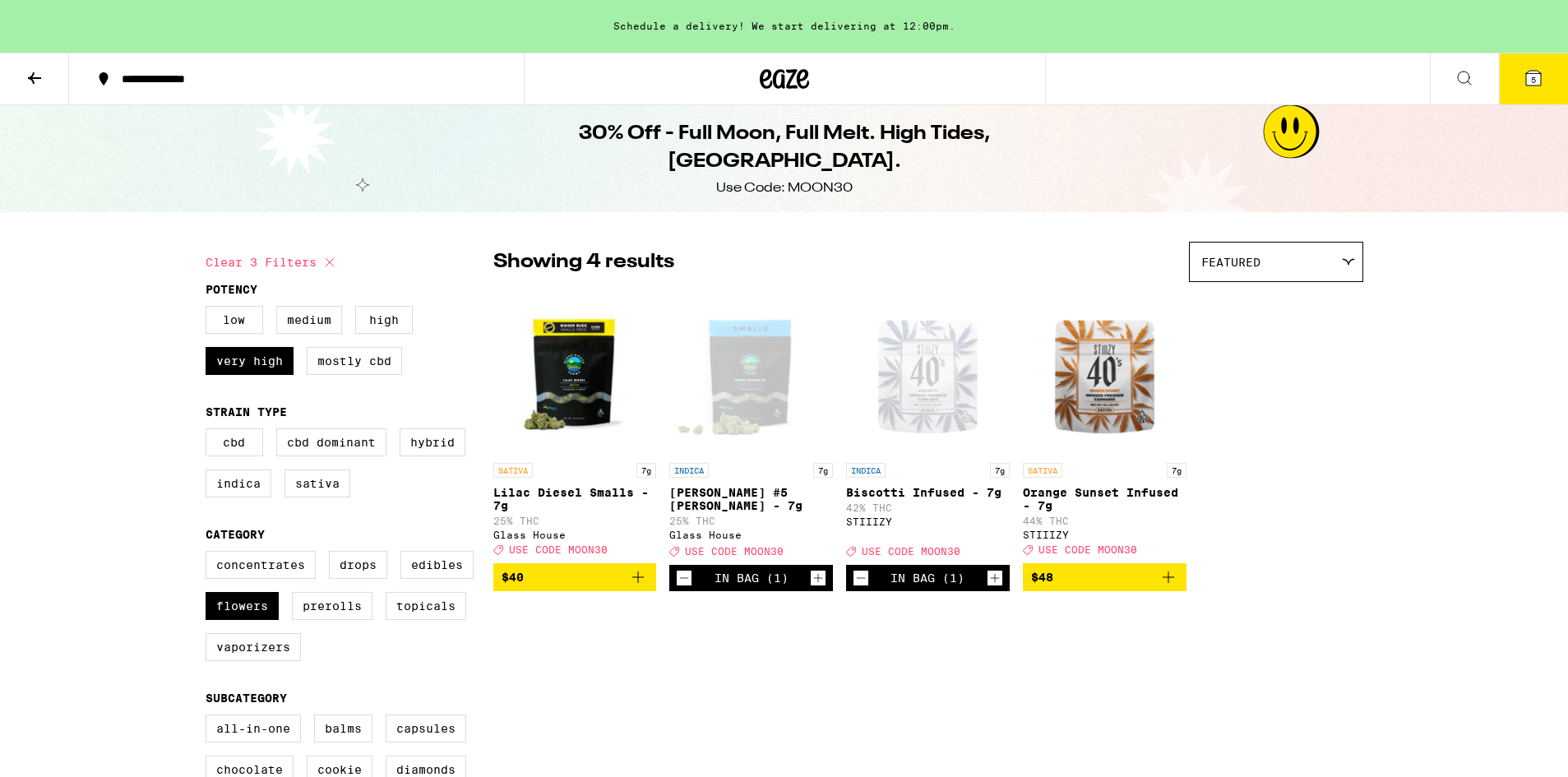
click at [1537, 78] on icon at bounding box center [1533, 78] width 15 height 15
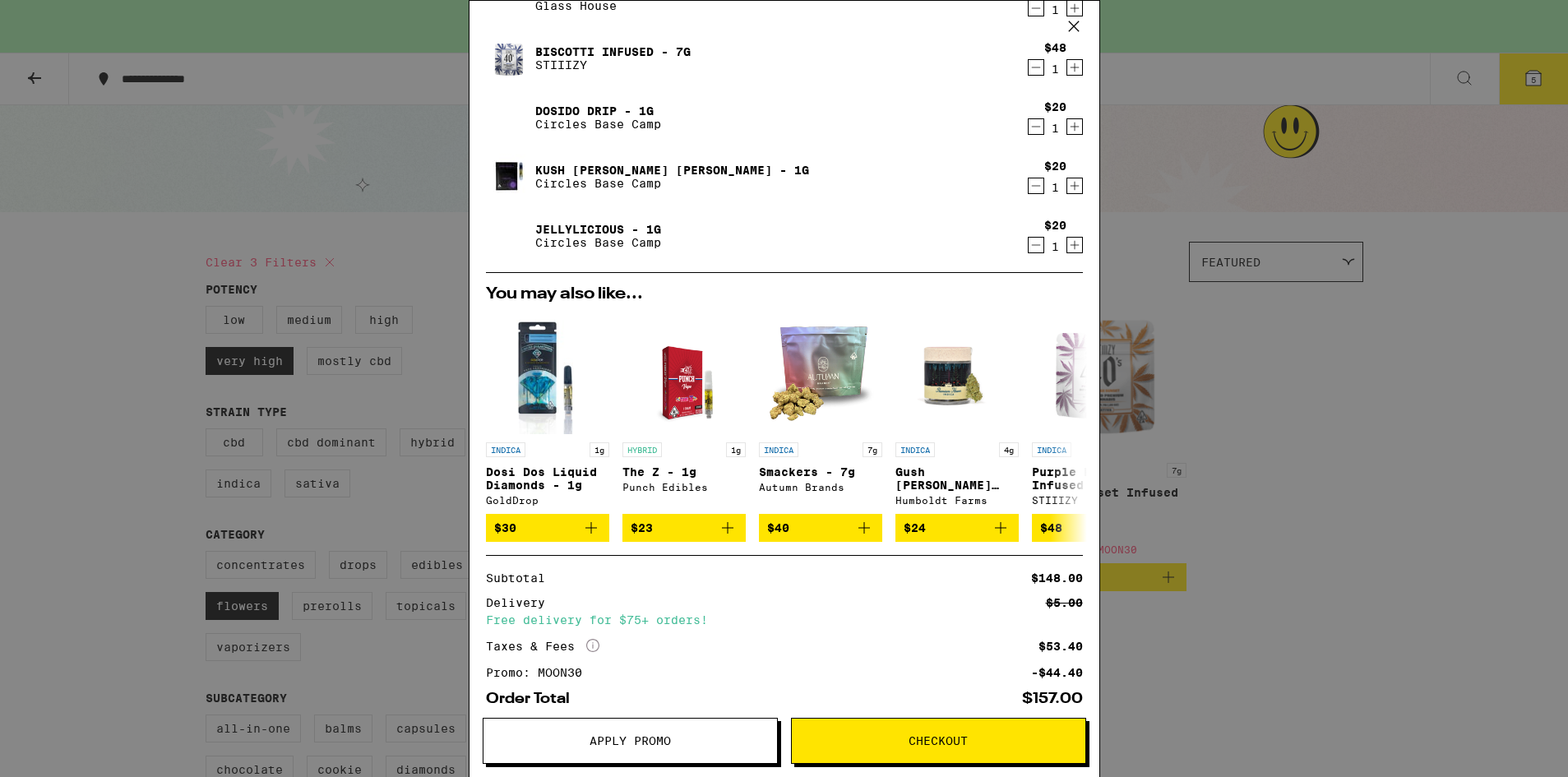
scroll to position [223, 0]
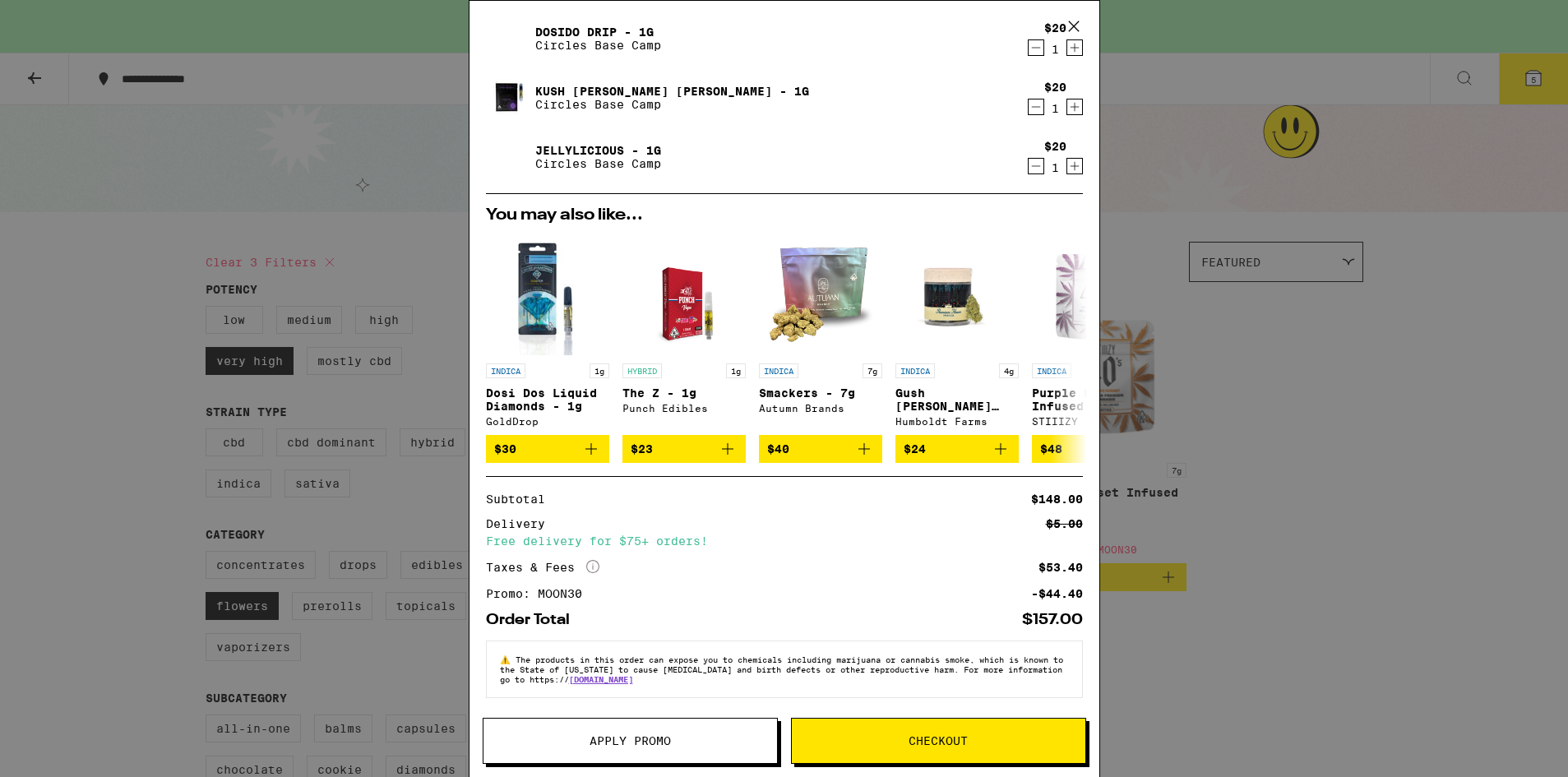
click at [551, 143] on link "Jellylicious - 1g" at bounding box center [598, 150] width 126 height 13
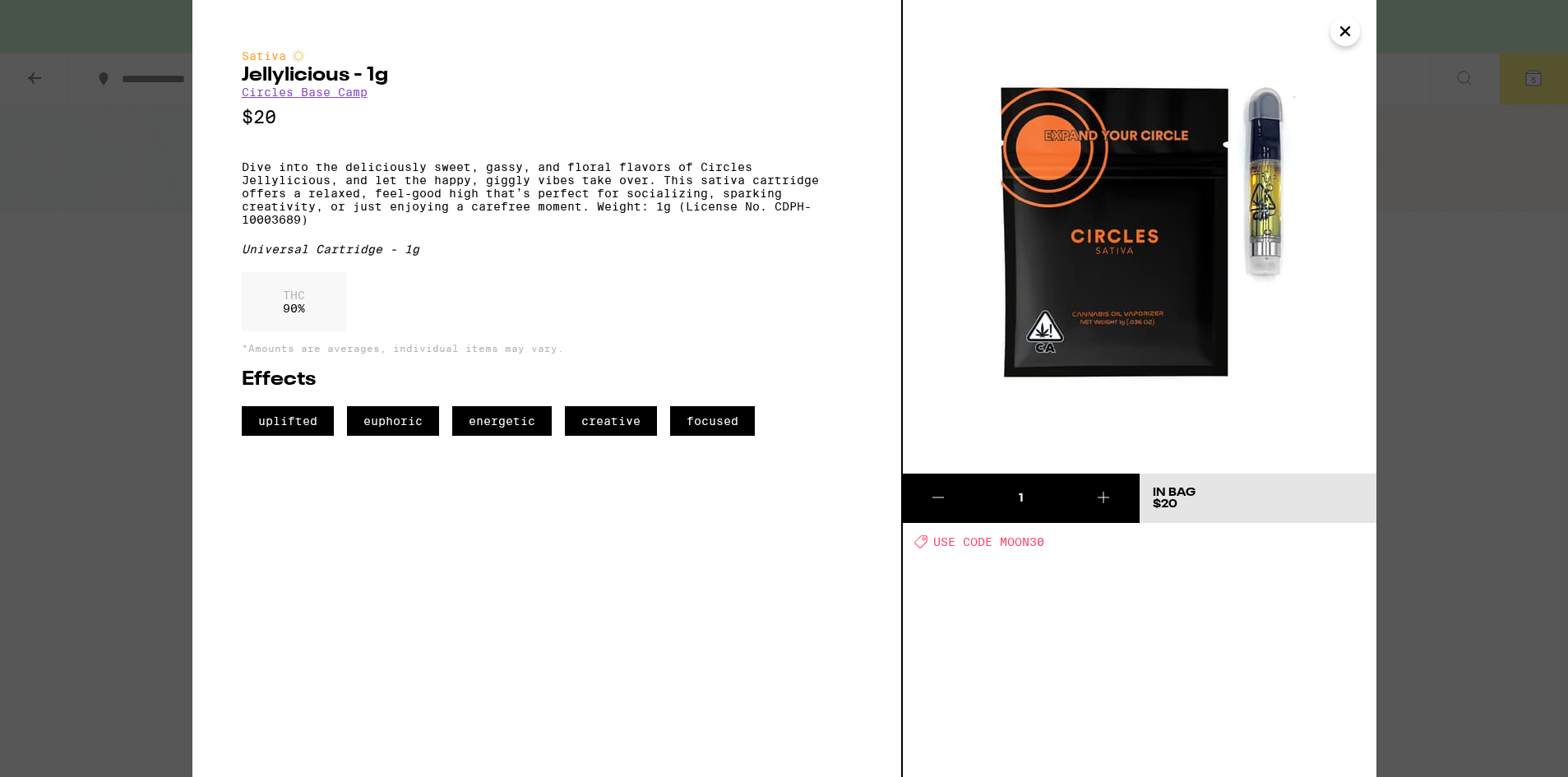
click at [1335, 37] on icon "Close" at bounding box center [1345, 31] width 20 height 25
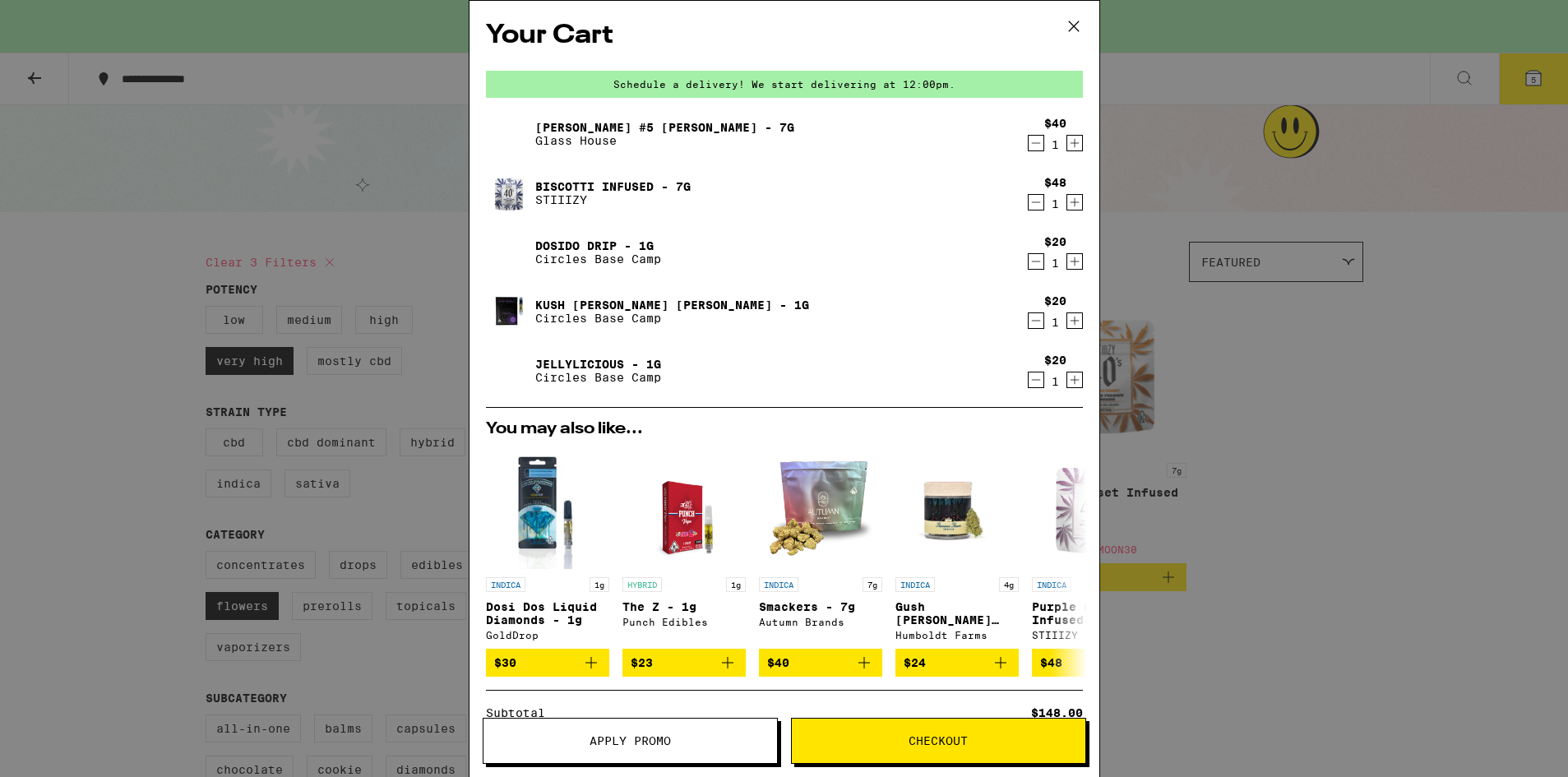
click at [1022, 206] on div "$48 1" at bounding box center [1052, 192] width 62 height 35
click at [1035, 202] on icon "Decrement" at bounding box center [1036, 202] width 9 height 0
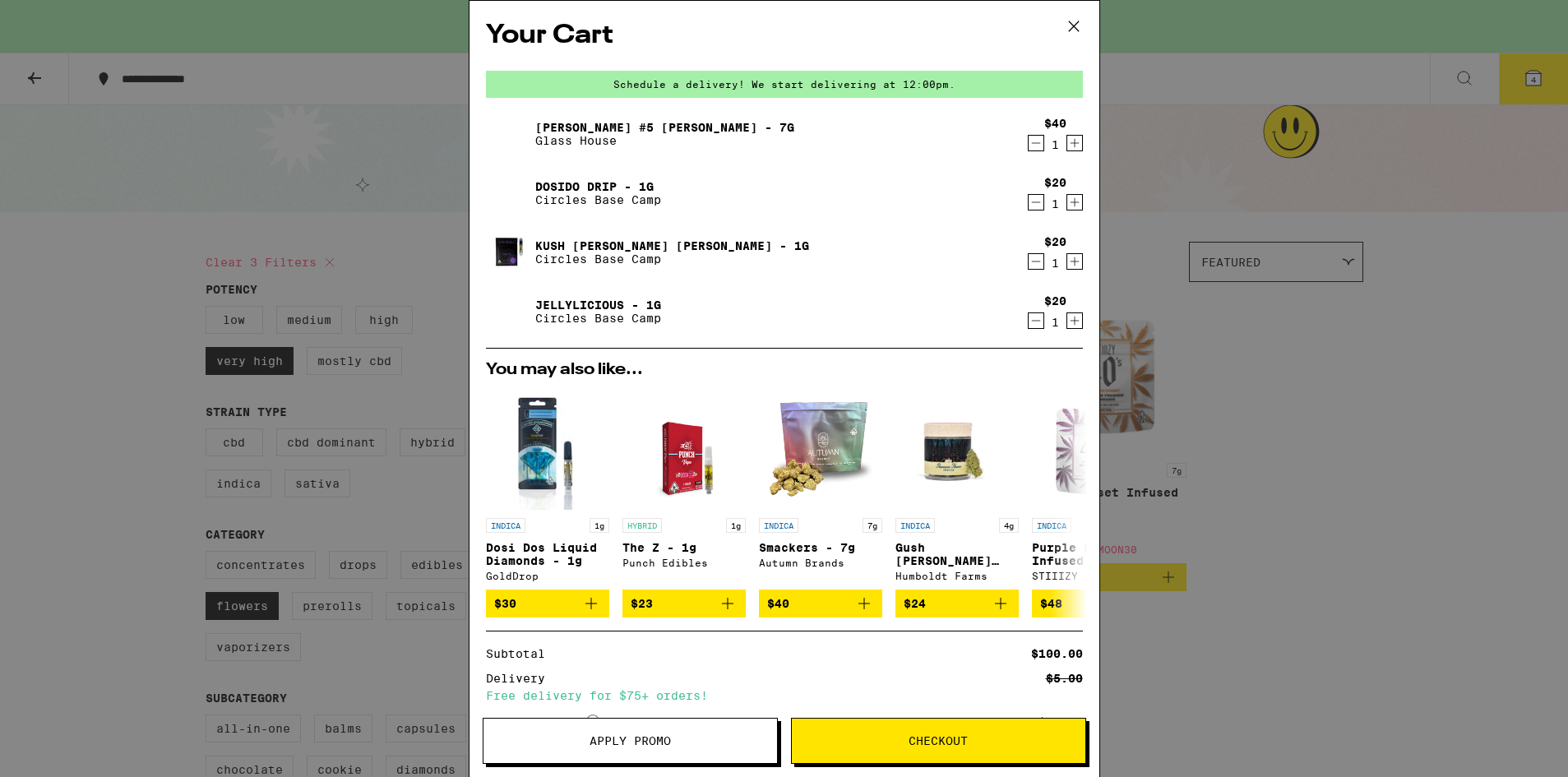
click at [565, 130] on link "[PERSON_NAME] #5 [PERSON_NAME] - 7g" at bounding box center [665, 127] width 259 height 13
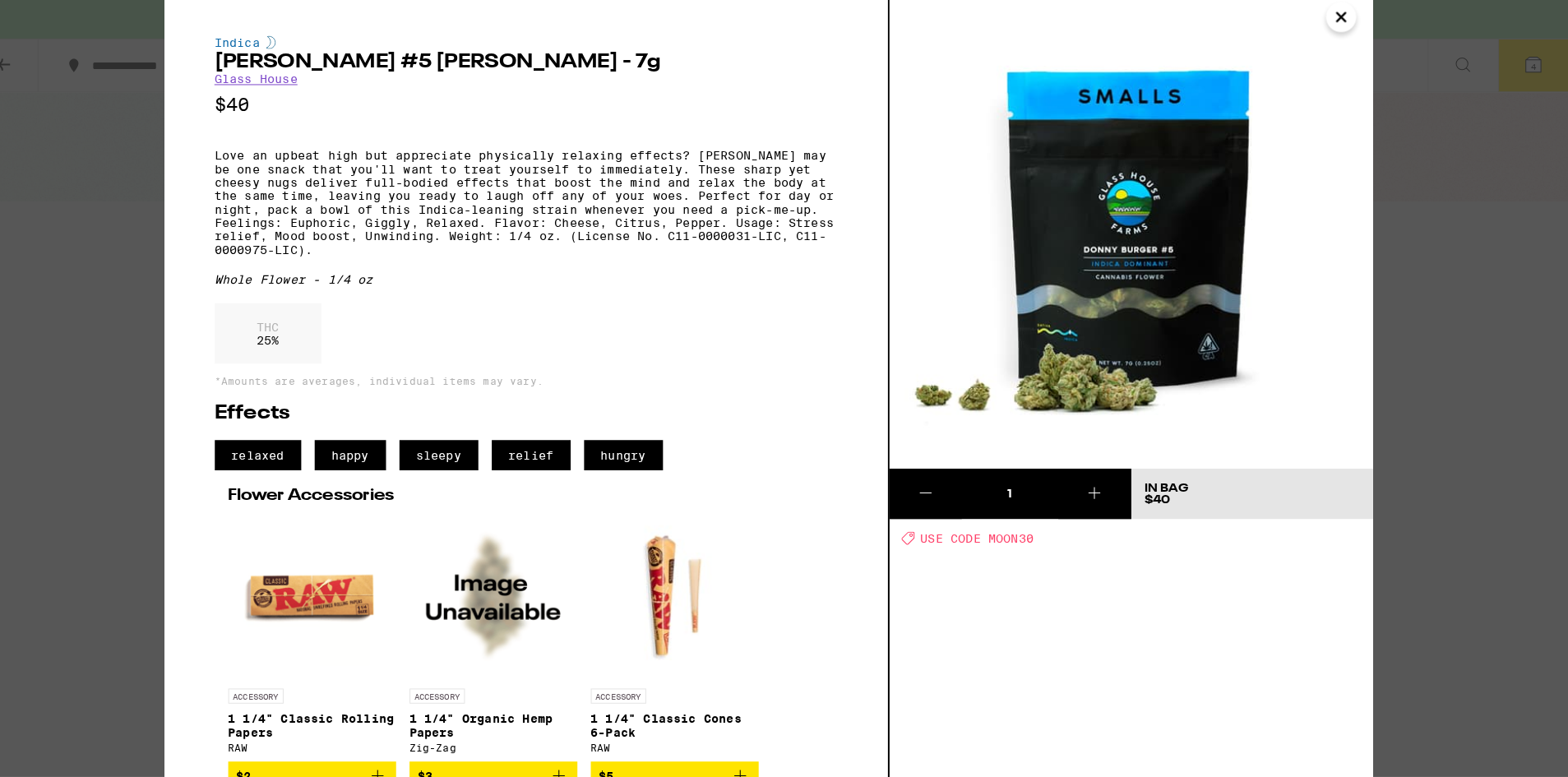
click at [1332, 31] on button "Close" at bounding box center [1345, 30] width 29 height 29
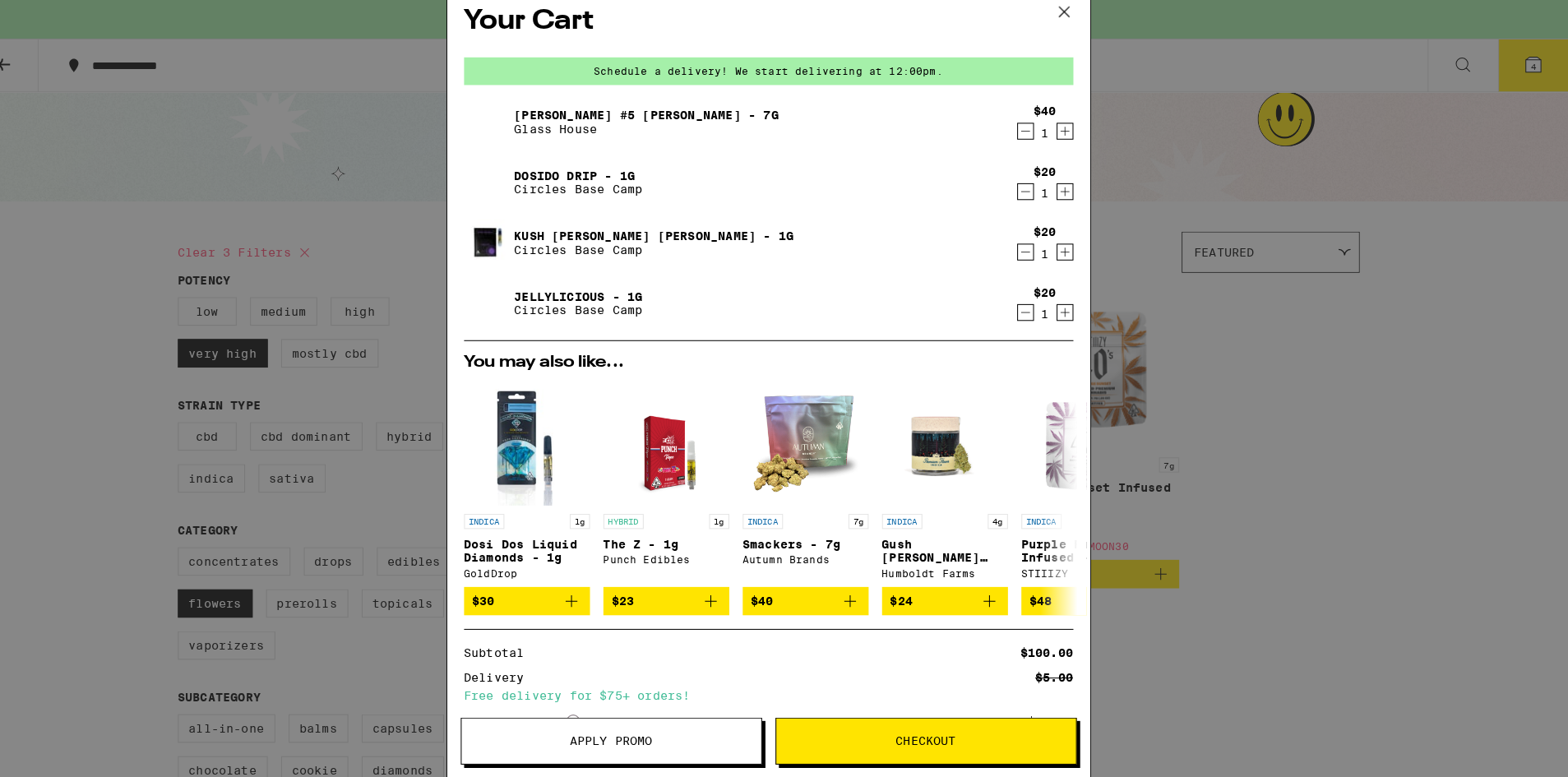
click at [1066, 32] on icon at bounding box center [1074, 27] width 25 height 25
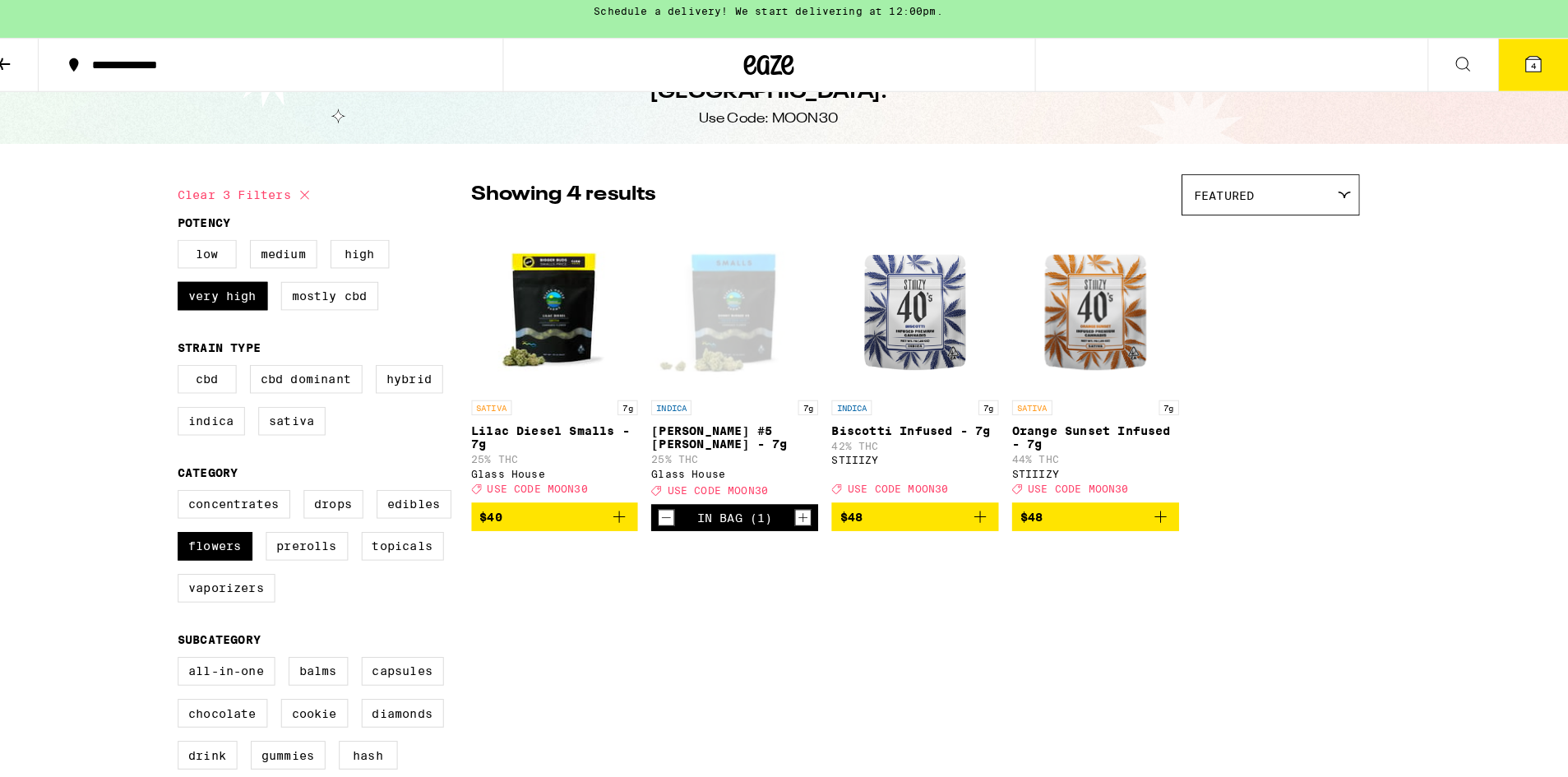
scroll to position [58, 0]
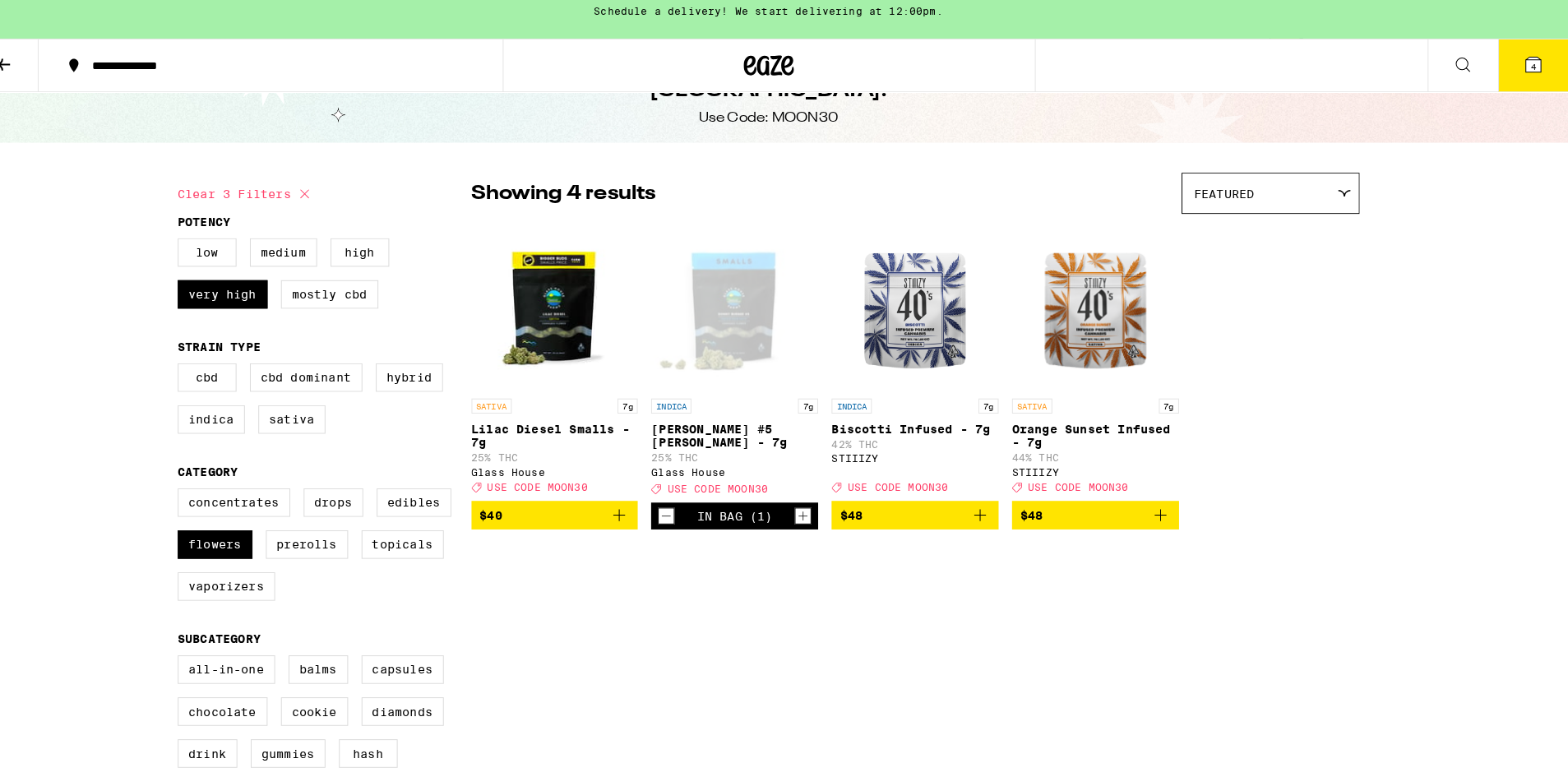
click at [685, 520] on icon "Decrement" at bounding box center [685, 520] width 9 height 0
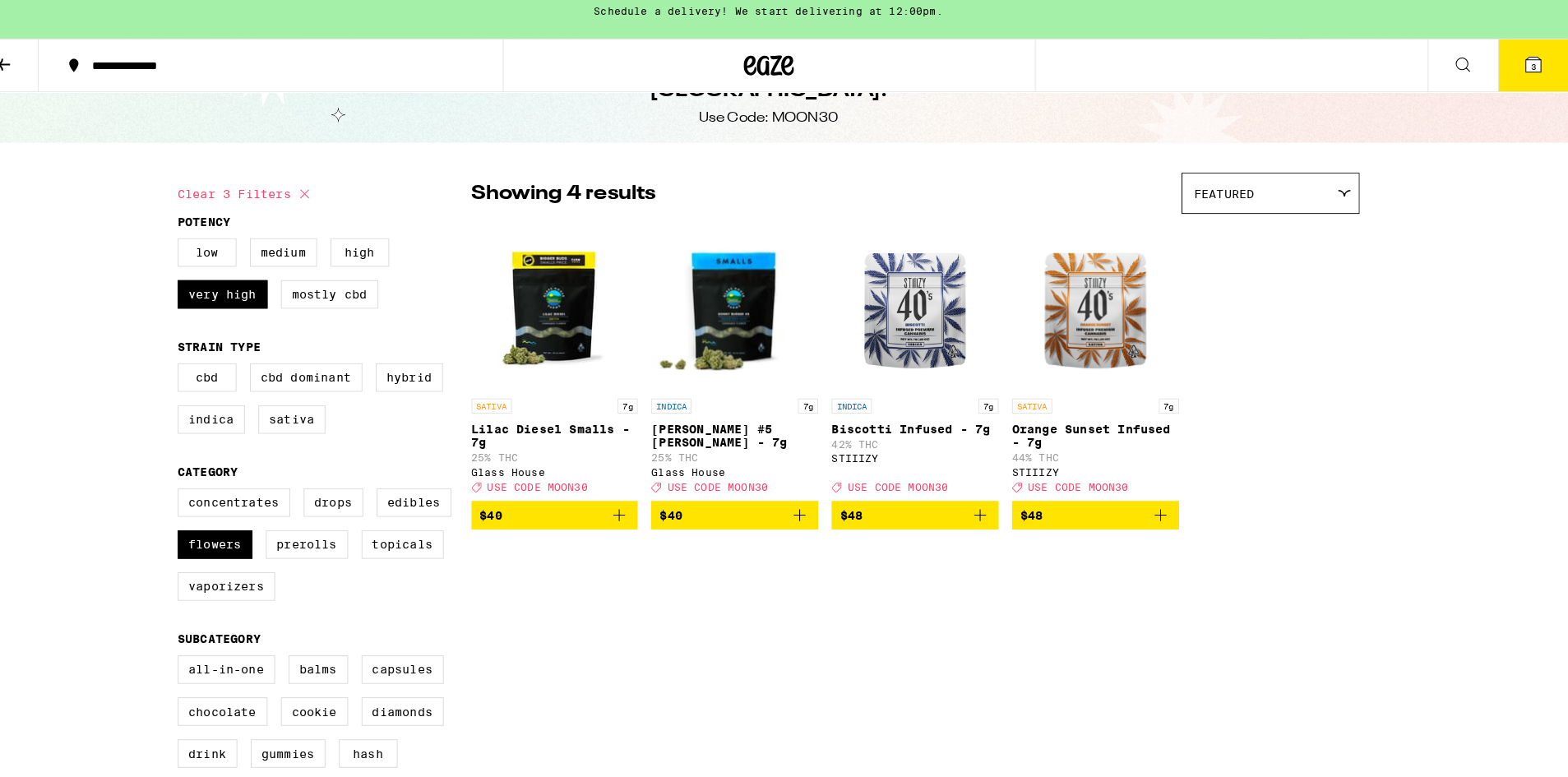
click at [904, 343] on img "Open page for Biscotti Infused - 7g from STIIIZY" at bounding box center [928, 315] width 164 height 164
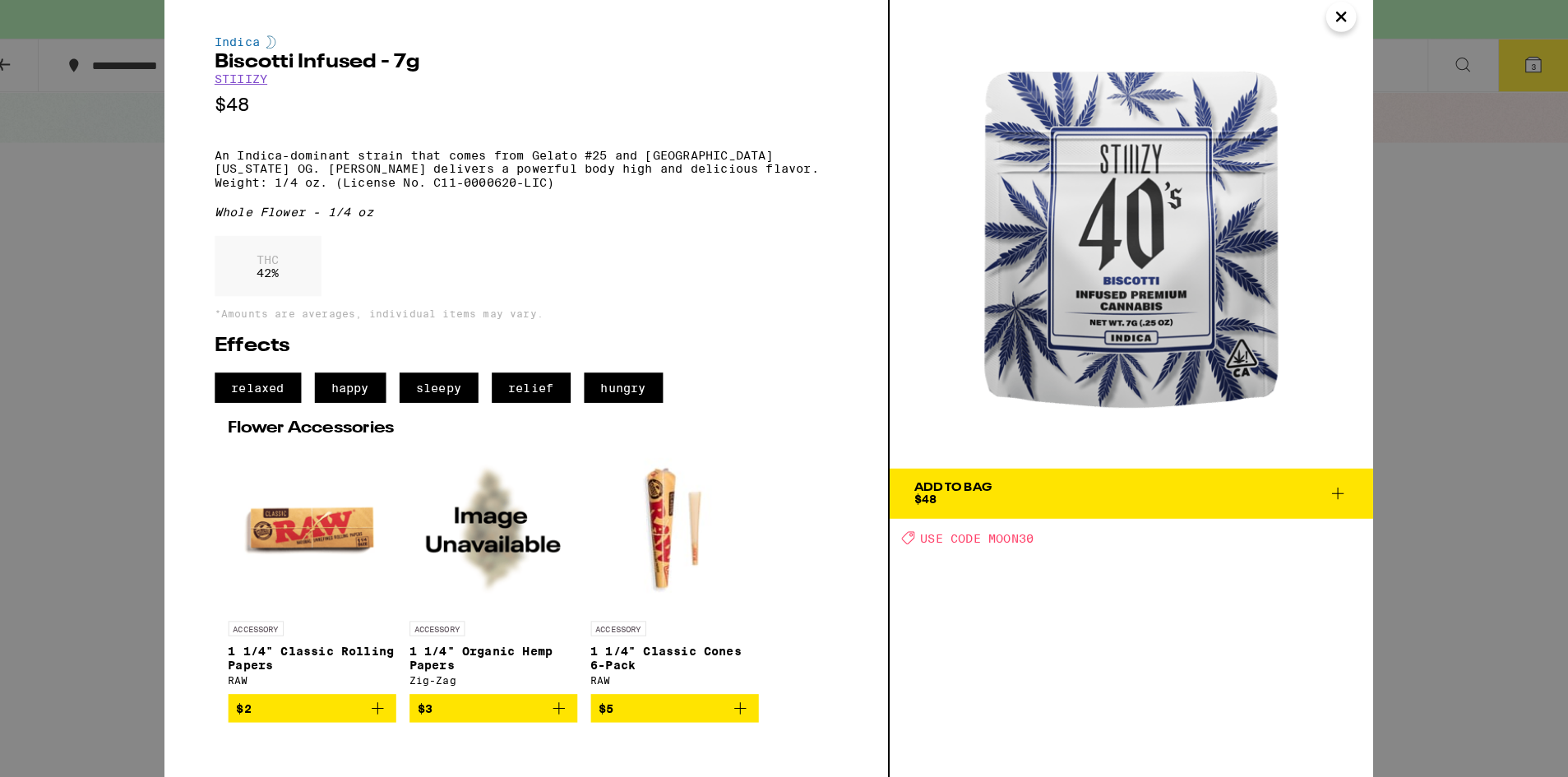
click at [954, 502] on div "Add To Bag $48" at bounding box center [965, 498] width 76 height 23
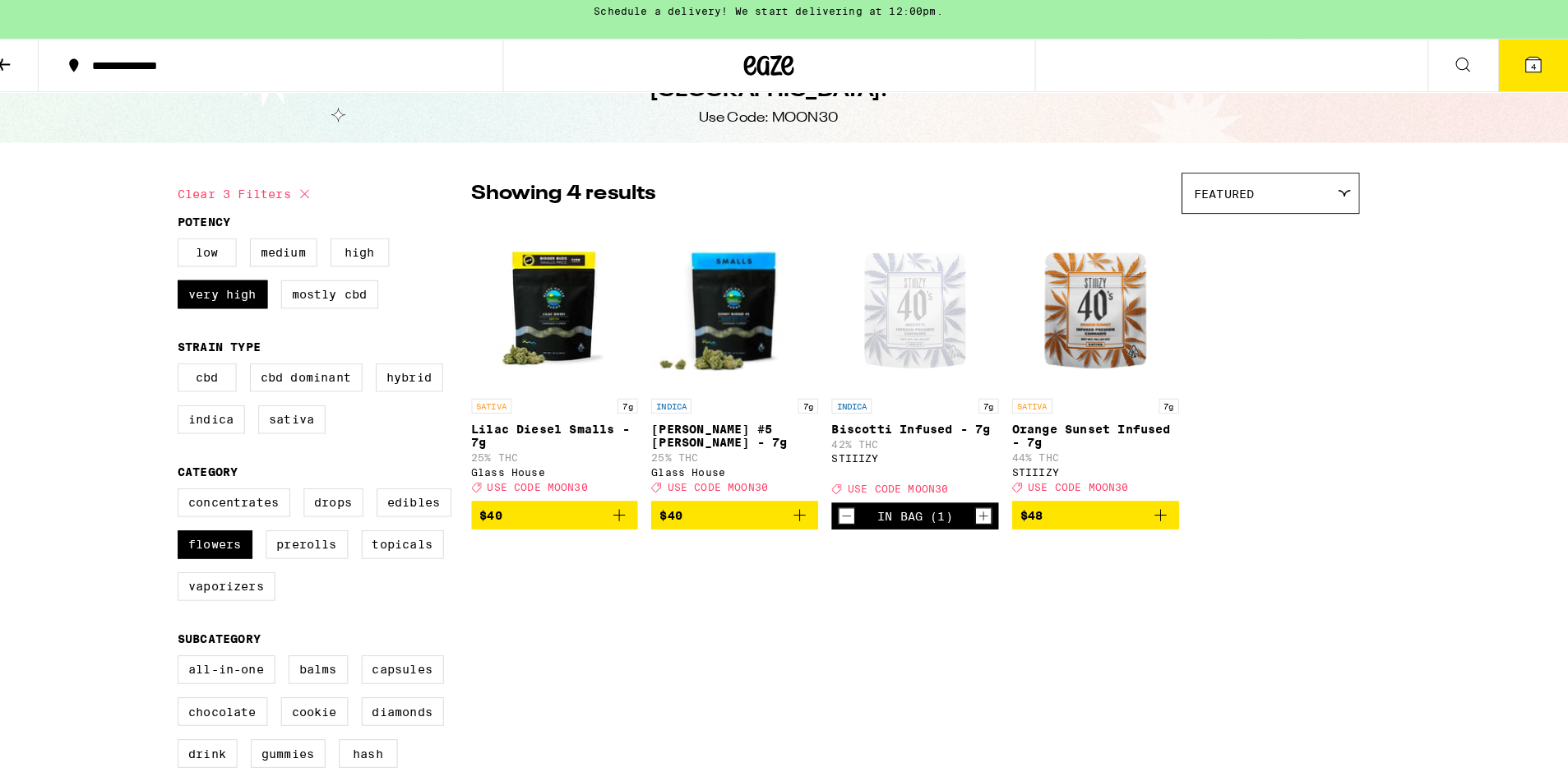
click at [1533, 96] on button "4" at bounding box center [1533, 78] width 69 height 51
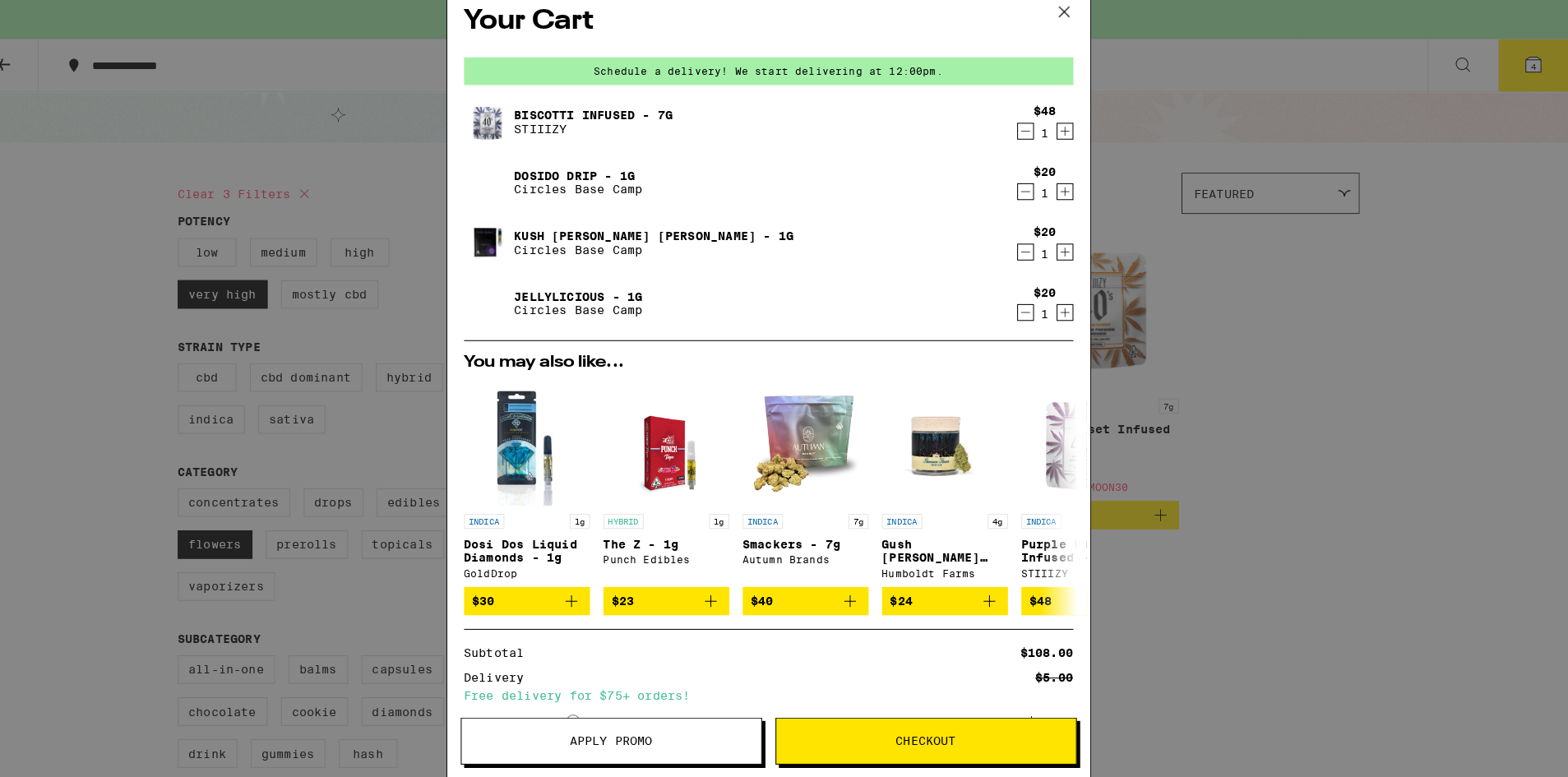
click at [554, 249] on link "Kush [PERSON_NAME] [PERSON_NAME] - 1g" at bounding box center [672, 245] width 274 height 13
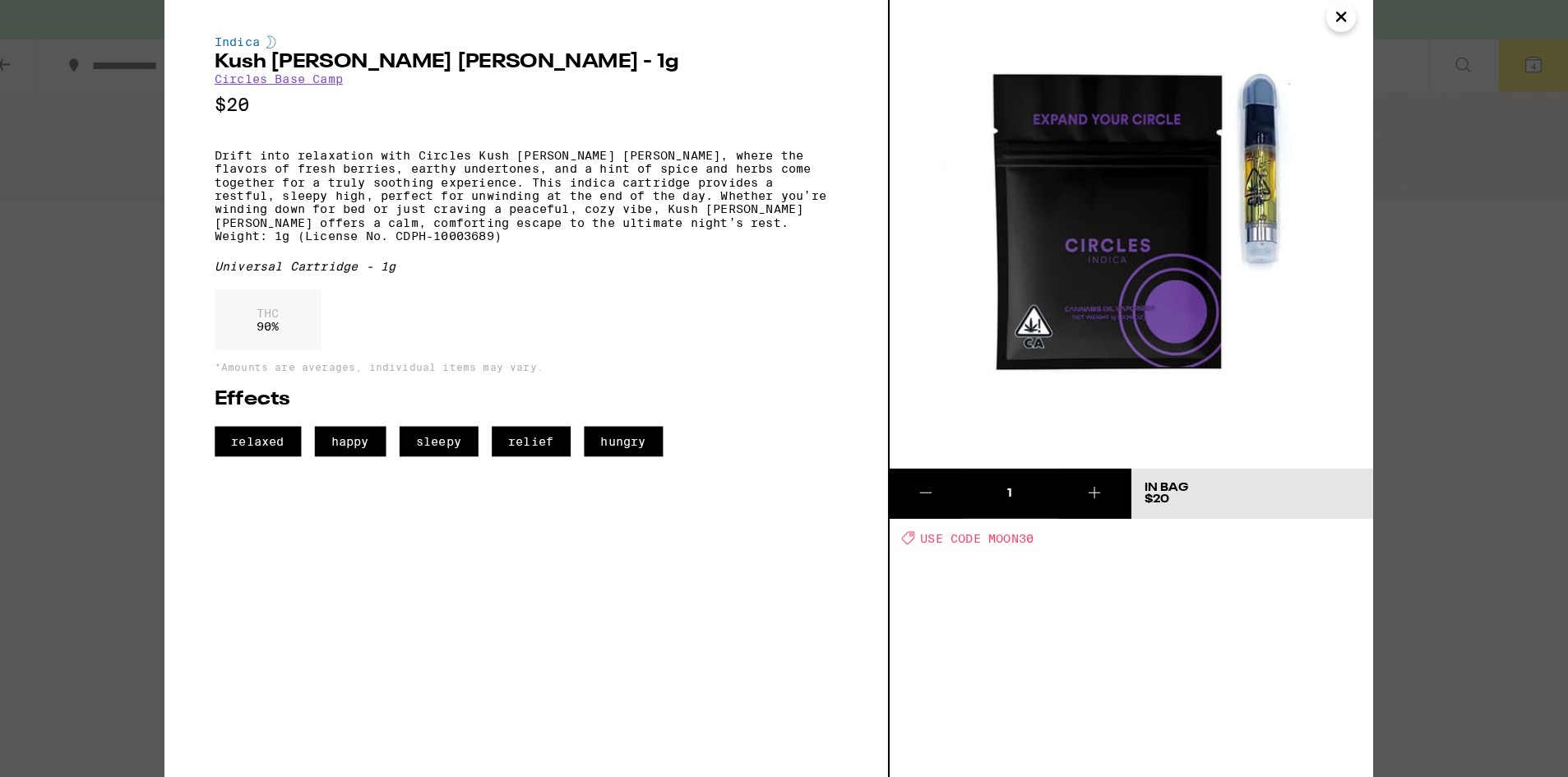
click at [1336, 33] on icon "Close" at bounding box center [1345, 31] width 20 height 25
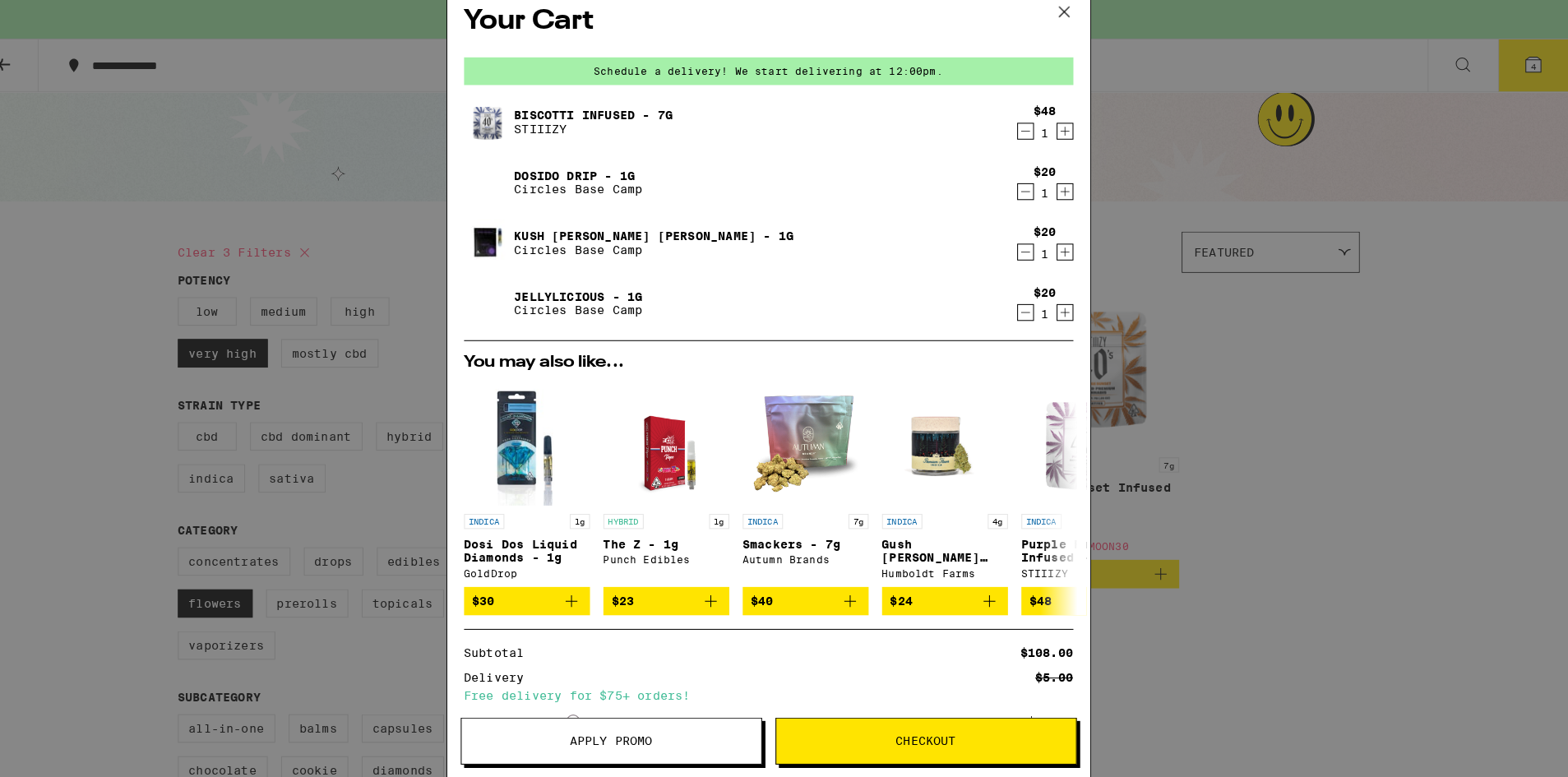
click at [536, 192] on link "Dosido Drip - 1g" at bounding box center [598, 186] width 126 height 13
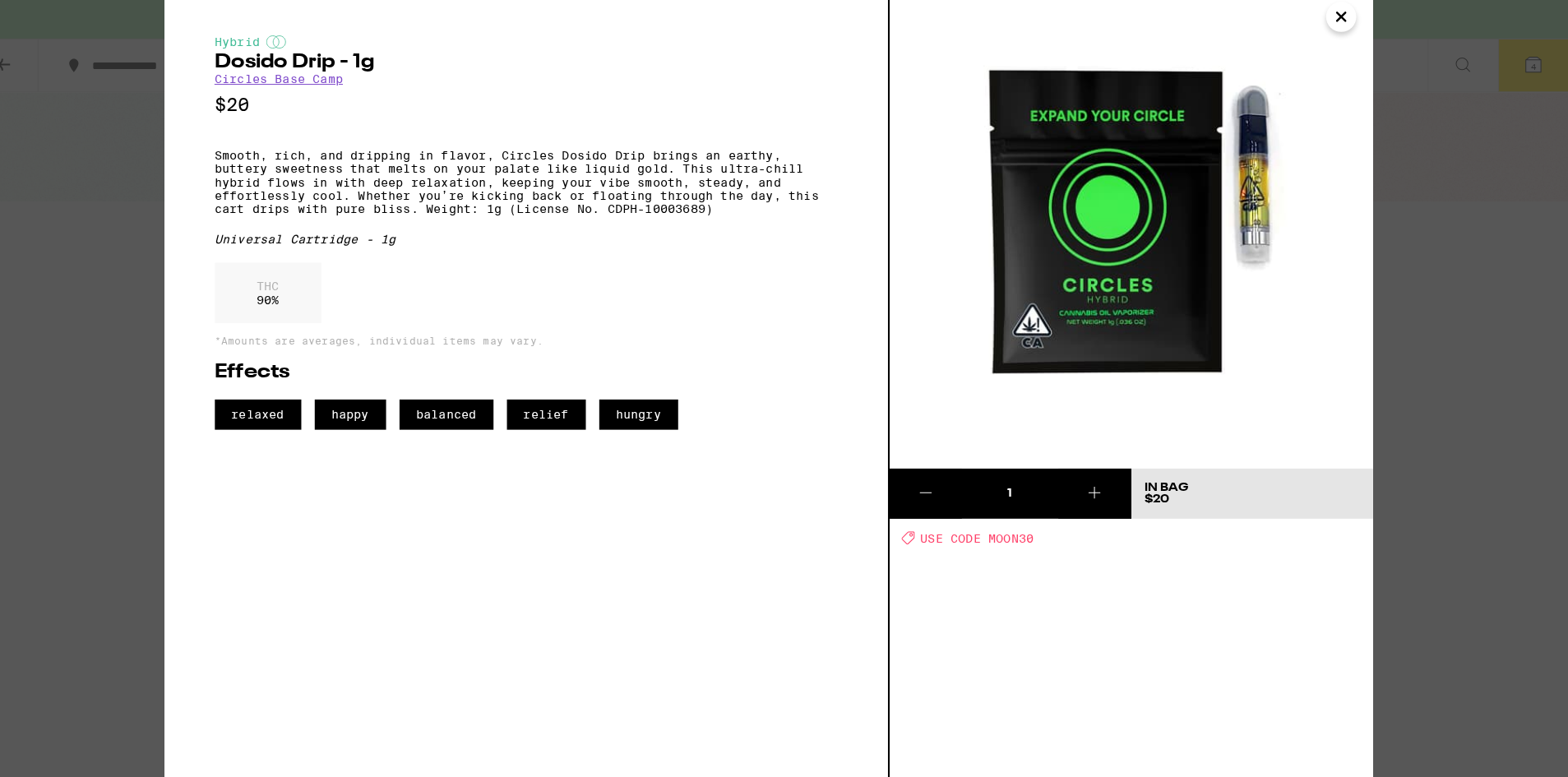
click at [1342, 32] on icon "Close" at bounding box center [1345, 30] width 8 height 8
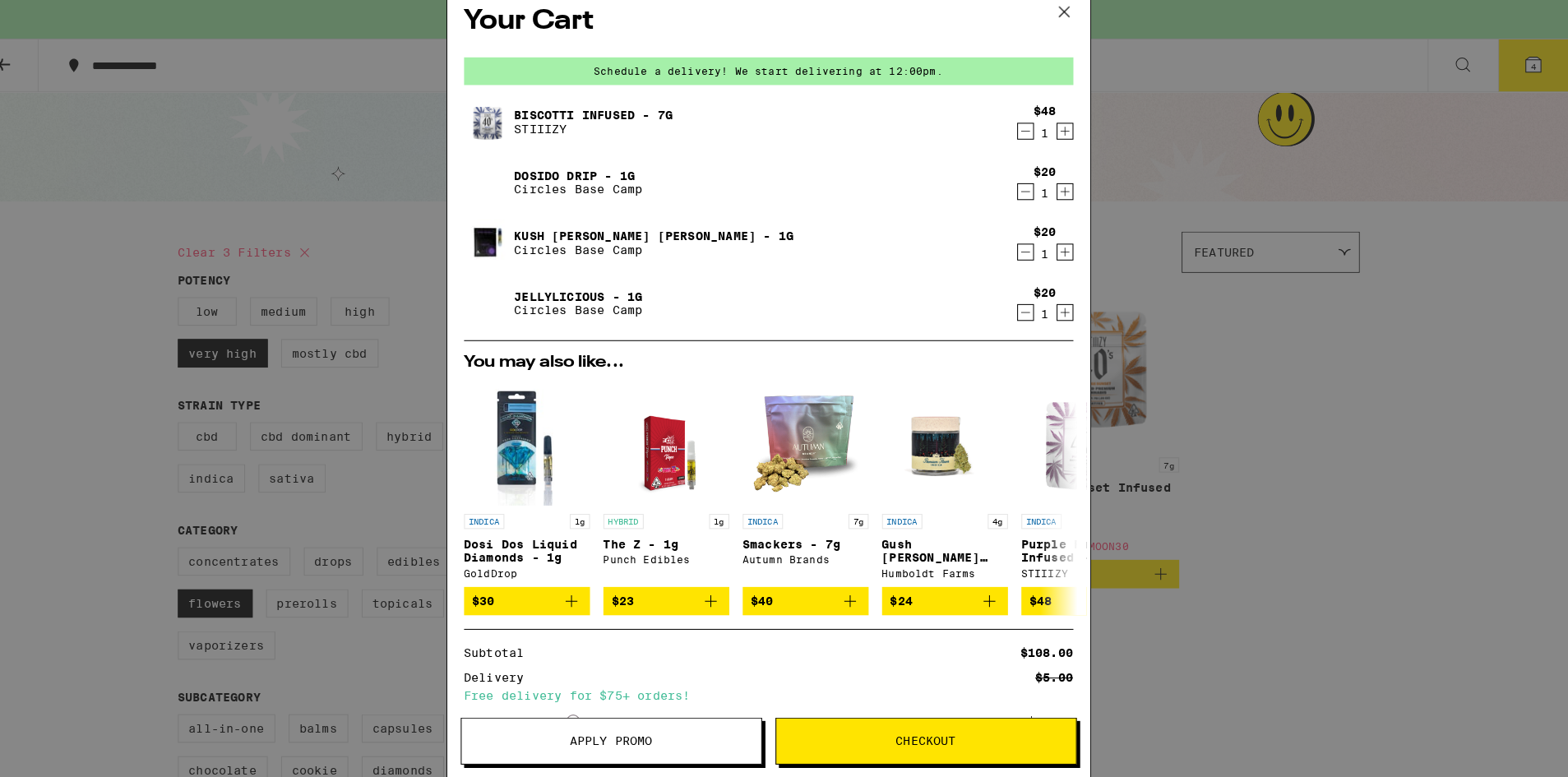
click at [547, 309] on link "Jellylicious - 1g" at bounding box center [598, 305] width 126 height 13
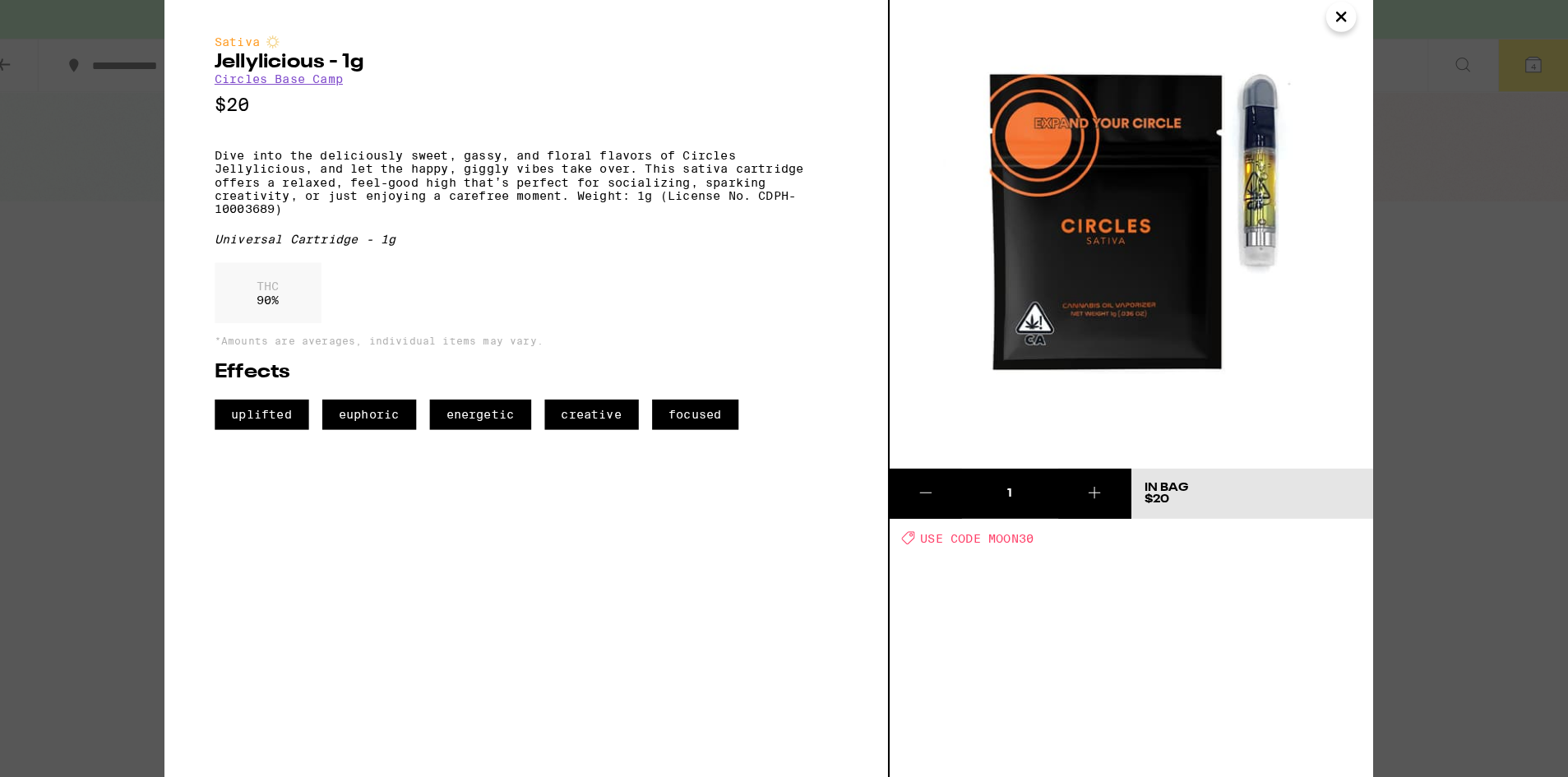
click at [1337, 25] on icon "Close" at bounding box center [1345, 31] width 20 height 25
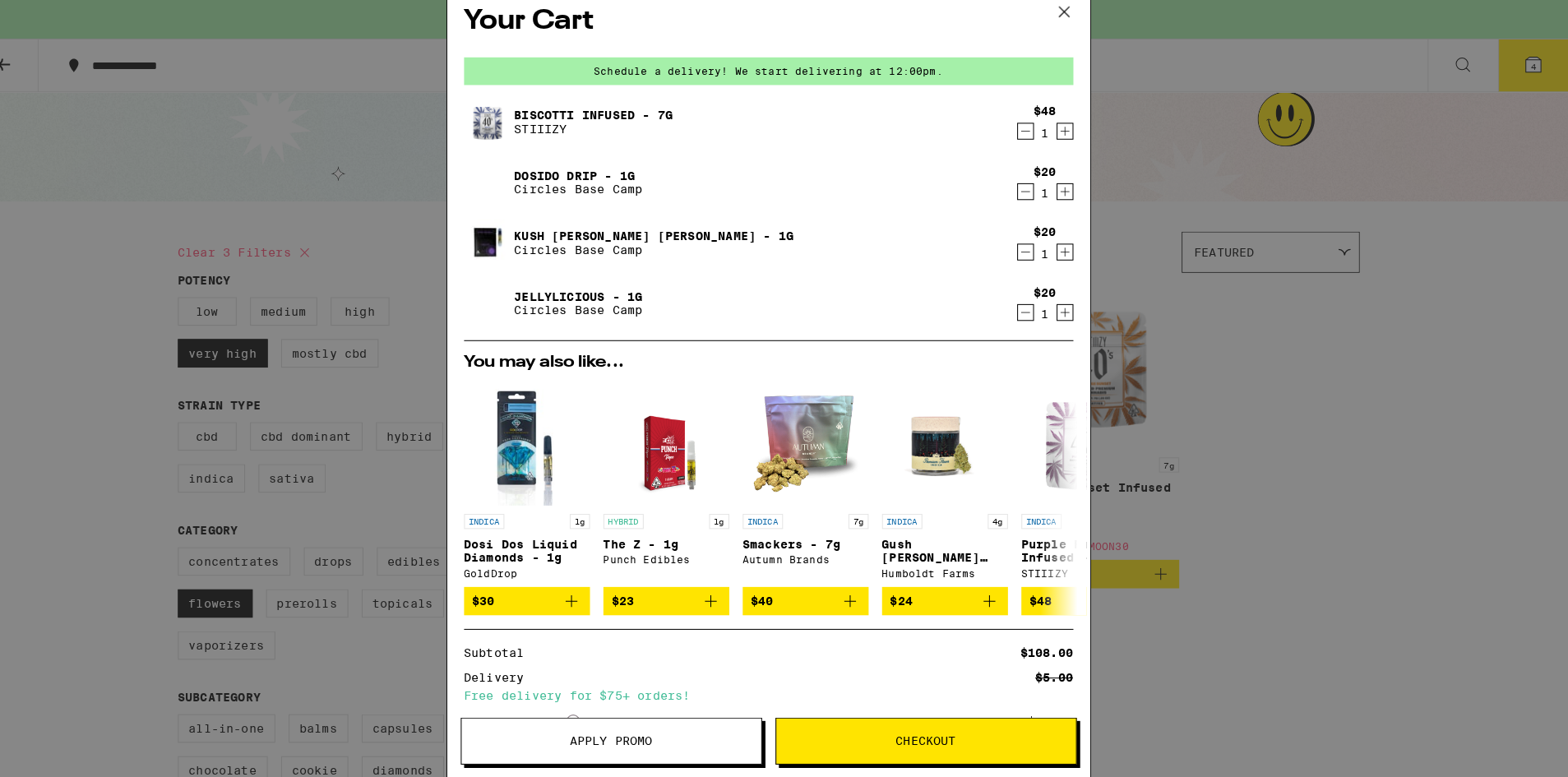
click at [878, 748] on button "Checkout" at bounding box center [938, 740] width 295 height 46
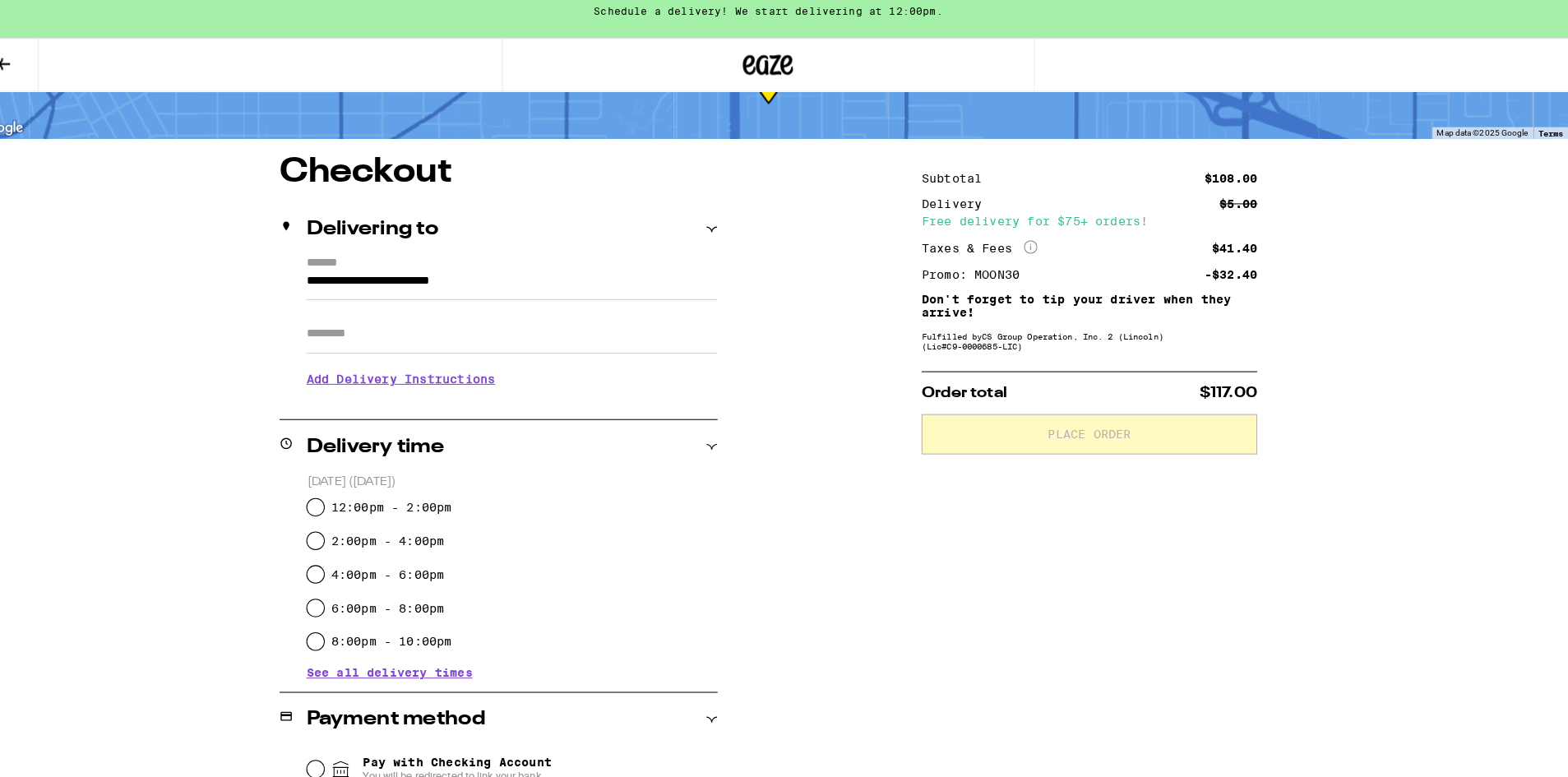
scroll to position [85, 0]
click at [341, 509] on input "12:00pm - 2:00pm" at bounding box center [341, 511] width 16 height 16
radio input "true"
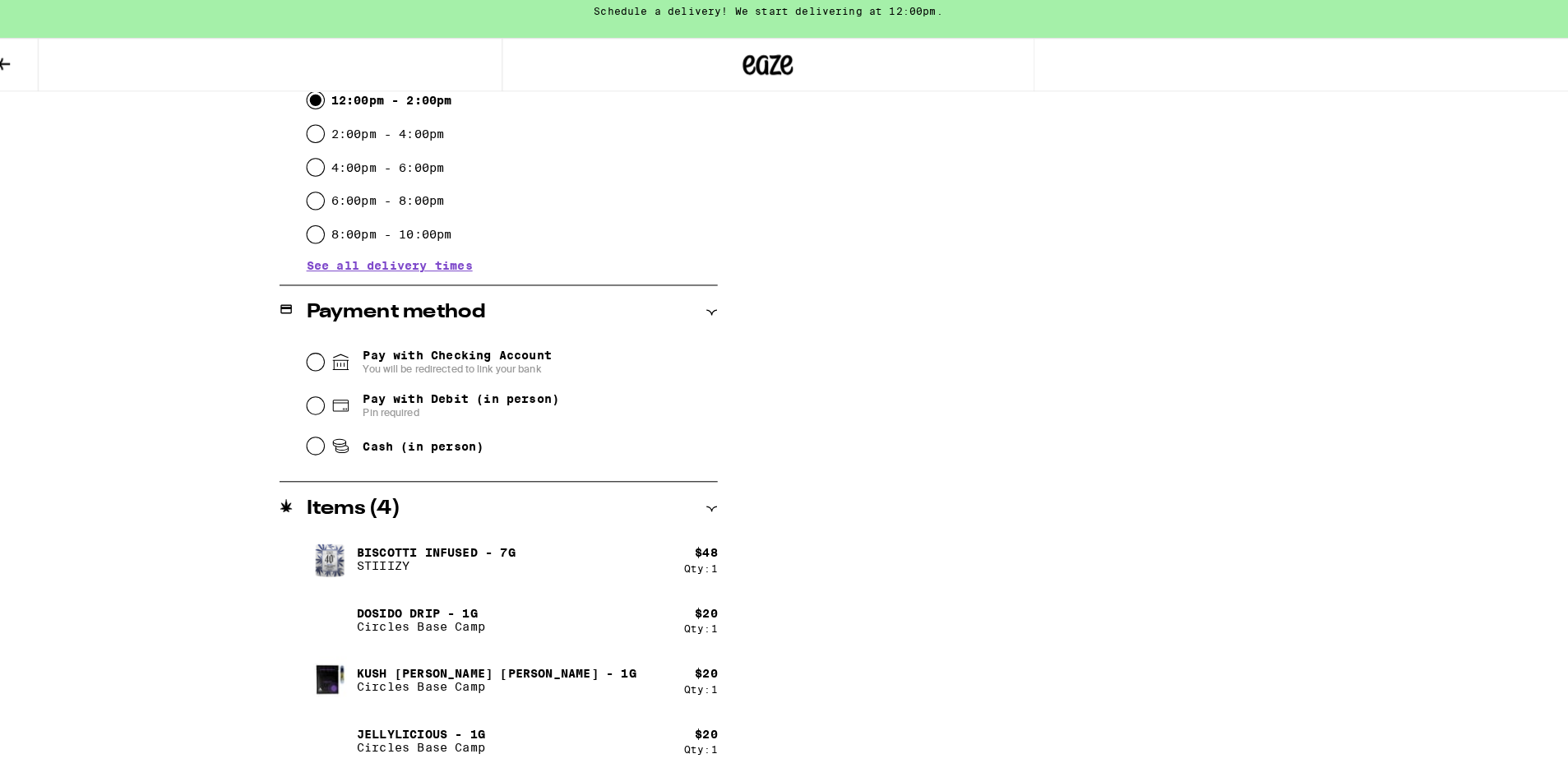
scroll to position [481, 0]
click at [340, 422] on input "Pay with Debit (in person) Pin required" at bounding box center [341, 414] width 16 height 16
radio input "true"
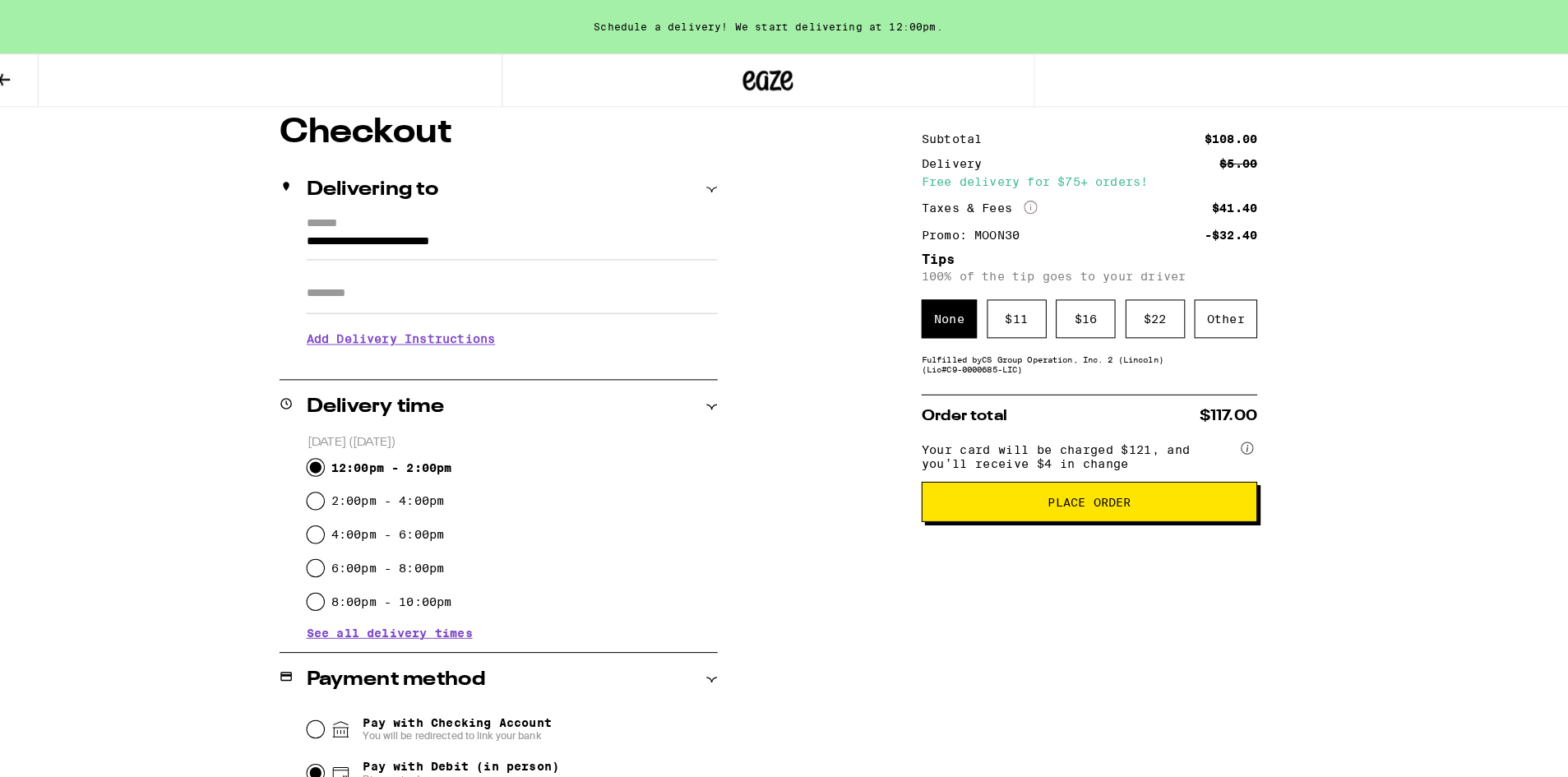
scroll to position [135, 0]
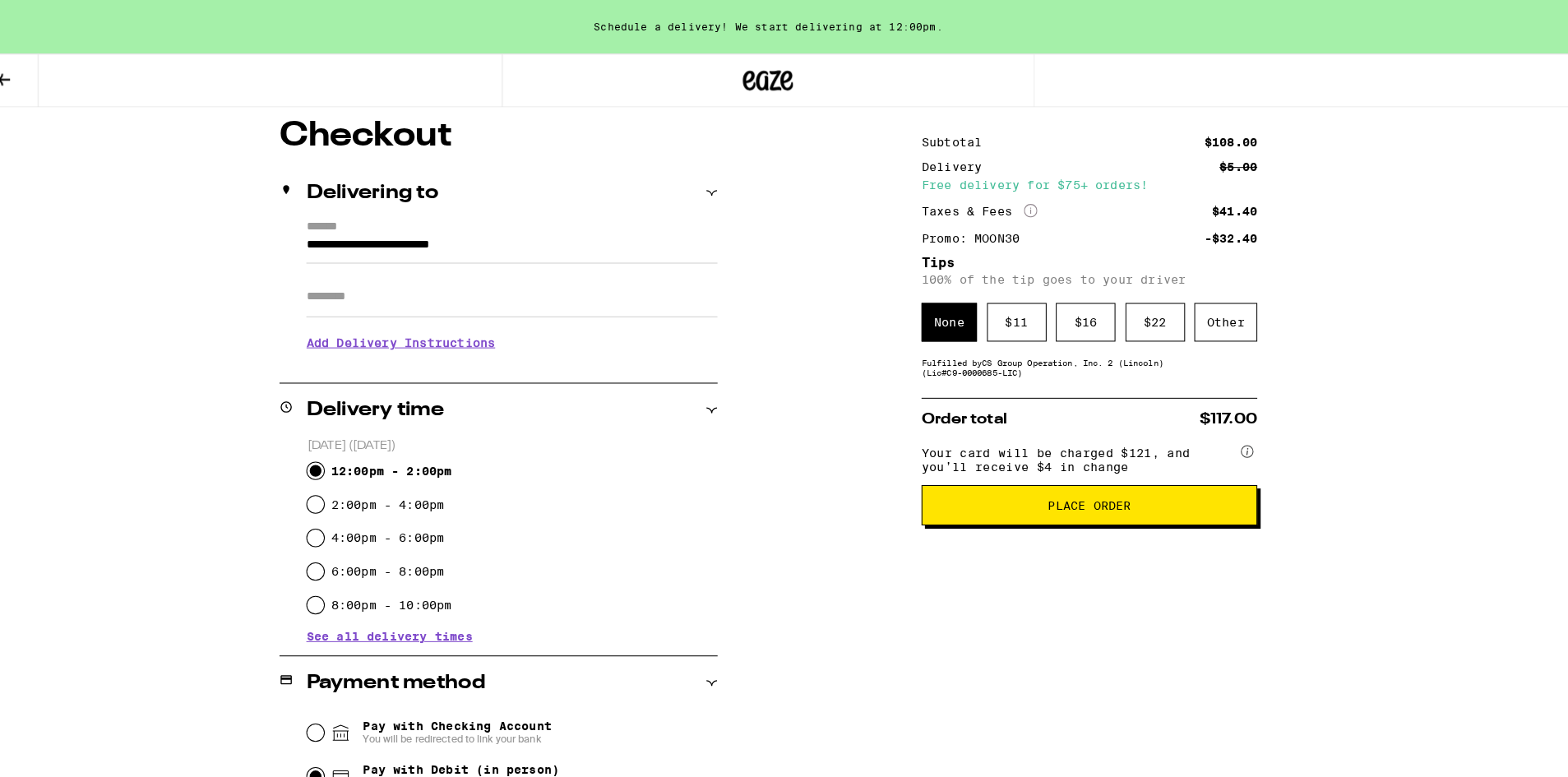
click at [1019, 513] on button "Place Order" at bounding box center [1098, 495] width 329 height 39
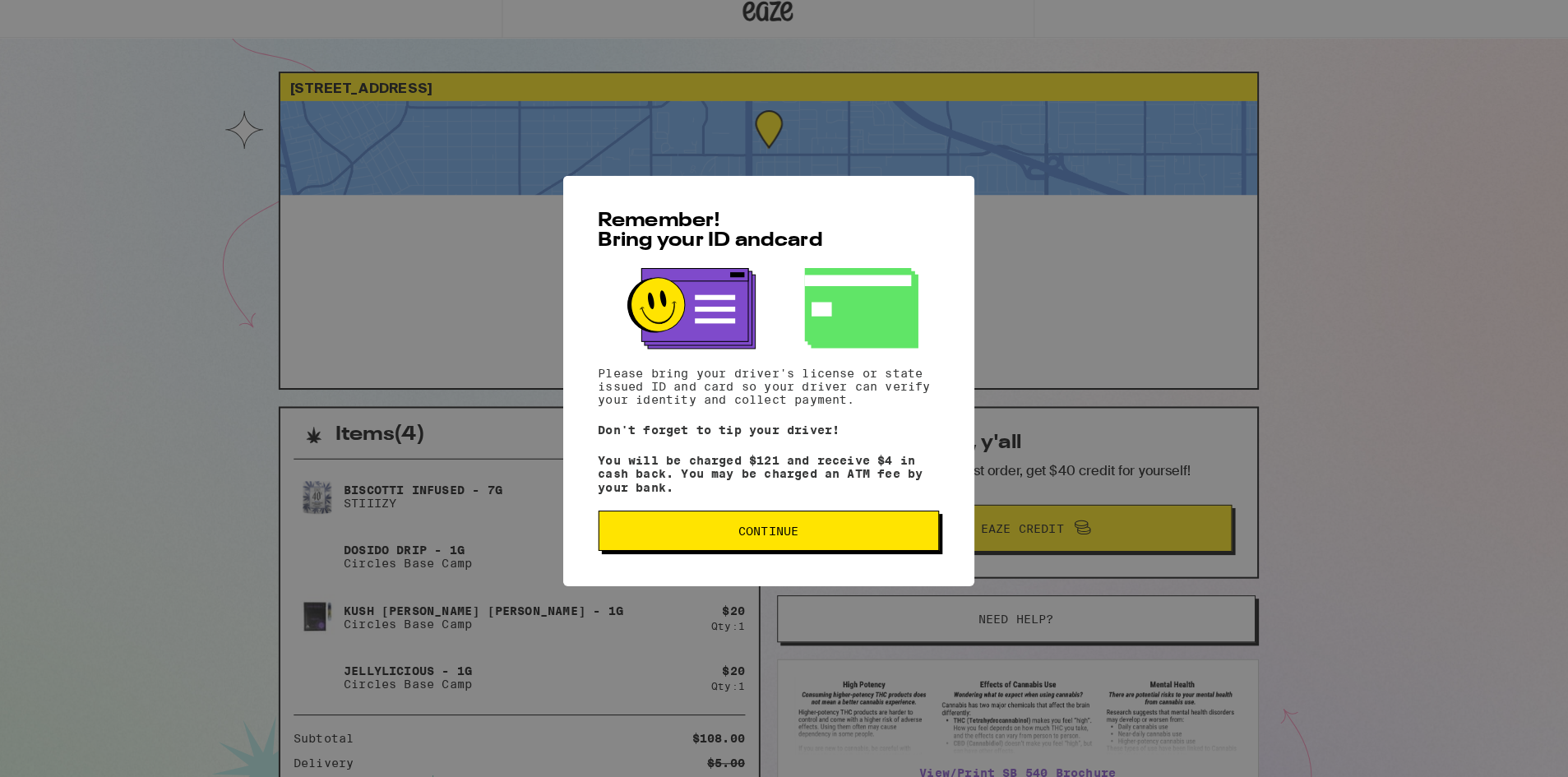
scroll to position [119, 0]
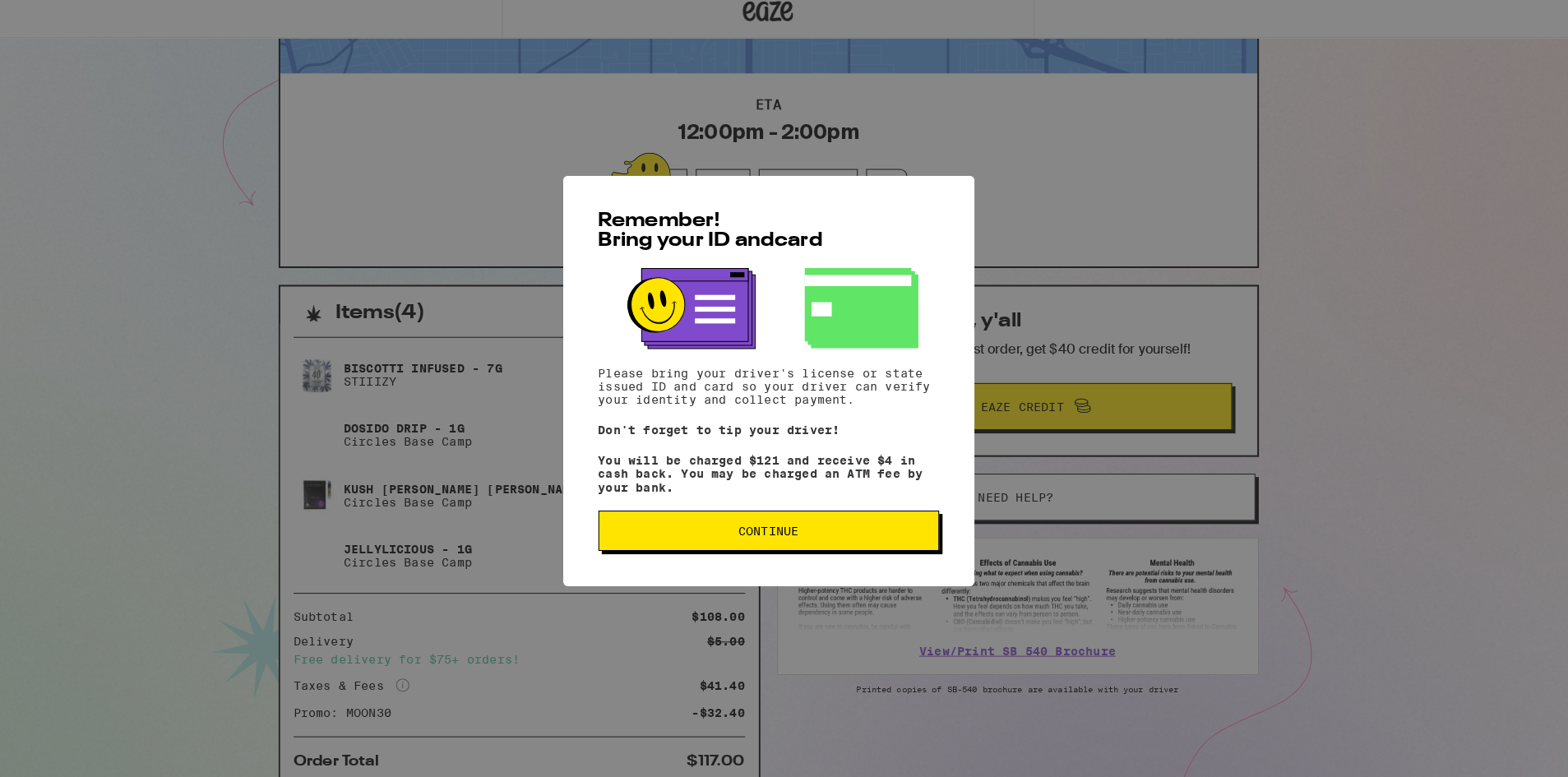
click at [698, 554] on button "Continue" at bounding box center [784, 535] width 334 height 39
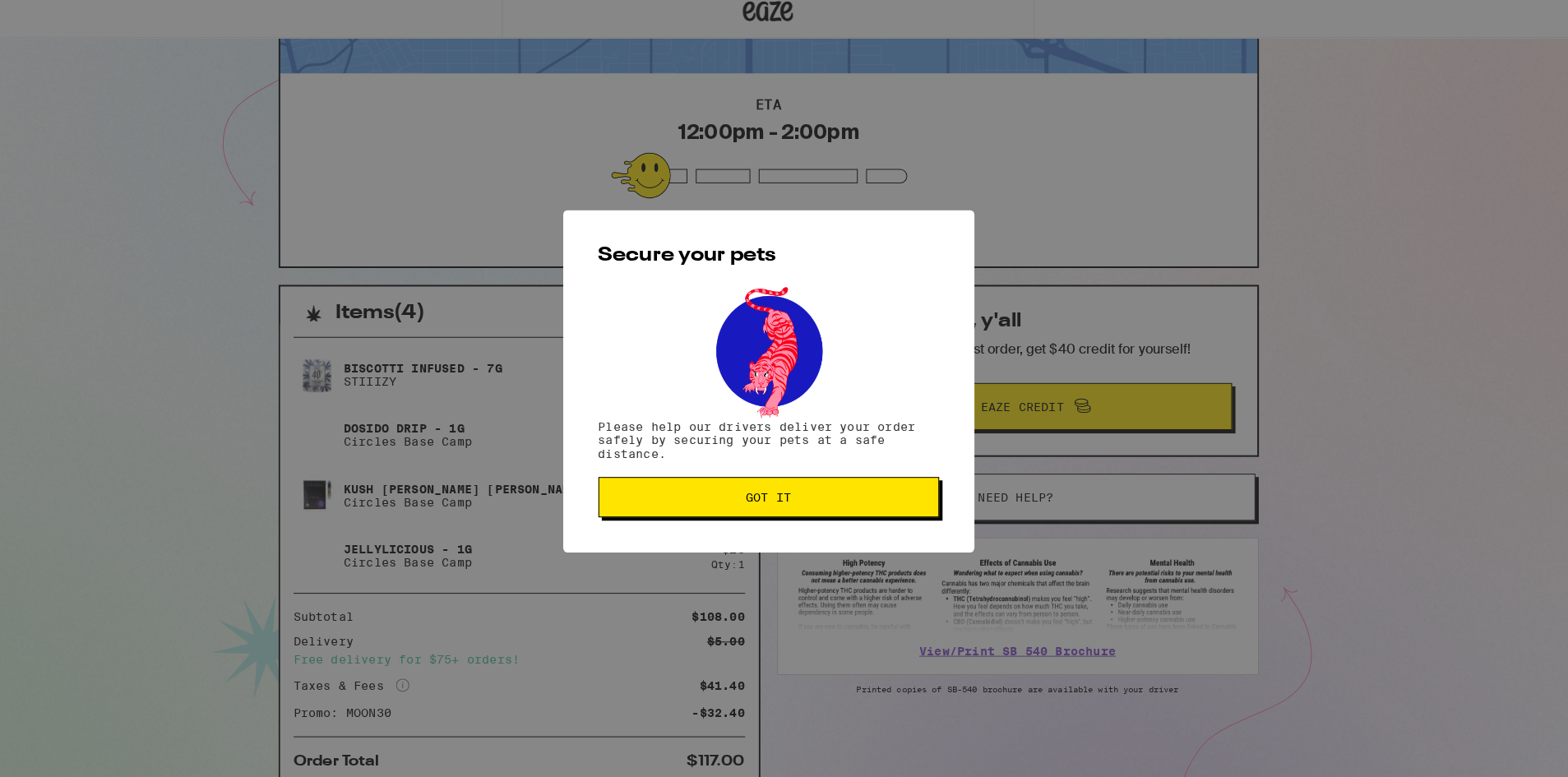
click at [700, 514] on button "Got it" at bounding box center [784, 503] width 334 height 39
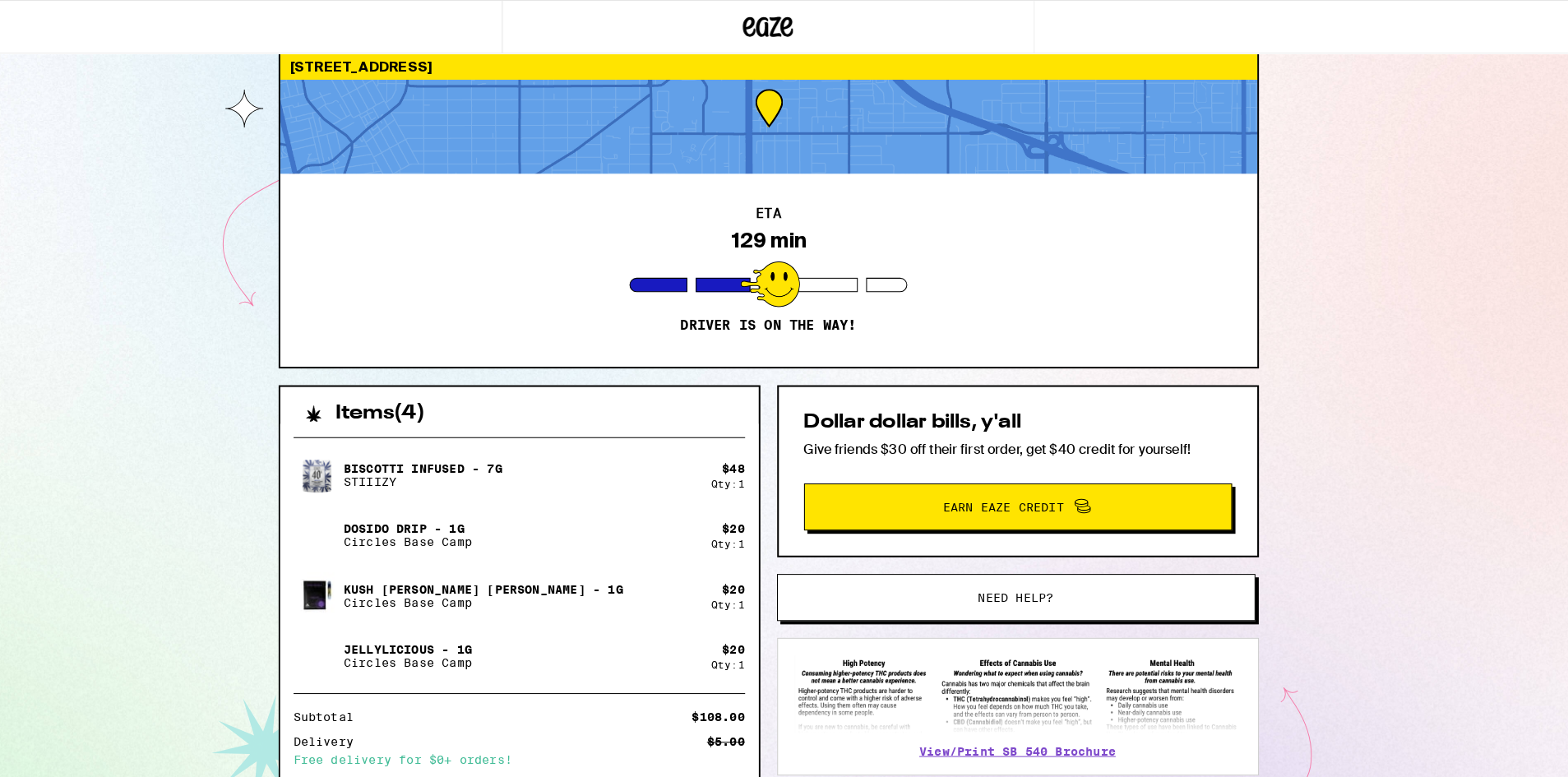
scroll to position [25, 0]
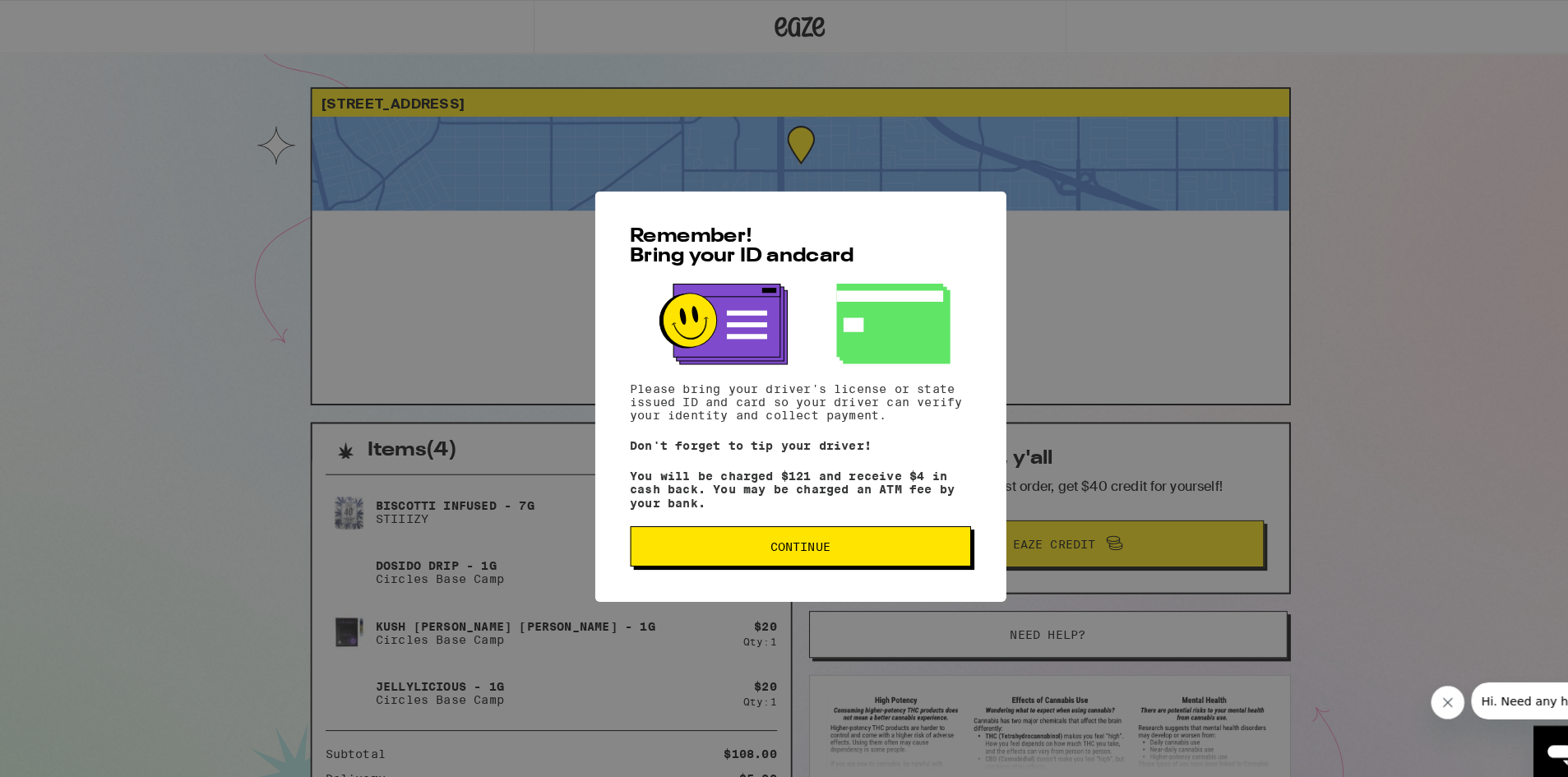
click at [749, 546] on button "Continue" at bounding box center [784, 535] width 334 height 39
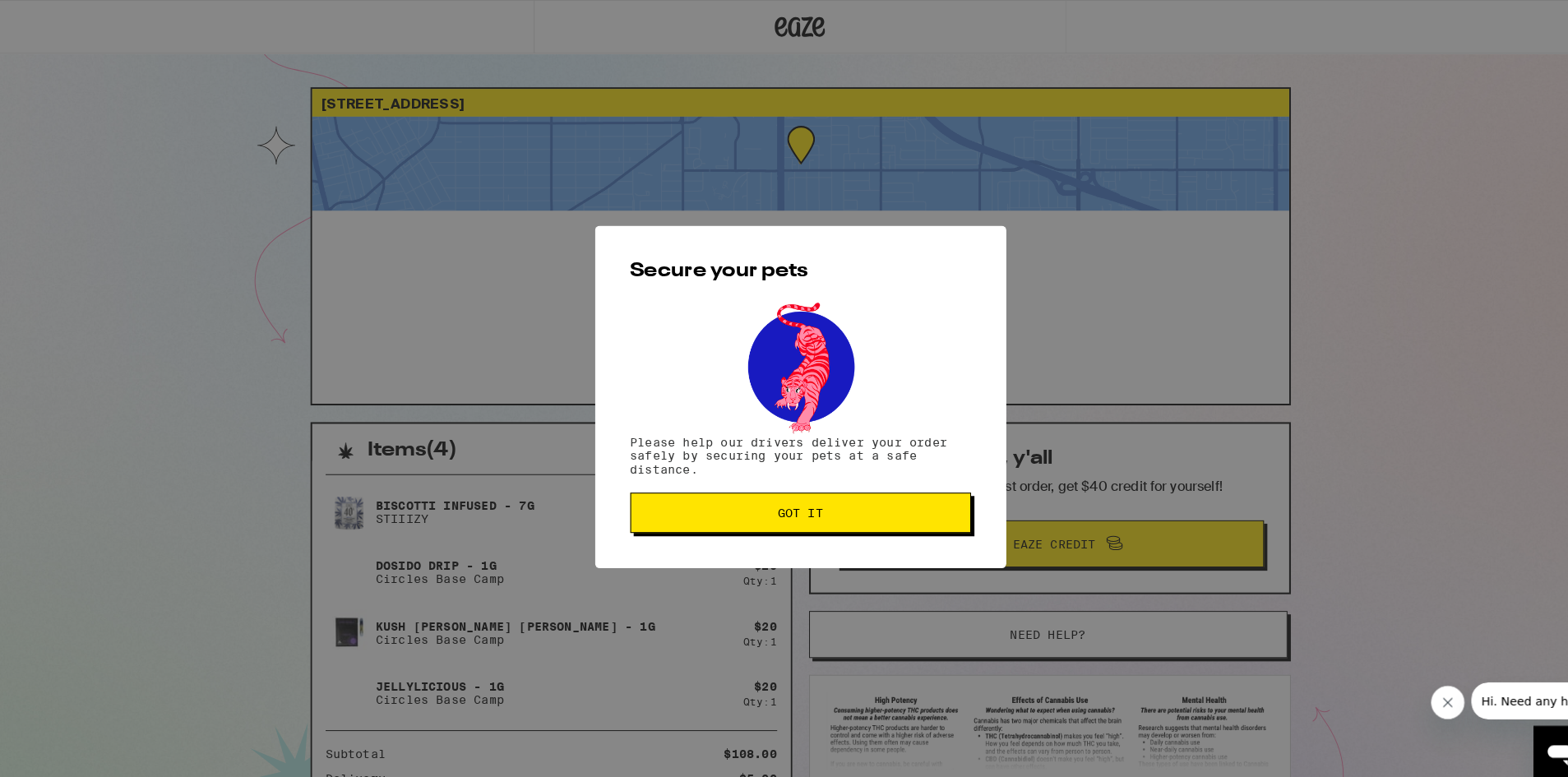
click at [750, 516] on button "Got it" at bounding box center [784, 503] width 334 height 39
